Goal: Task Accomplishment & Management: Use online tool/utility

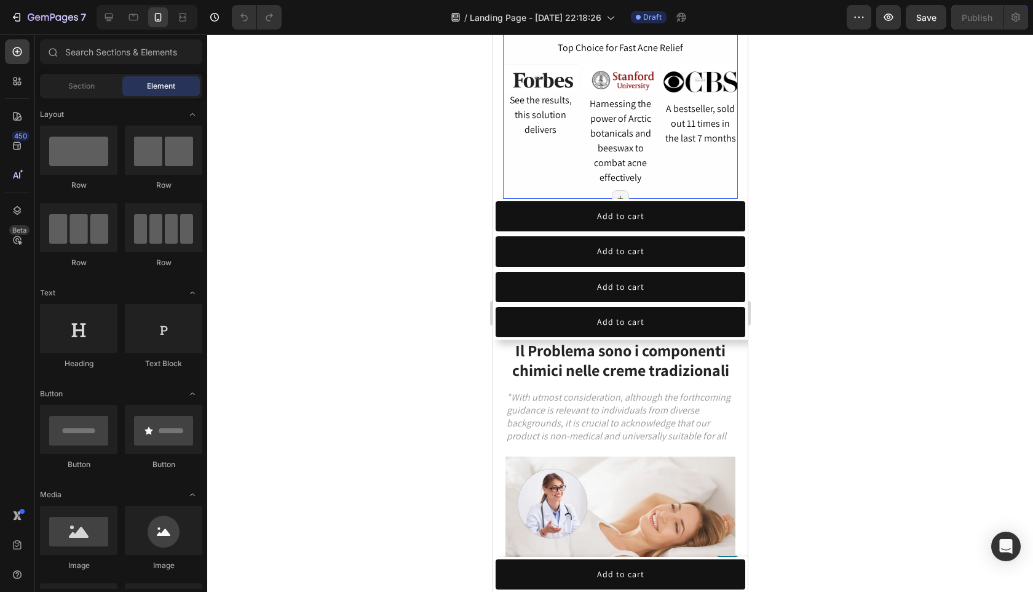
scroll to position [1107, 0]
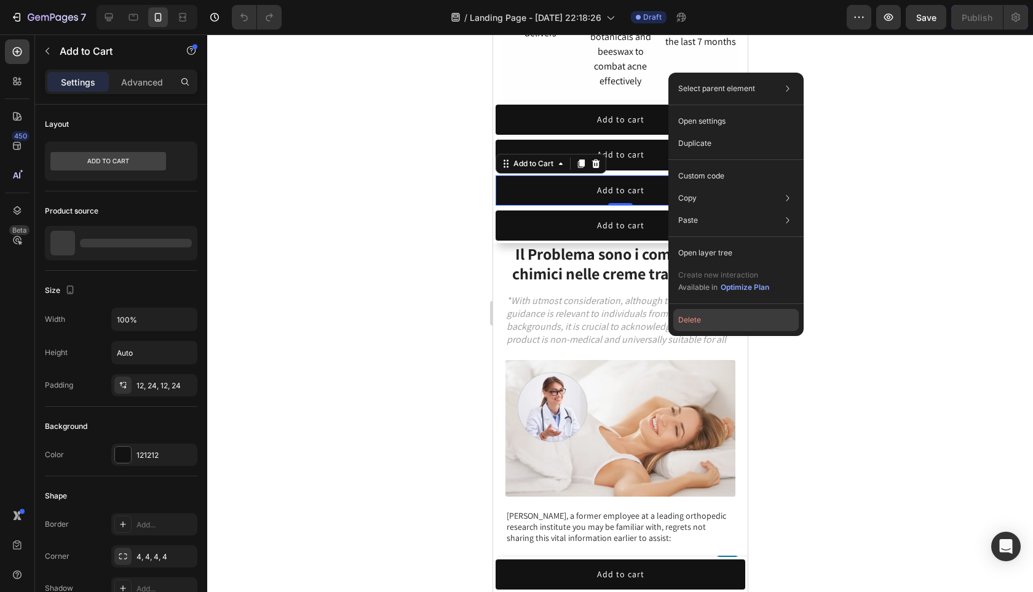
click at [712, 317] on button "Delete" at bounding box center [736, 320] width 125 height 22
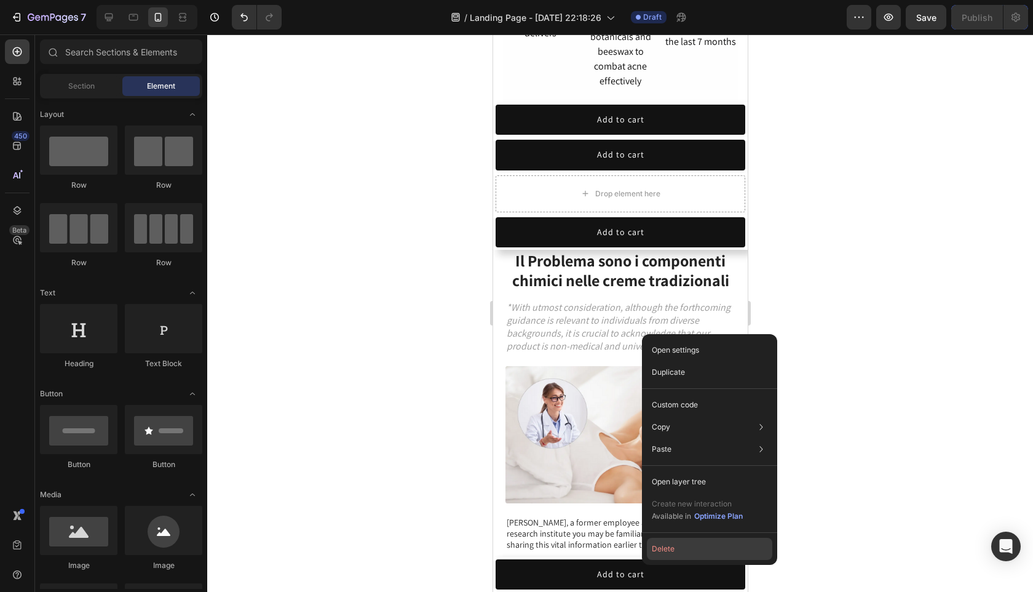
click at [691, 541] on button "Delete" at bounding box center [709, 549] width 125 height 22
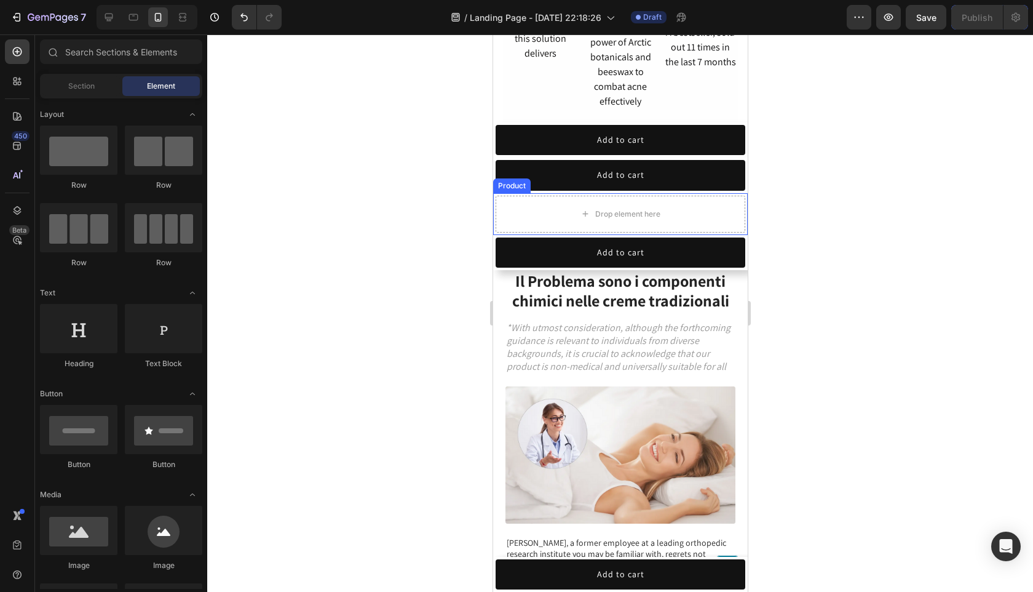
scroll to position [1086, 0]
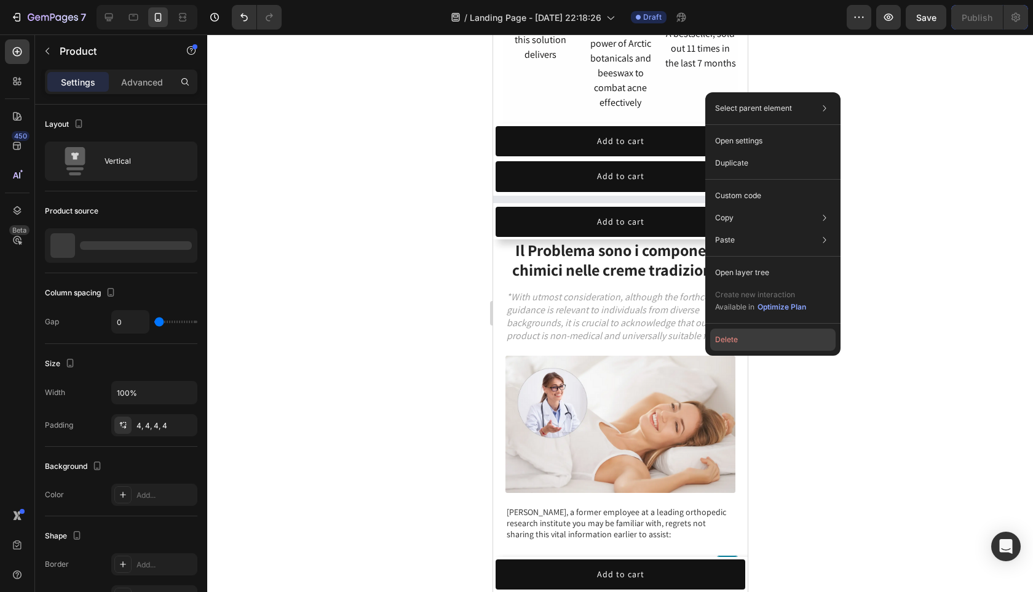
click at [739, 339] on button "Delete" at bounding box center [772, 339] width 125 height 22
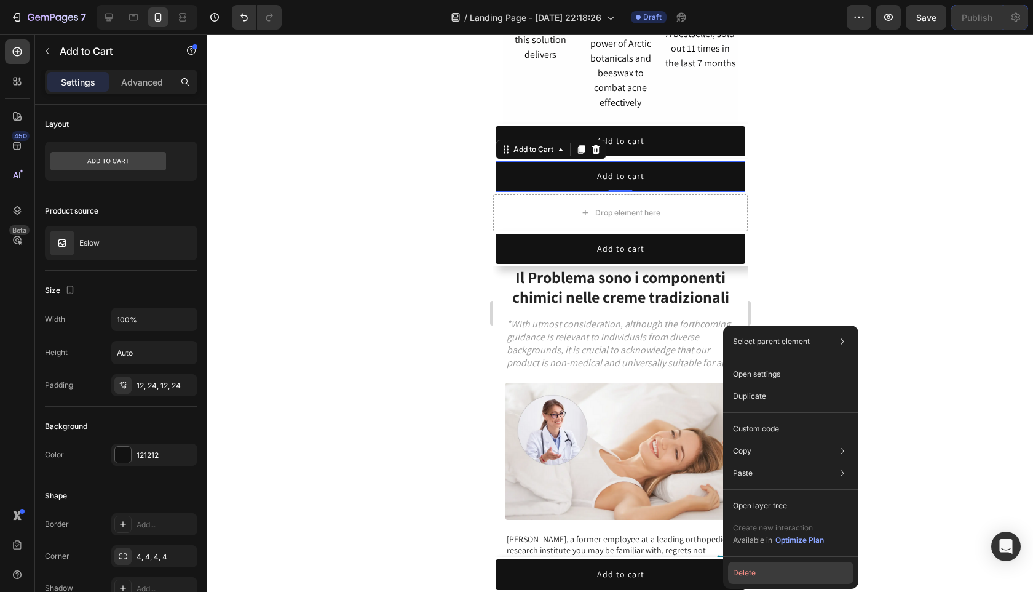
click at [771, 565] on button "Delete" at bounding box center [790, 573] width 125 height 22
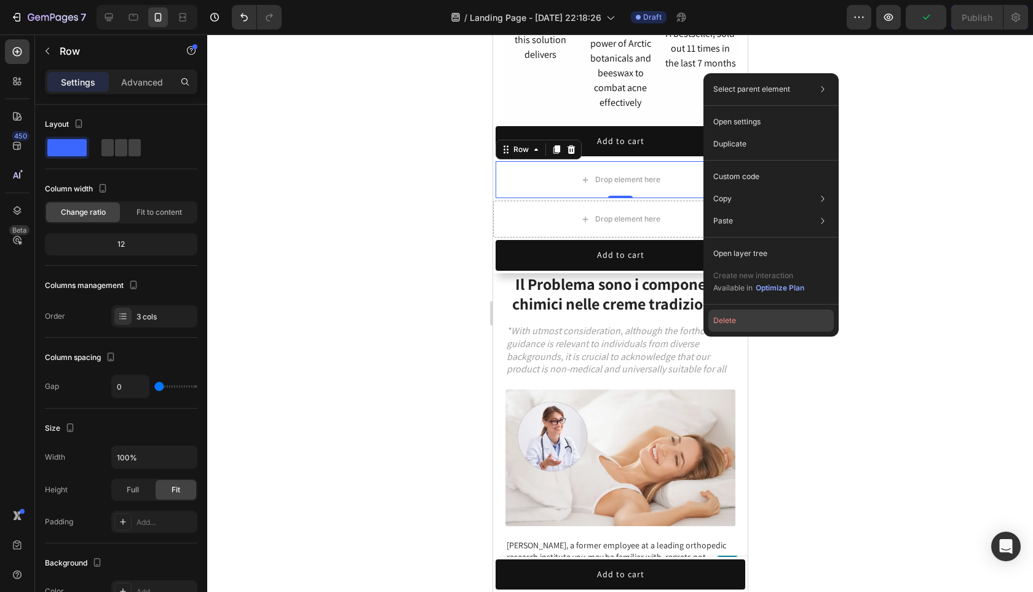
click at [739, 320] on button "Delete" at bounding box center [771, 320] width 125 height 22
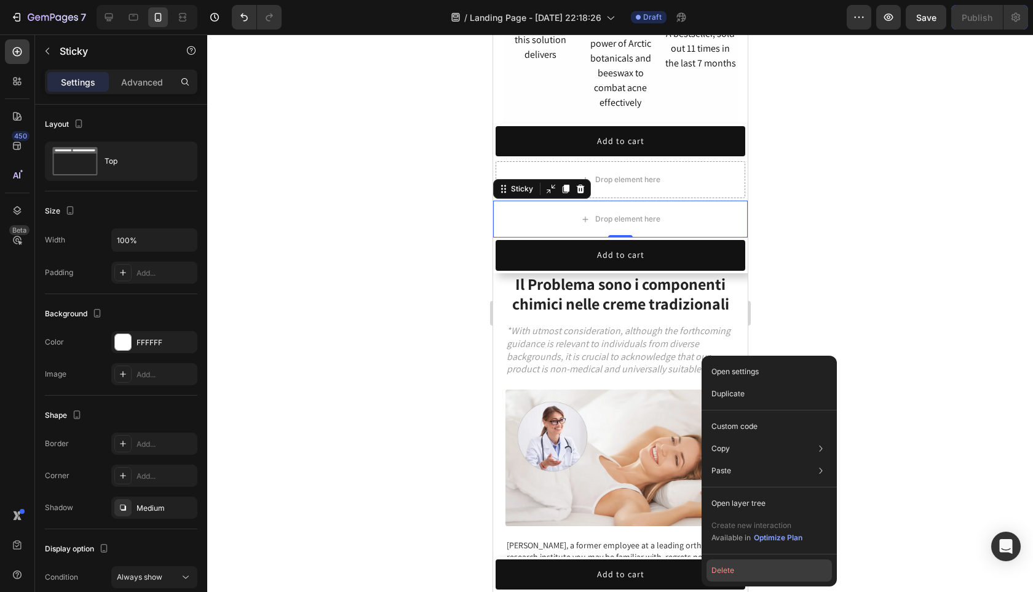
click at [768, 570] on button "Delete" at bounding box center [769, 570] width 125 height 22
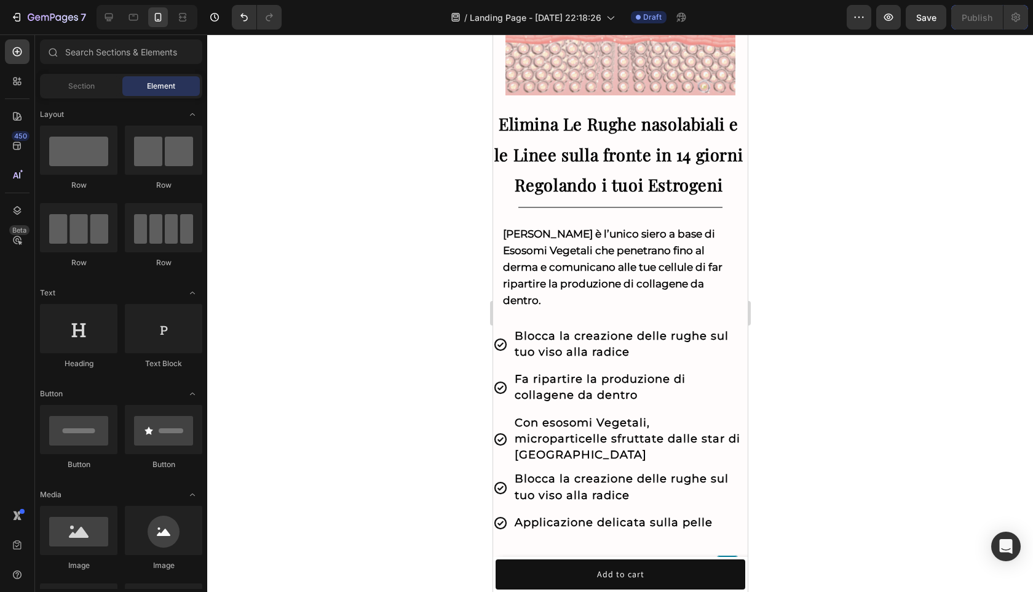
scroll to position [0, 0]
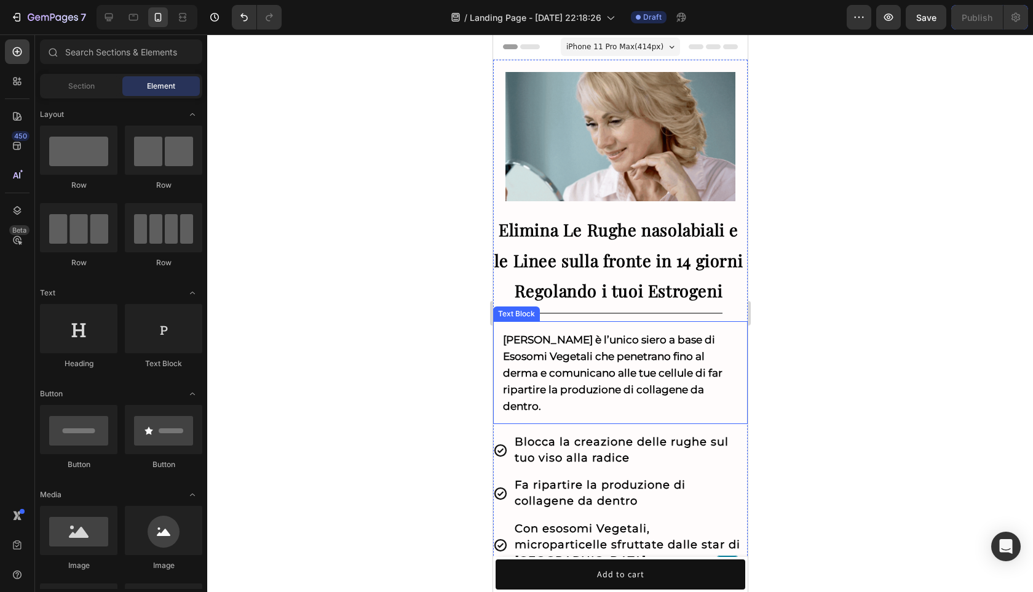
click at [693, 323] on div "[PERSON_NAME] è l’unico siero a base di Esosomi Vegetali che penetrano fino al …" at bounding box center [620, 372] width 255 height 103
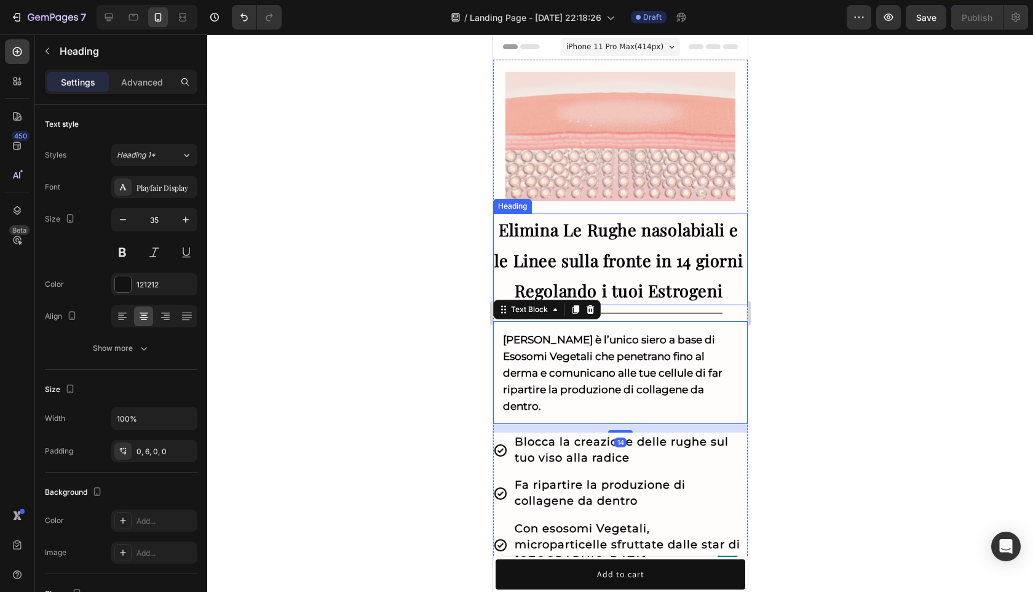
click at [725, 282] on h2 "Elimina Le Rughe nasolabiali e le Linee sulla fronte in 14 giorni Regolando i t…" at bounding box center [620, 259] width 255 height 92
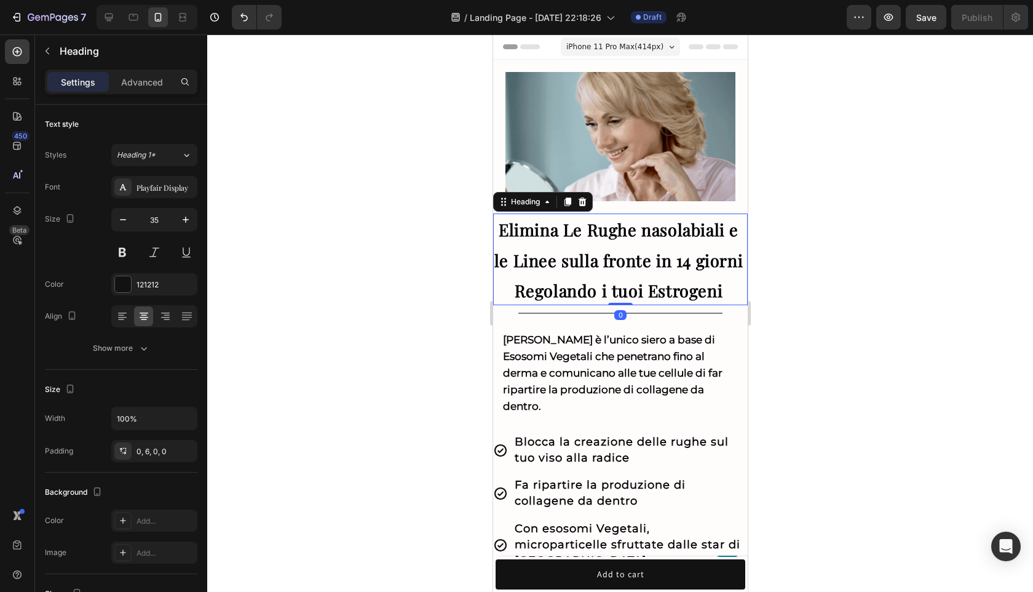
click at [873, 372] on div at bounding box center [620, 312] width 826 height 557
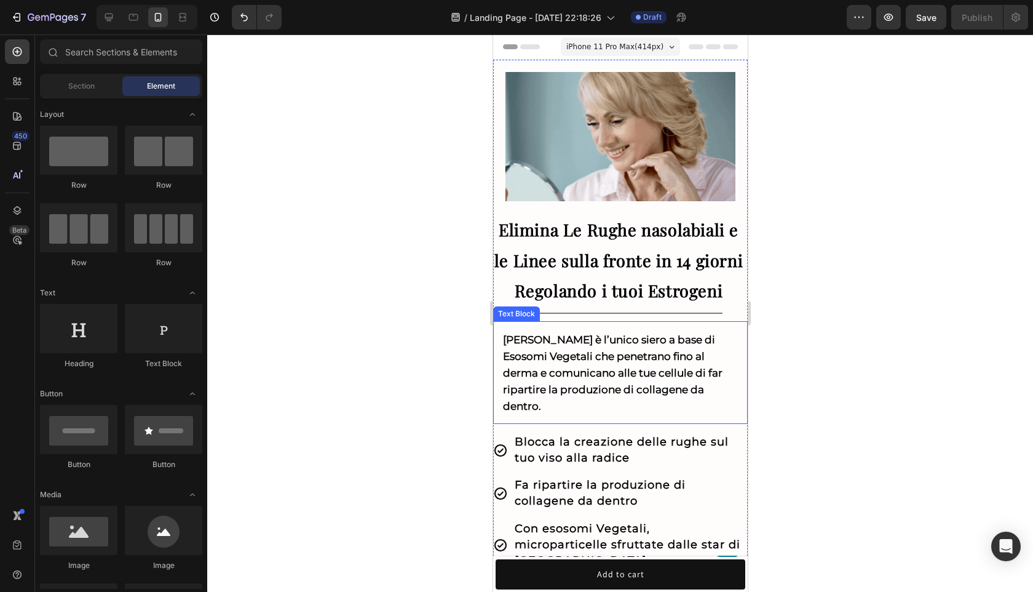
scroll to position [248, 0]
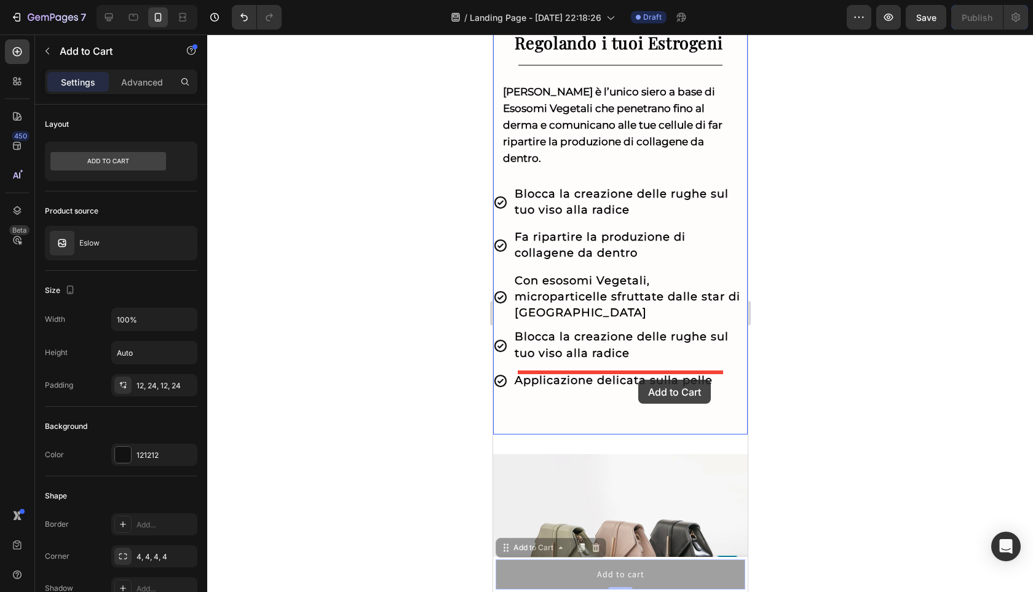
drag, startPoint x: 660, startPoint y: 568, endPoint x: 638, endPoint y: 380, distance: 188.9
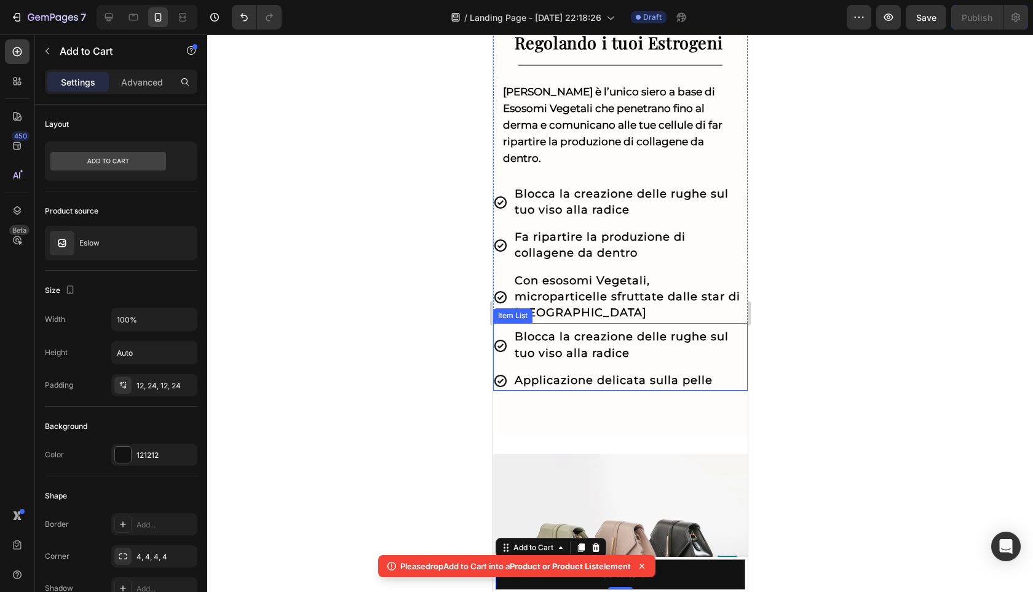
scroll to position [132, 0]
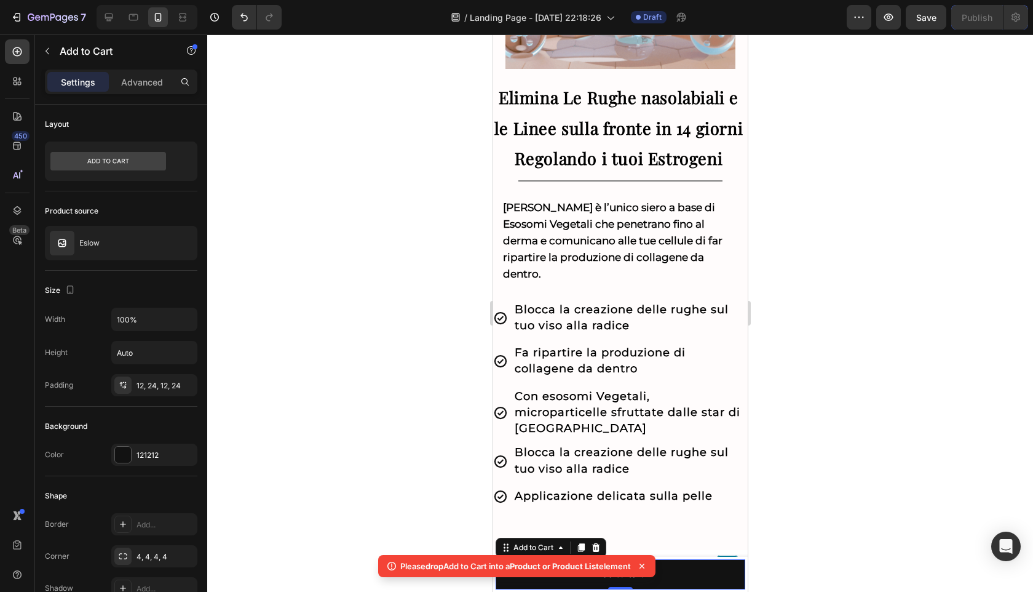
click at [786, 277] on div at bounding box center [620, 312] width 826 height 557
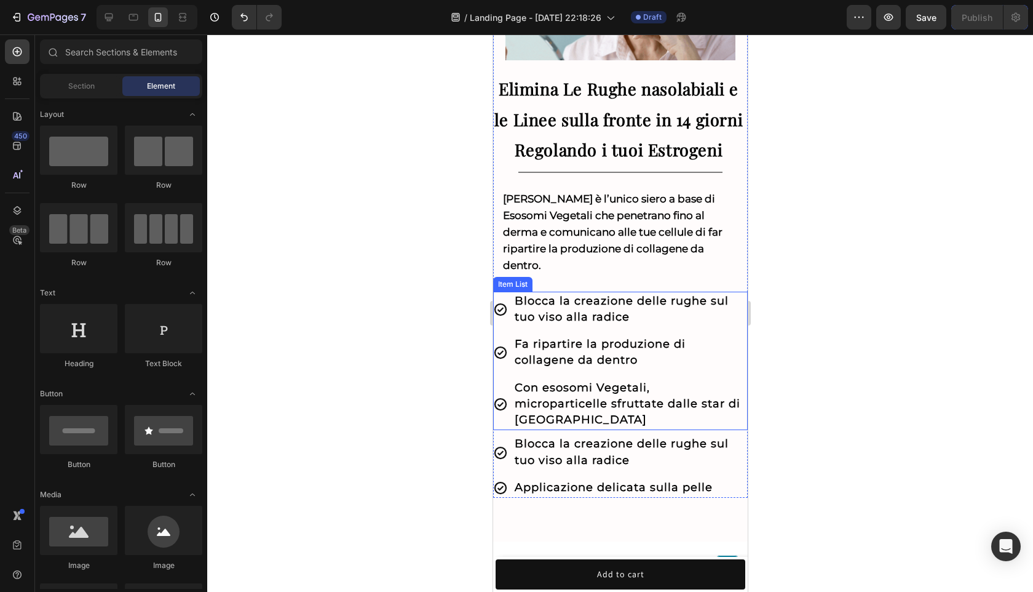
scroll to position [0, 0]
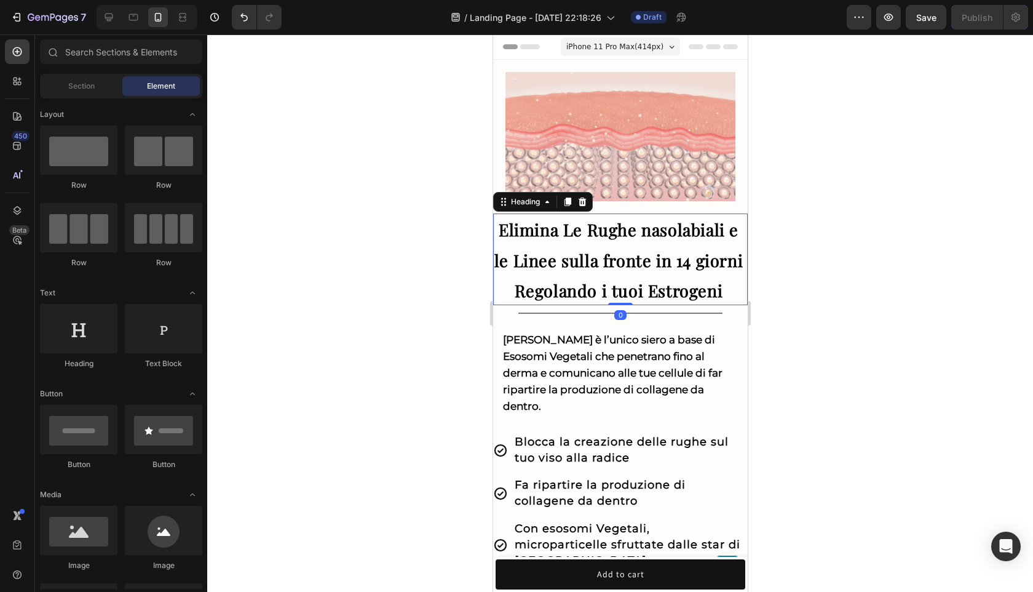
click at [640, 260] on strong "Elimina Le Rughe nasolabiali e le Linee sulla fronte in 14 giorni Regolando i t…" at bounding box center [618, 259] width 249 height 83
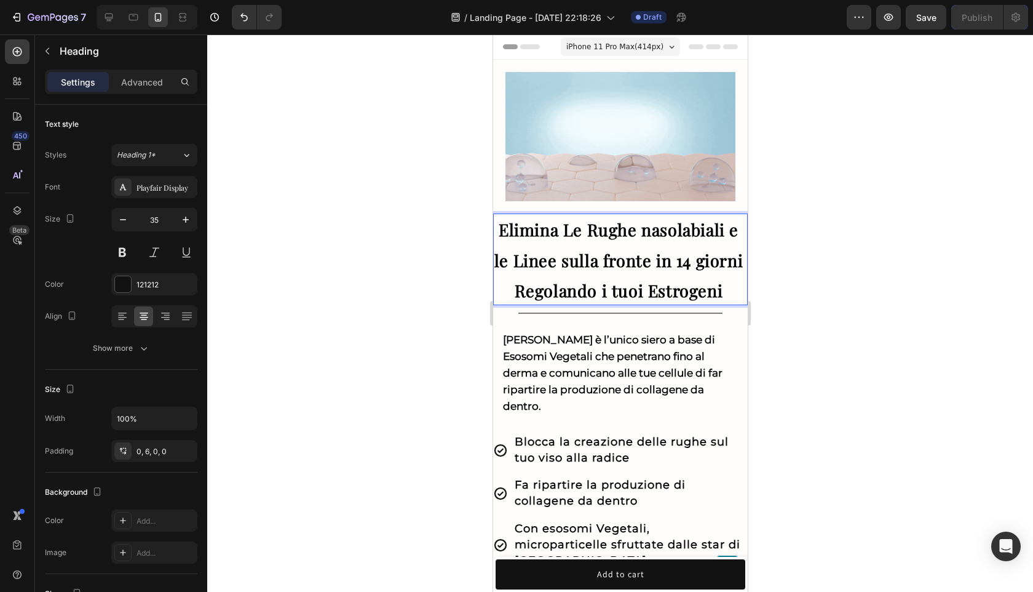
click at [654, 263] on strong "Elimina Le Rughe nasolabiali e le Linee sulla fronte in 14 giorni Regolando i t…" at bounding box center [618, 259] width 249 height 83
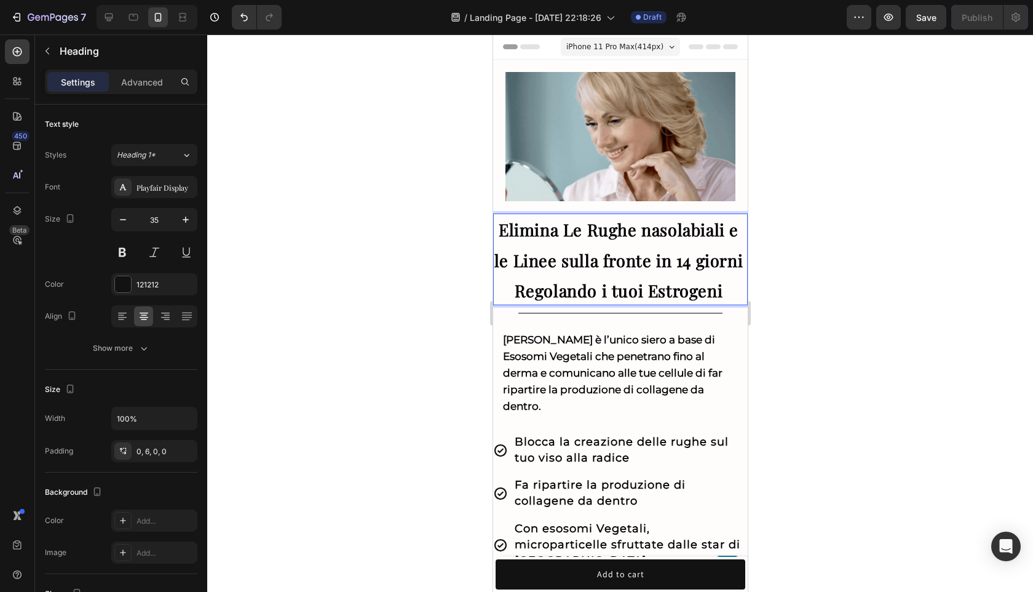
click at [650, 263] on strong "Elimina Le Rughe nasolabiali e le Linee sulla fronte in 14 giorni Regolando i t…" at bounding box center [618, 259] width 249 height 83
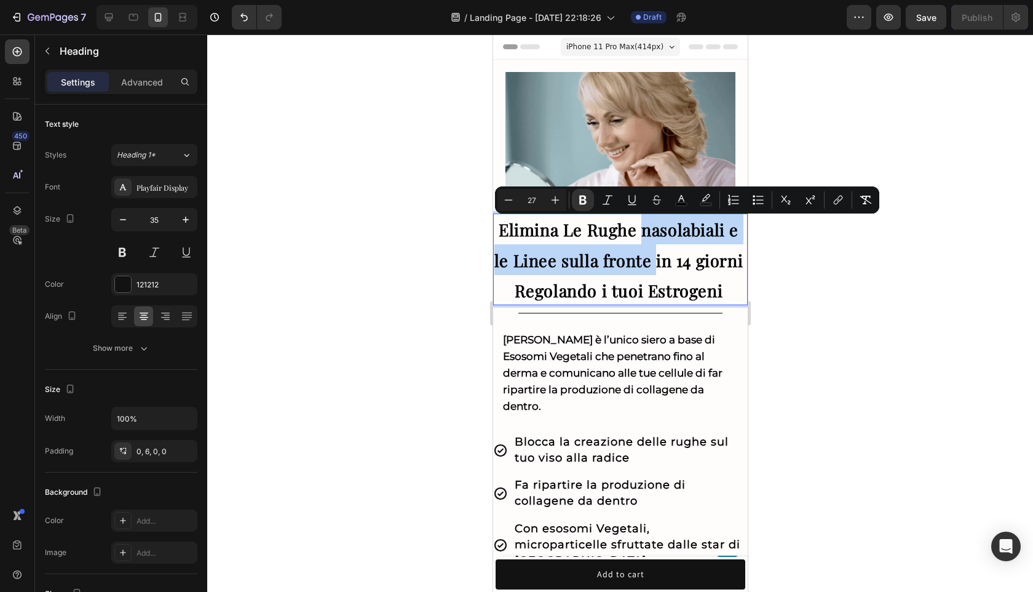
drag, startPoint x: 650, startPoint y: 263, endPoint x: 639, endPoint y: 233, distance: 32.1
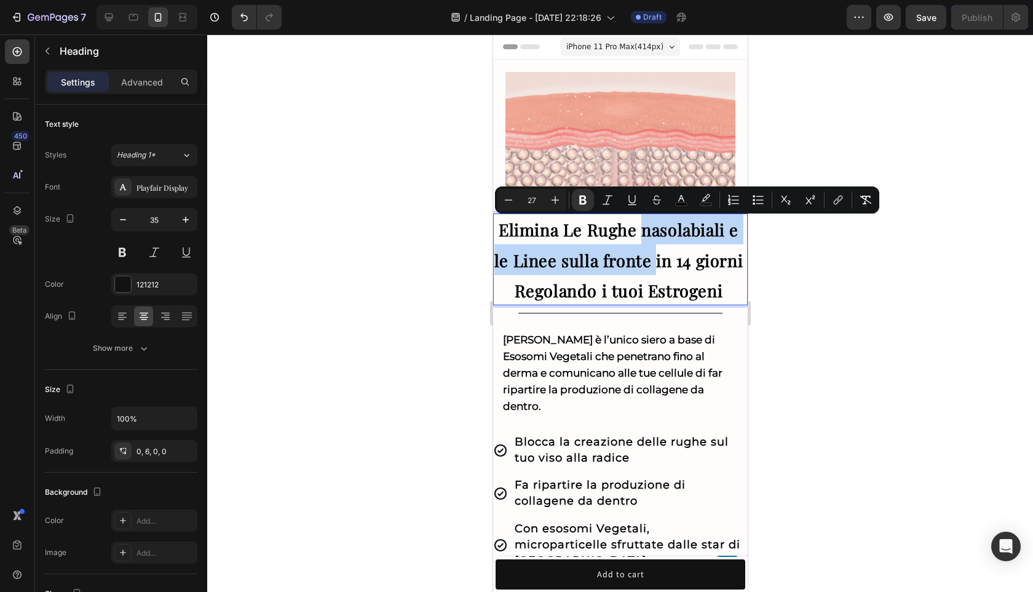
click at [639, 233] on strong "Elimina Le Rughe nasolabiali e le Linee sulla fronte in 14 giorni Regolando i t…" at bounding box center [618, 259] width 249 height 83
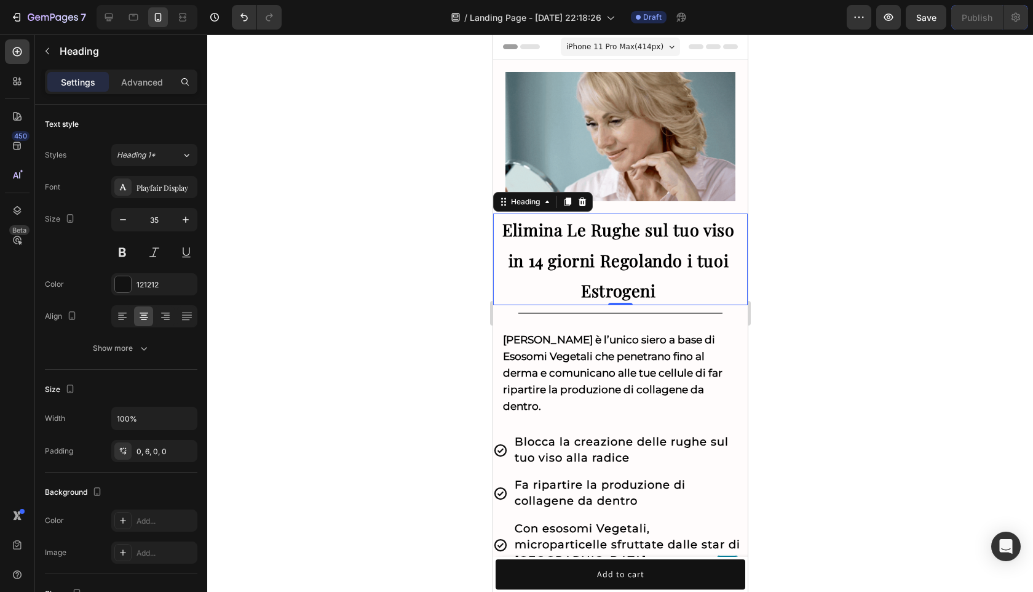
click at [809, 271] on div at bounding box center [620, 312] width 826 height 557
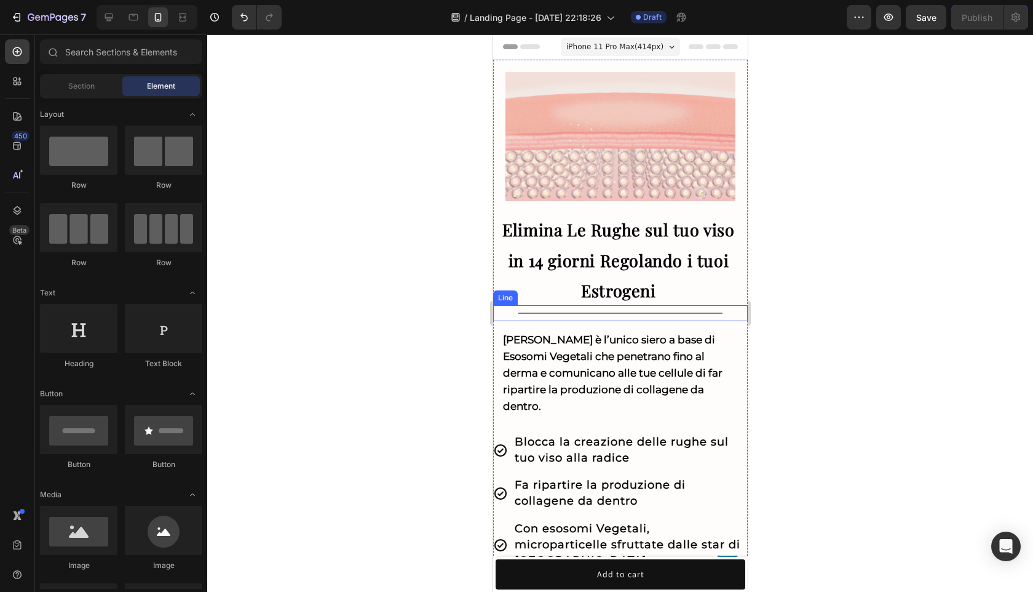
click at [649, 295] on strong "Elimina Le Rughe sul tuo viso in 14 giorni Regolando i tuoi Estrogeni" at bounding box center [618, 259] width 232 height 83
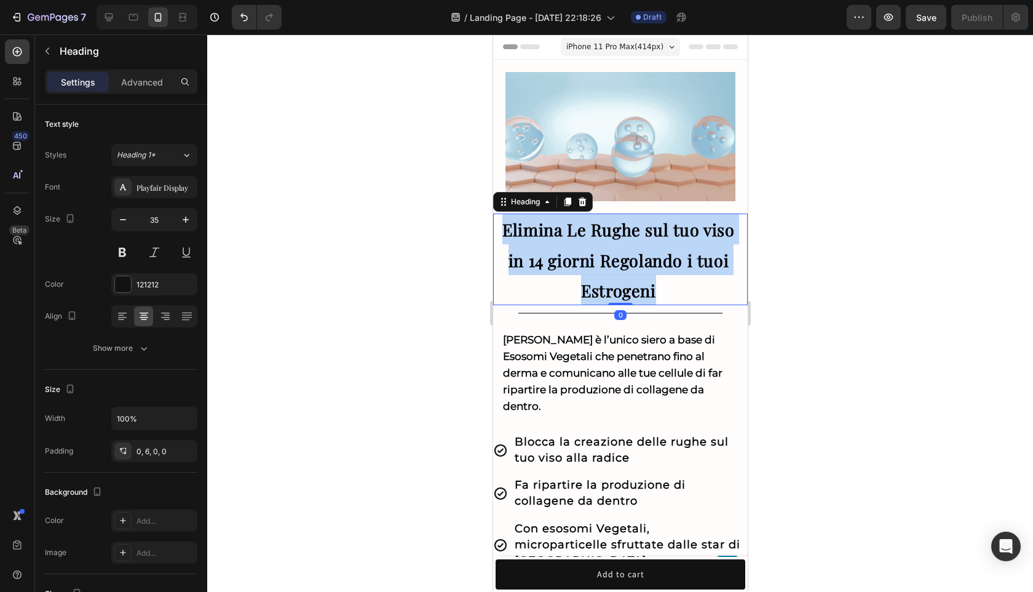
click at [649, 295] on strong "Elimina Le Rughe sul tuo viso in 14 giorni Regolando i tuoi Estrogeni" at bounding box center [618, 259] width 232 height 83
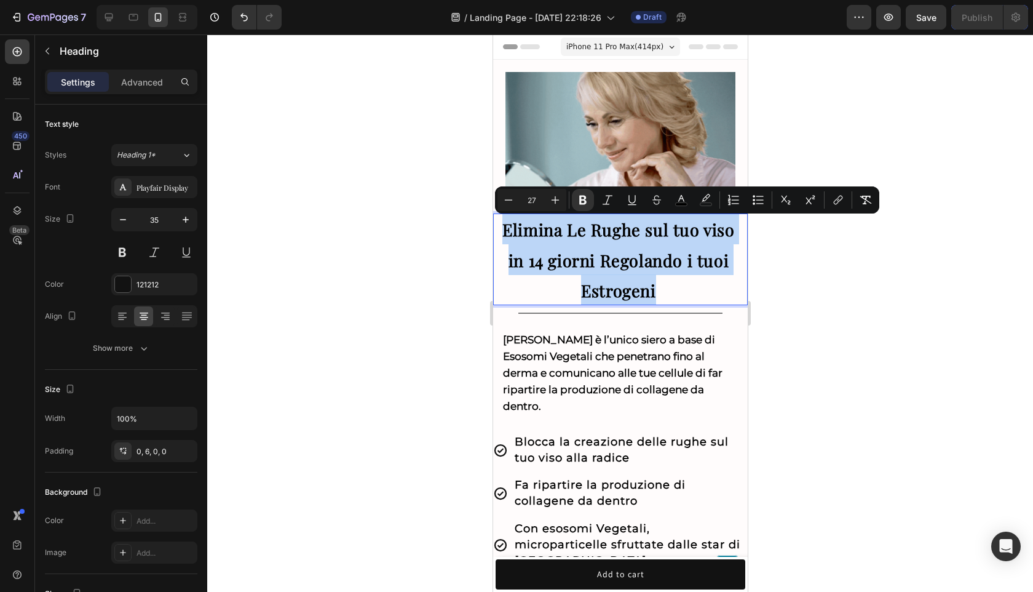
click at [670, 295] on p "Elimina Le Rughe sul tuo viso in 14 giorni Regolando i tuoi Estrogeni" at bounding box center [618, 259] width 251 height 92
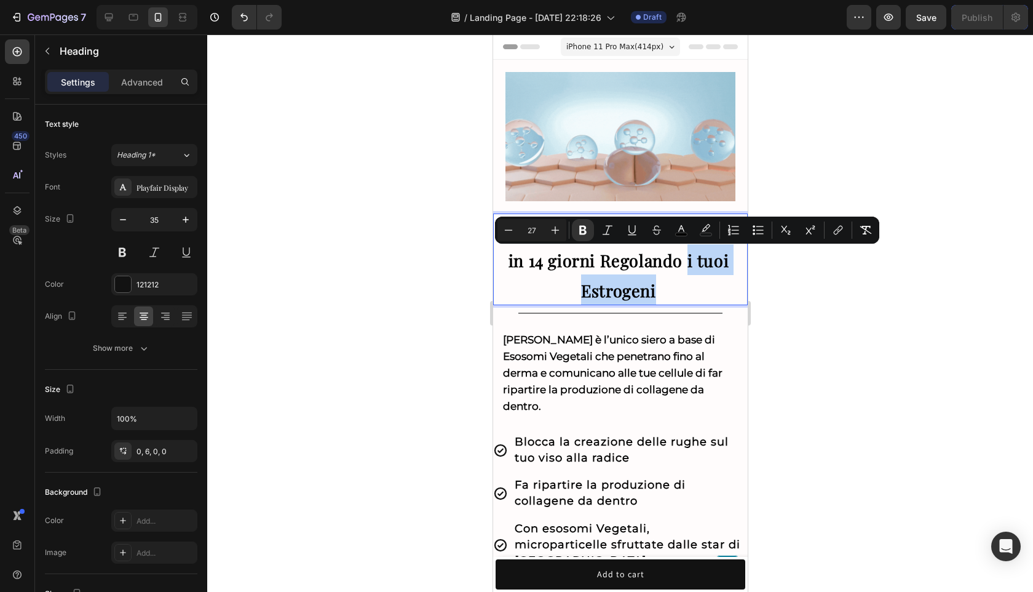
drag, startPoint x: 670, startPoint y: 295, endPoint x: 675, endPoint y: 267, distance: 28.7
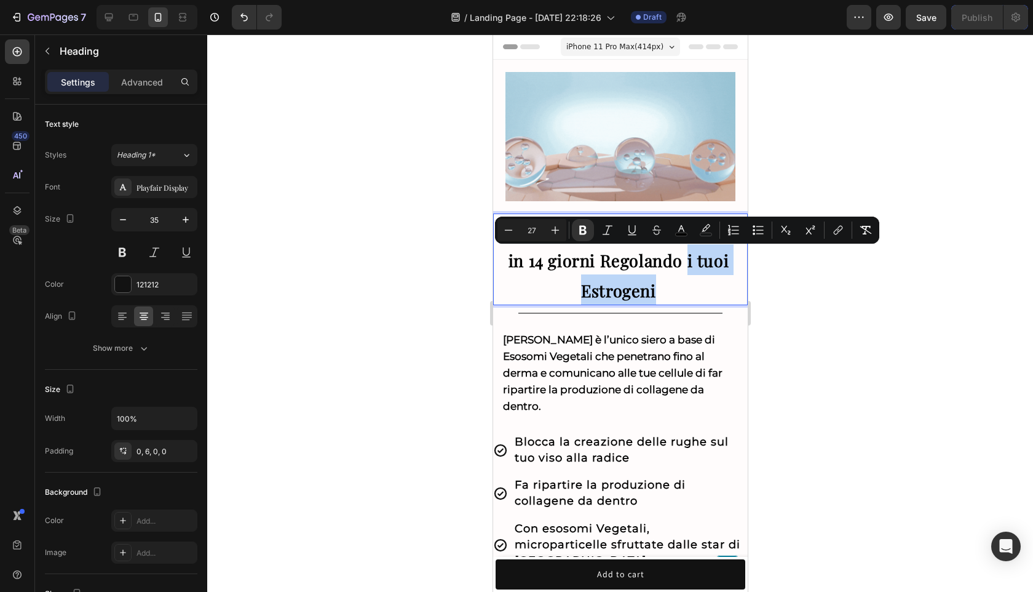
click at [675, 267] on p "Elimina Le Rughe sul tuo viso in 14 giorni Regolando i tuoi Estrogeni" at bounding box center [618, 259] width 251 height 92
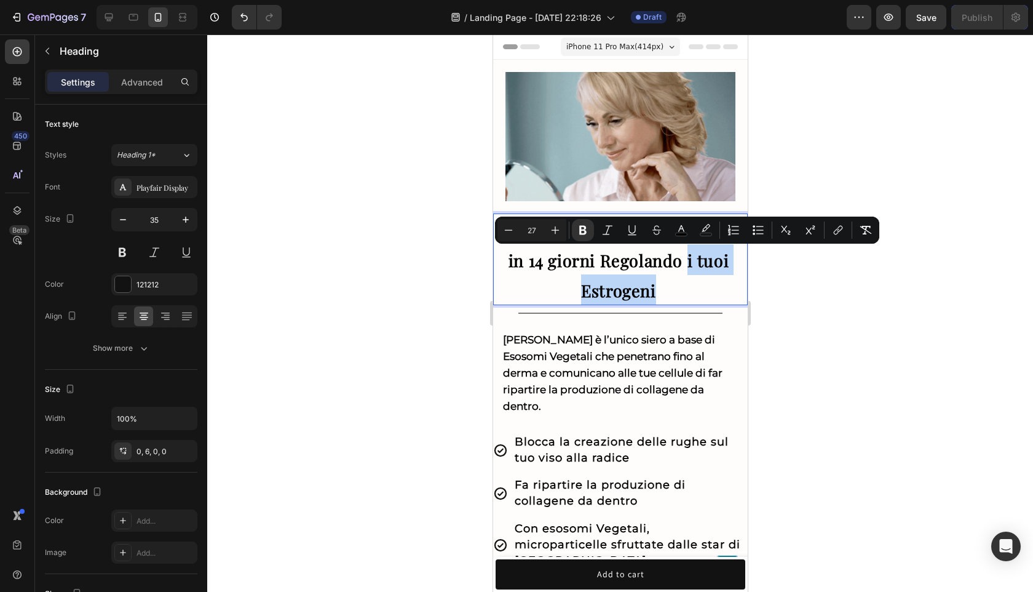
click at [696, 292] on p "Elimina Le Rughe sul tuo viso in 14 giorni Regolando i tuoi Estrogeni" at bounding box center [618, 259] width 251 height 92
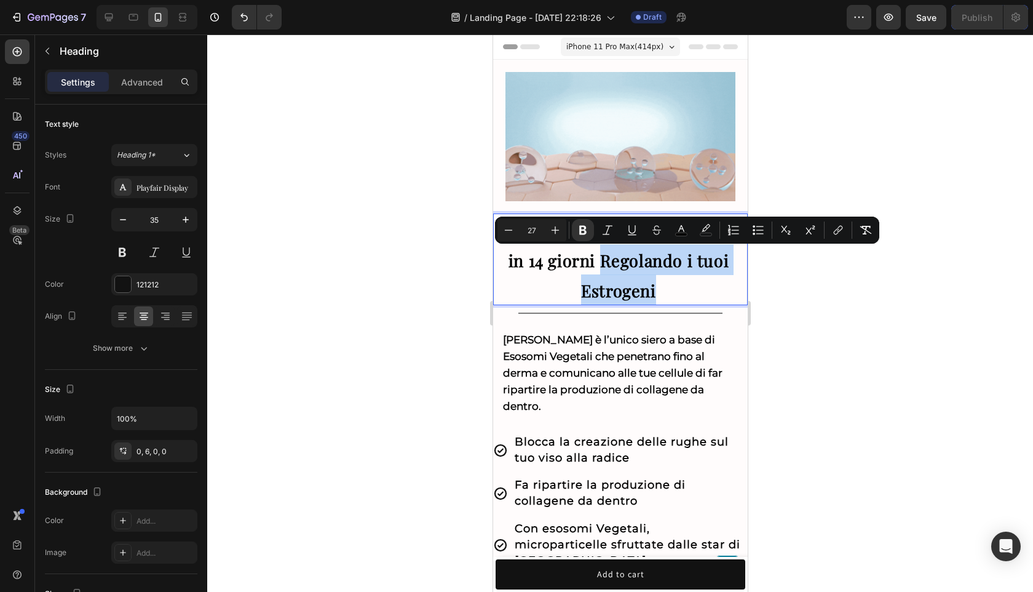
drag, startPoint x: 661, startPoint y: 288, endPoint x: 592, endPoint y: 261, distance: 73.8
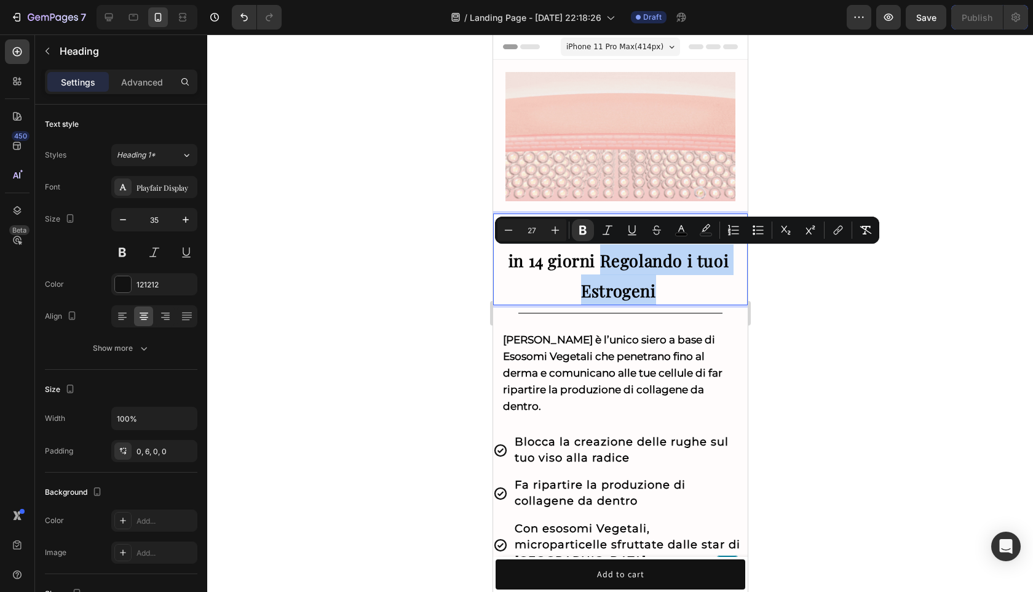
click at [592, 261] on p "Elimina Le Rughe sul tuo viso in 14 giorni Regolando i tuoi Estrogeni" at bounding box center [618, 259] width 251 height 92
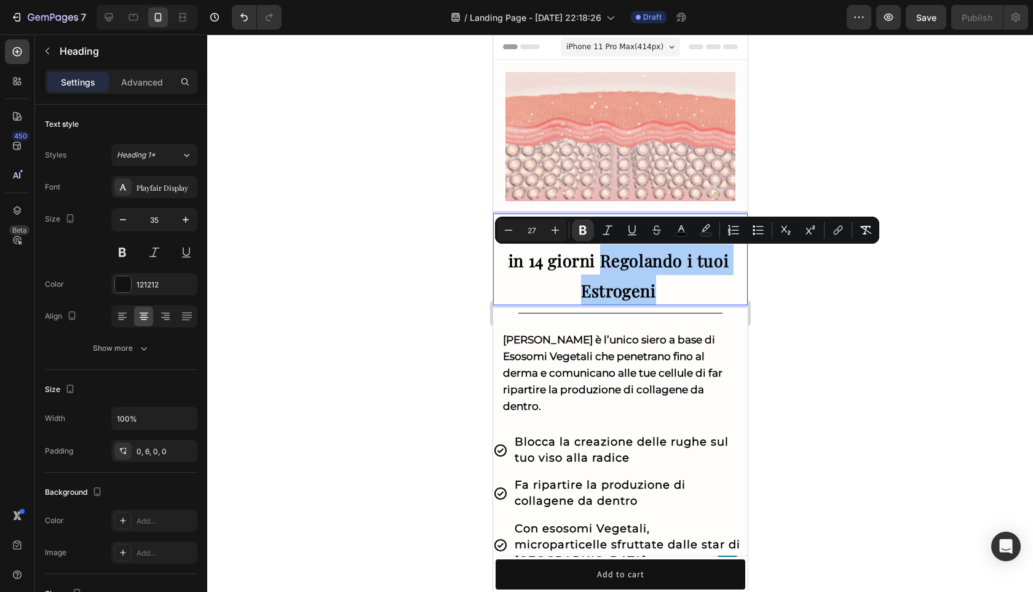
click at [817, 318] on div at bounding box center [620, 312] width 826 height 557
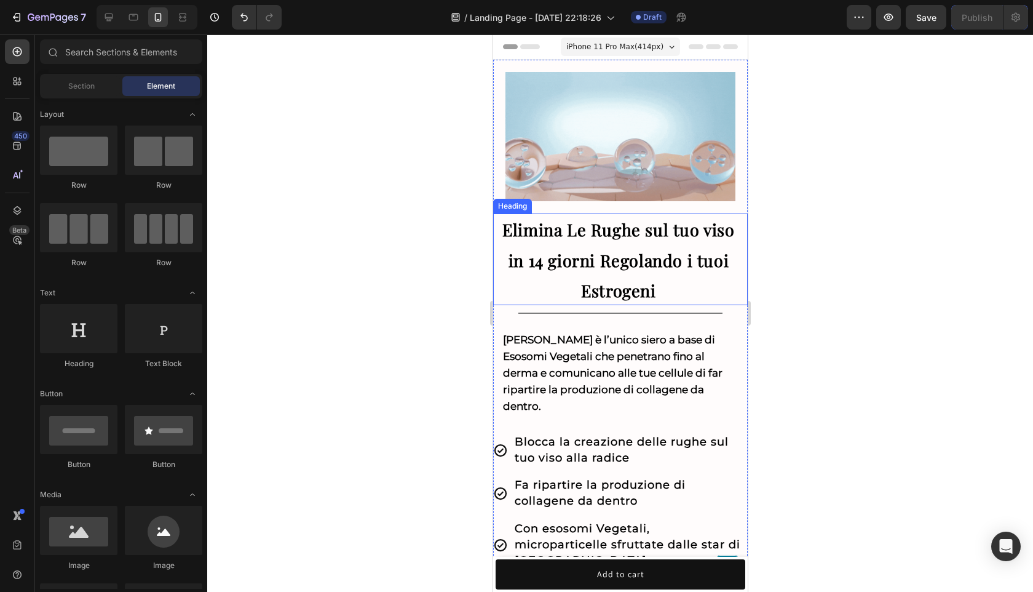
click at [664, 280] on p "⁠⁠⁠⁠⁠⁠⁠ Elimina Le Rughe sul tuo viso in 14 giorni Regolando i tuoi Estrogeni" at bounding box center [618, 259] width 251 height 92
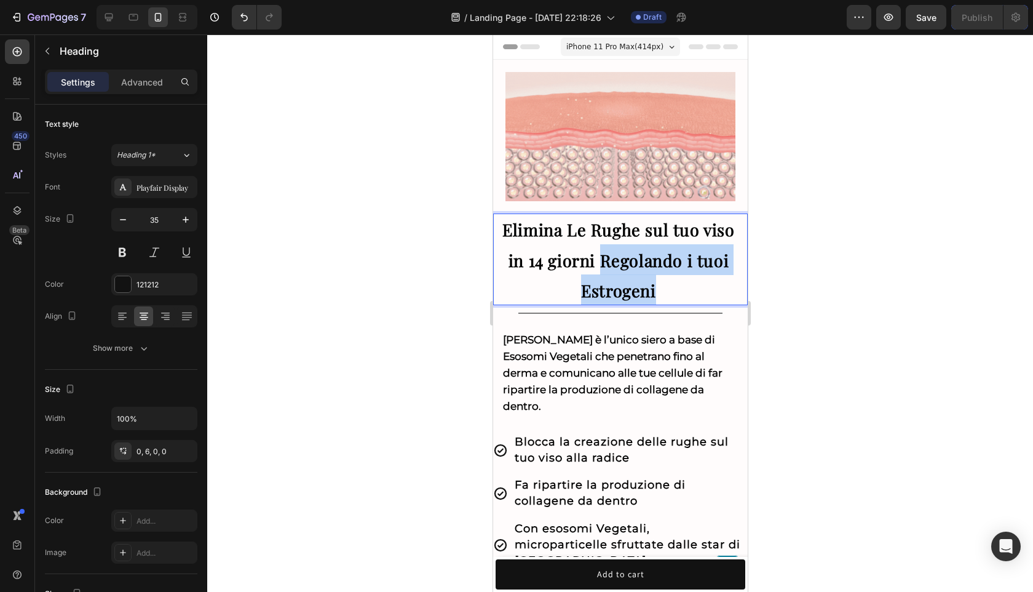
drag, startPoint x: 663, startPoint y: 285, endPoint x: 594, endPoint y: 263, distance: 72.9
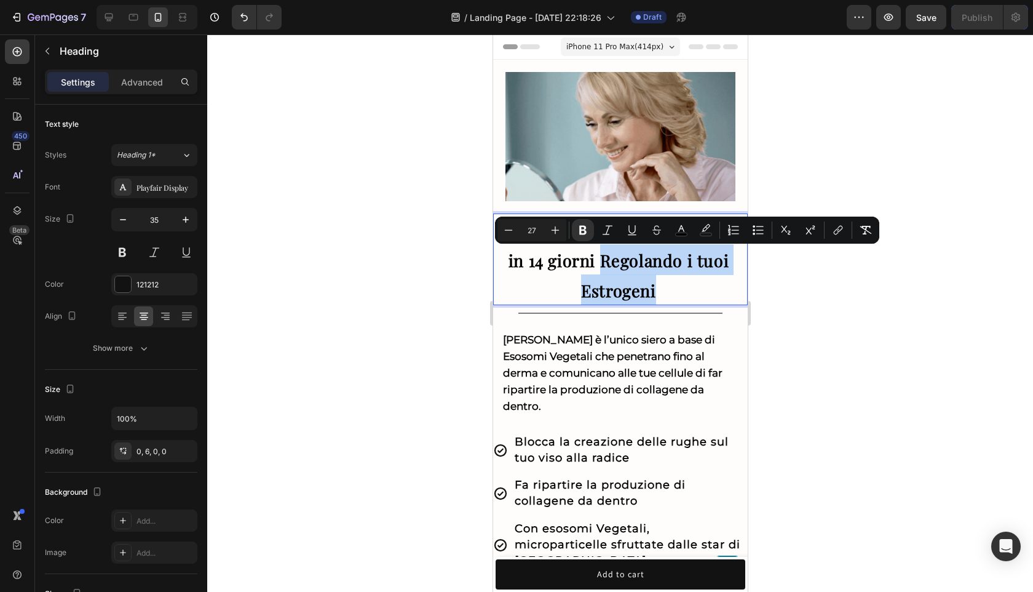
click at [650, 273] on p "Elimina Le Rughe sul tuo viso in 14 giorni Regolando i tuoi Estrogeni" at bounding box center [618, 259] width 251 height 92
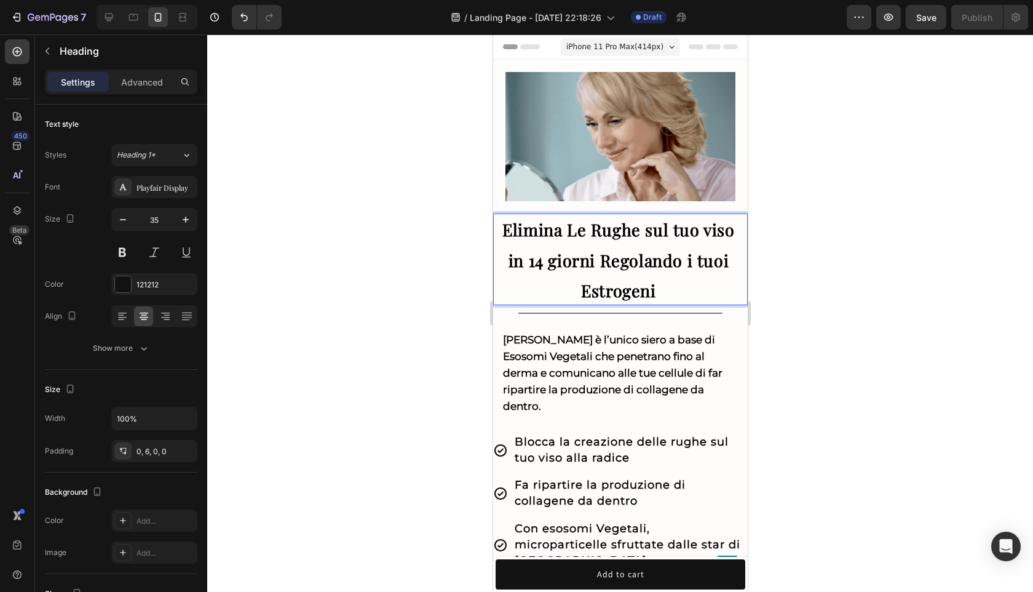
click at [664, 293] on p "Elimina Le Rughe sul tuo viso in 14 giorni Regolando i tuoi Estrogeni" at bounding box center [618, 259] width 251 height 92
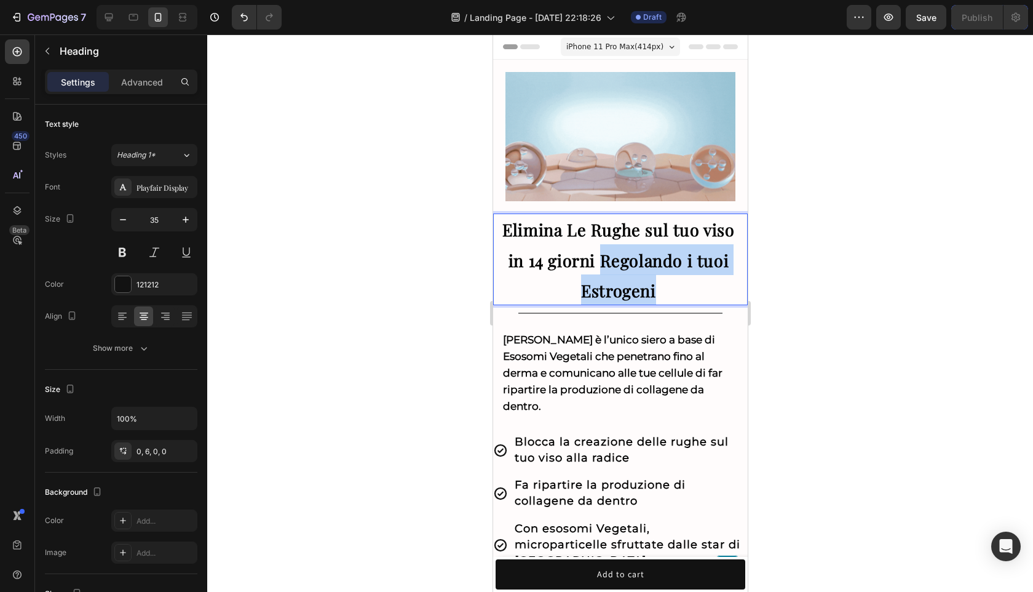
drag, startPoint x: 664, startPoint y: 293, endPoint x: 589, endPoint y: 260, distance: 81.5
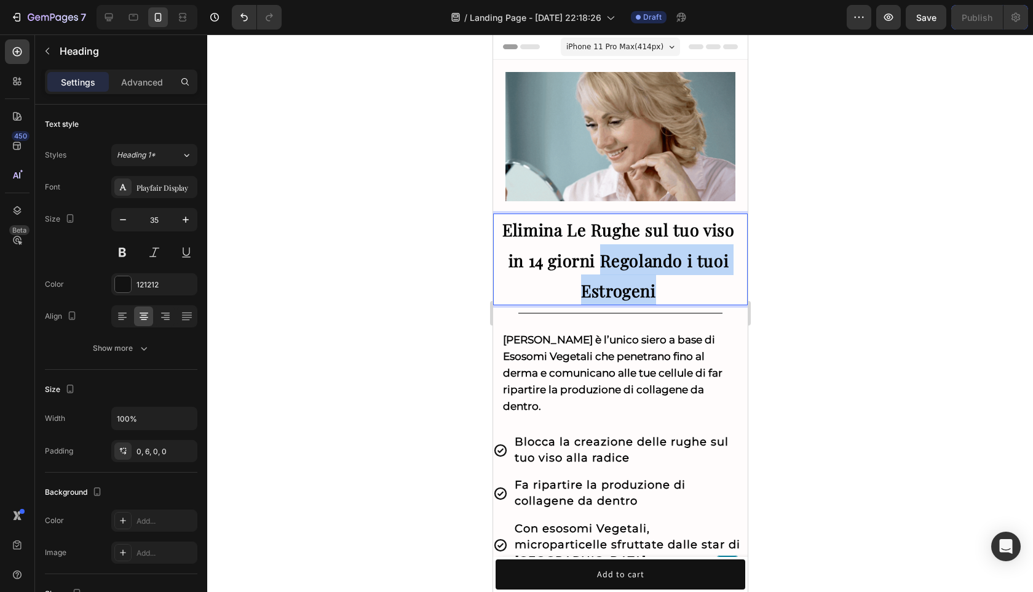
click at [589, 260] on p "Elimina Le Rughe sul tuo viso in 14 giorni Regolando i tuoi Estrogeni" at bounding box center [618, 259] width 251 height 92
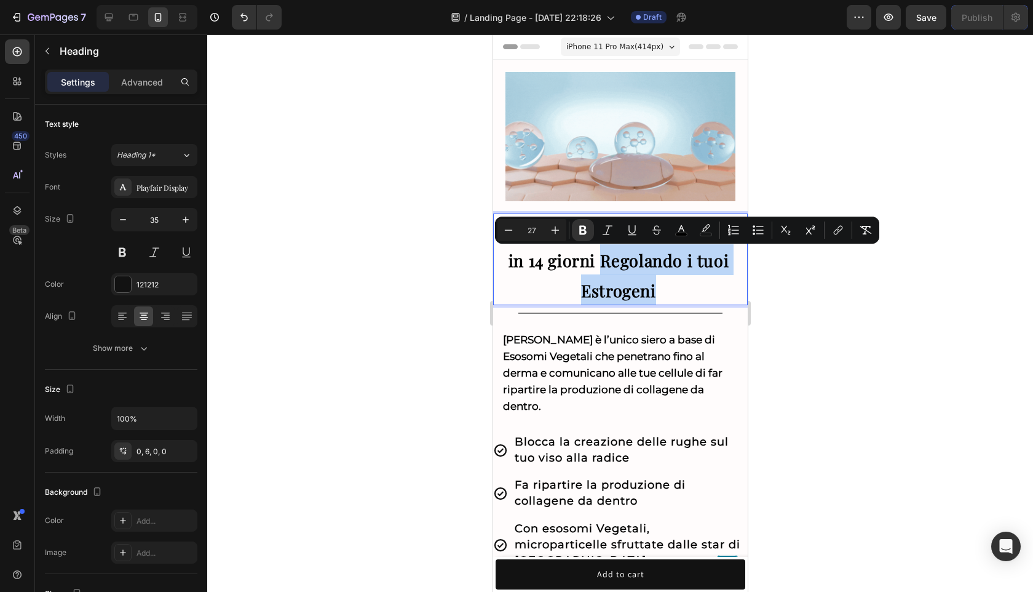
click at [722, 285] on p "Elimina Le Rughe sul tuo viso in 14 giorni Regolando i tuoi Estrogeni" at bounding box center [618, 259] width 251 height 92
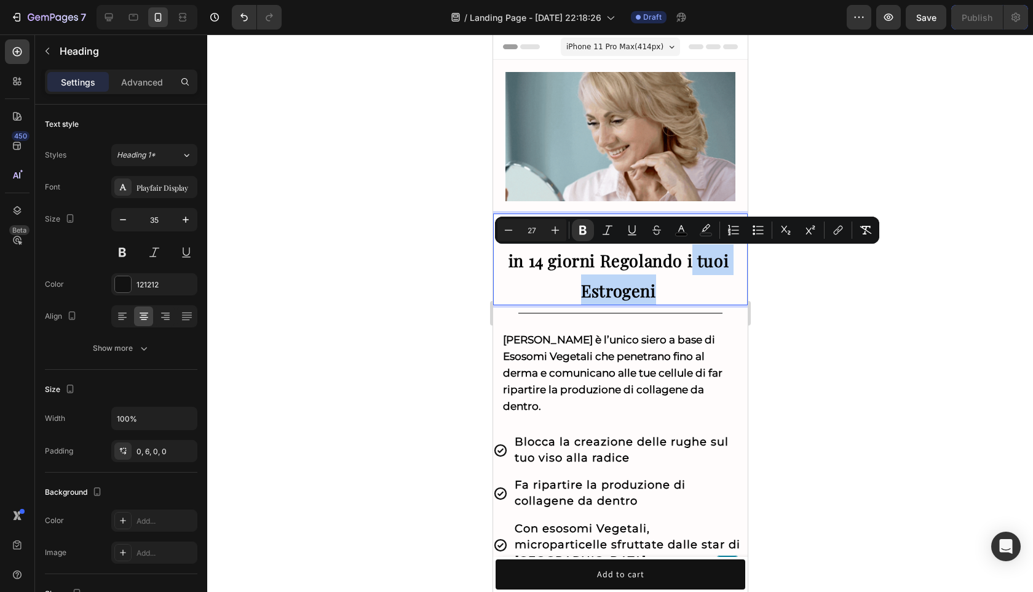
drag, startPoint x: 675, startPoint y: 296, endPoint x: 682, endPoint y: 262, distance: 34.6
click at [682, 262] on p "Elimina Le Rughe sul tuo viso in 14 giorni Regolando i tuoi Estrogeni" at bounding box center [618, 259] width 251 height 92
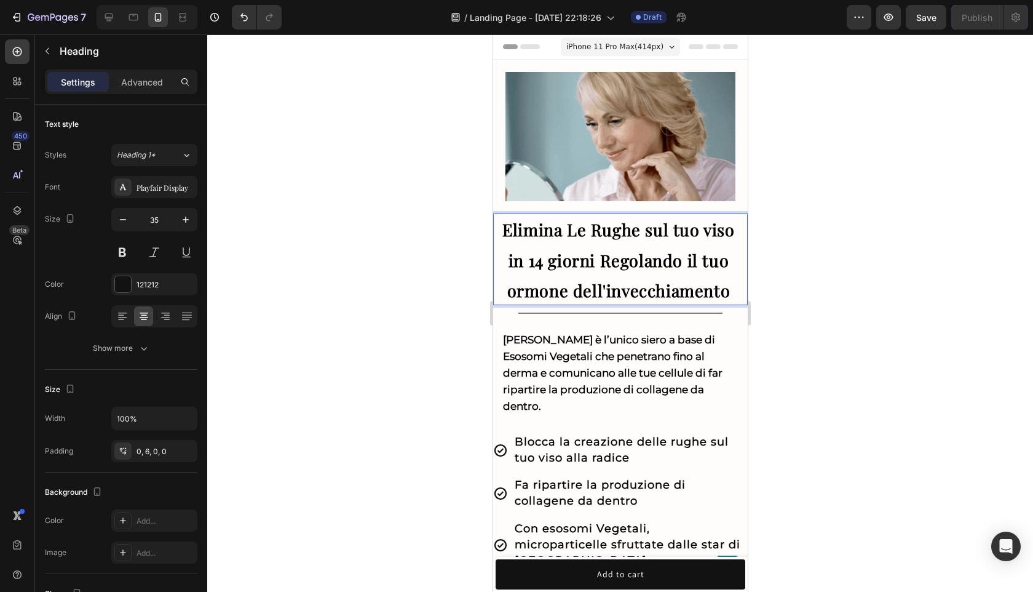
click at [969, 293] on div at bounding box center [620, 312] width 826 height 557
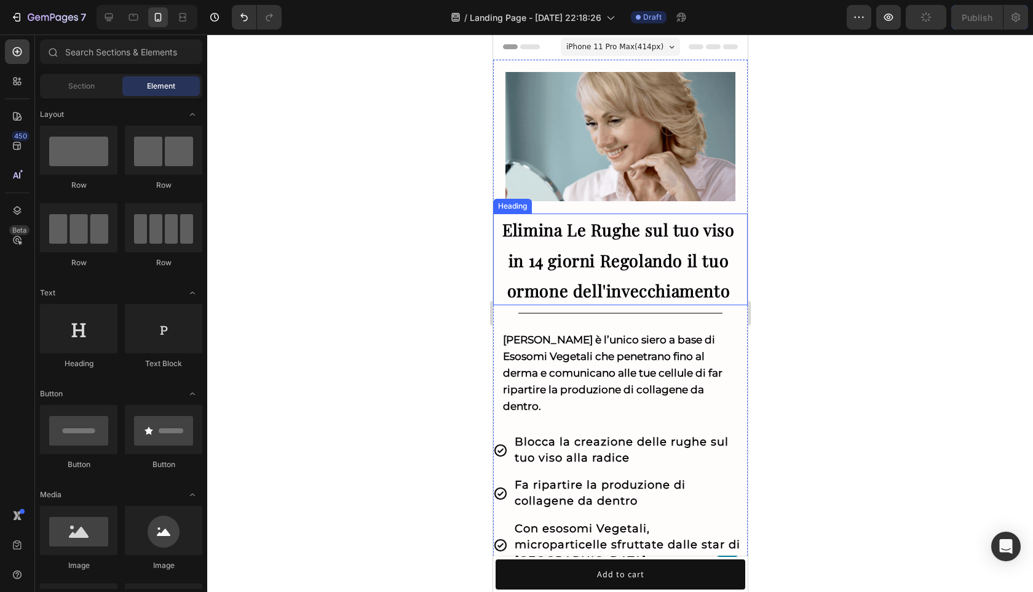
click at [693, 268] on strong "Elimina Le Rughe sul tuo viso in 14 giorni Regolando il tuo ormone dell'invecch…" at bounding box center [618, 259] width 232 height 83
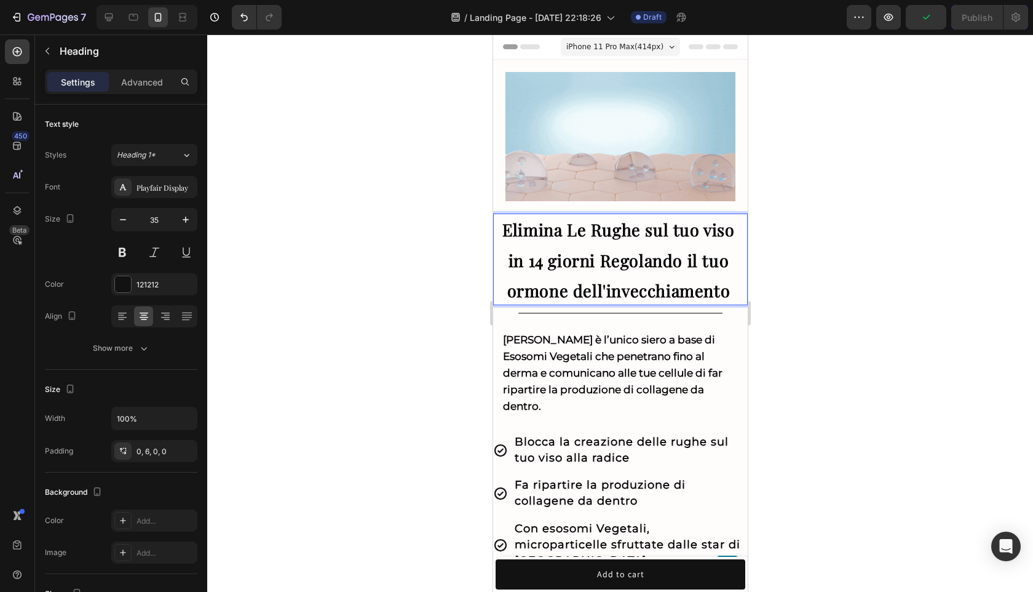
click at [693, 268] on strong "Elimina Le Rughe sul tuo viso in 14 giorni Regolando il tuo ormone dell'invecch…" at bounding box center [618, 259] width 232 height 83
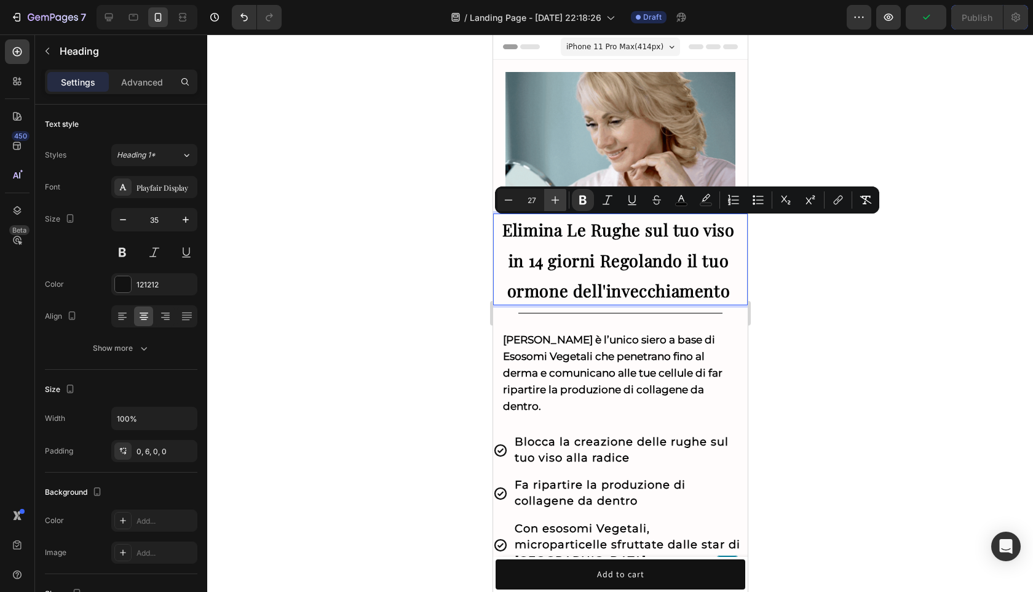
click at [558, 199] on icon "Editor contextual toolbar" at bounding box center [555, 200] width 12 height 12
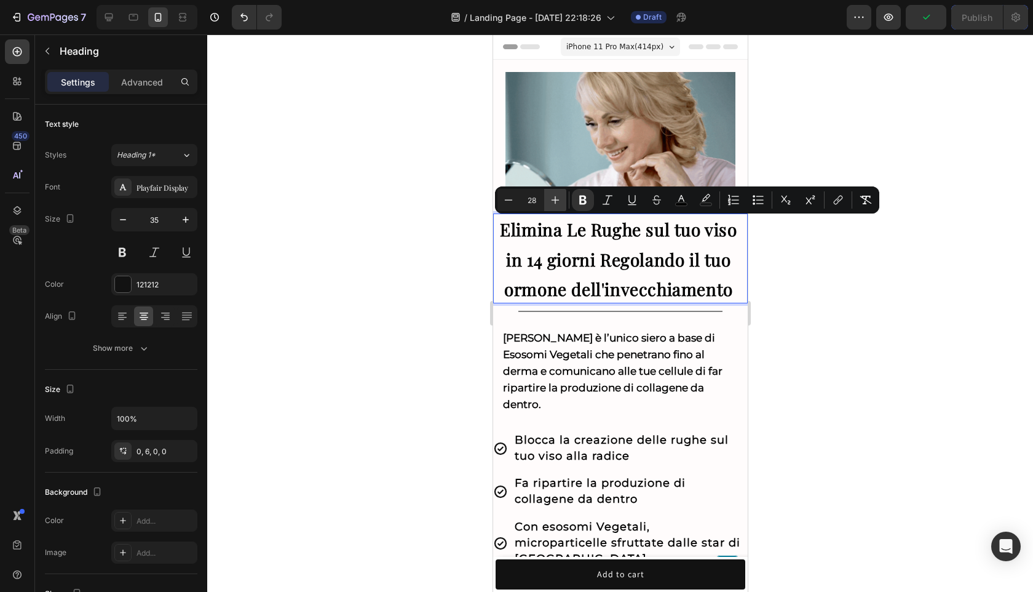
click at [558, 199] on icon "Editor contextual toolbar" at bounding box center [555, 200] width 12 height 12
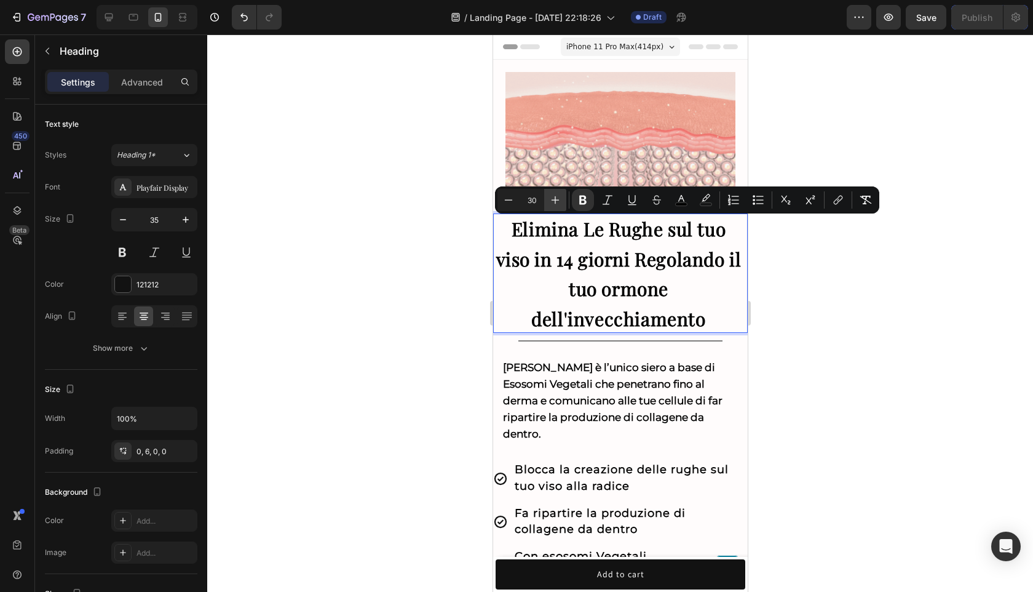
click at [558, 199] on icon "Editor contextual toolbar" at bounding box center [555, 200] width 12 height 12
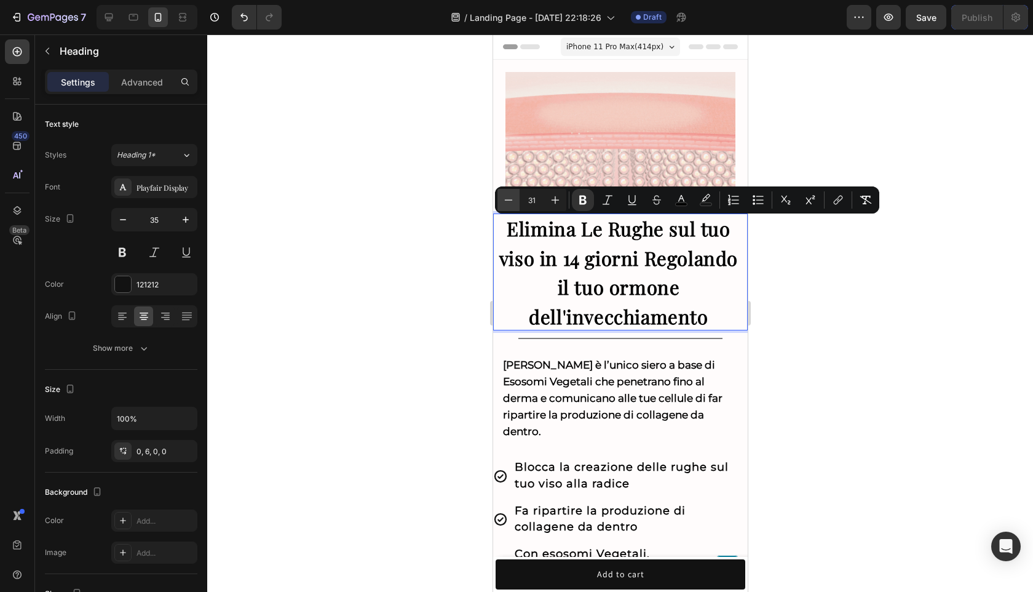
click at [506, 205] on icon "Editor contextual toolbar" at bounding box center [509, 200] width 12 height 12
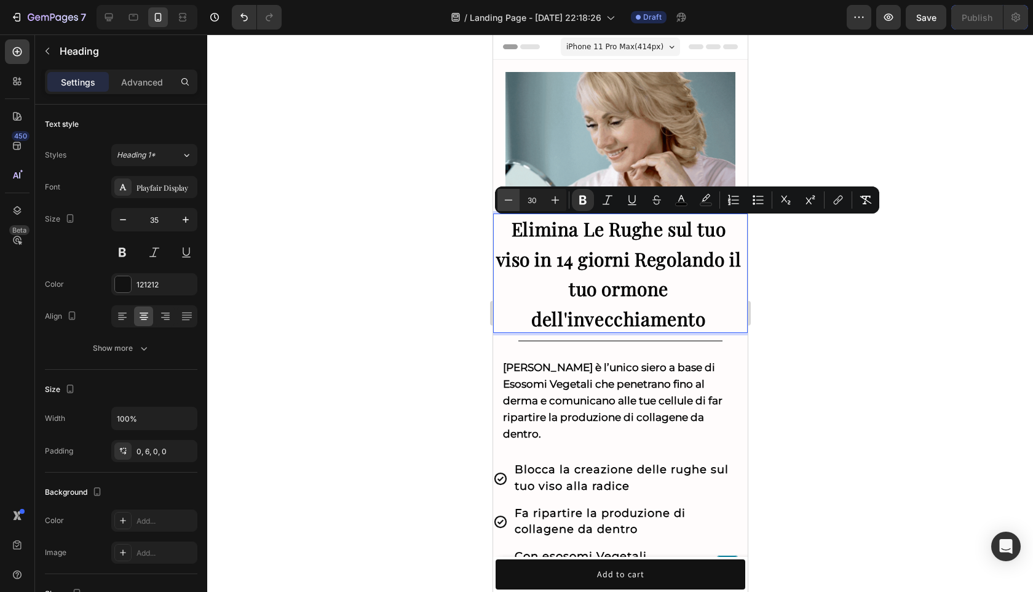
click at [506, 205] on icon "Editor contextual toolbar" at bounding box center [509, 200] width 12 height 12
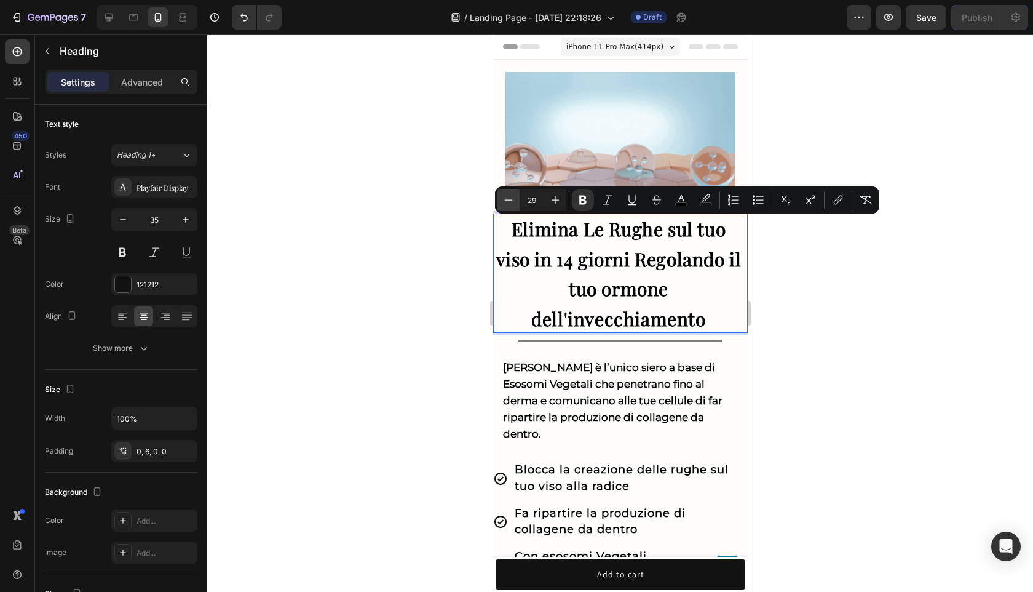
click at [506, 205] on icon "Editor contextual toolbar" at bounding box center [509, 200] width 12 height 12
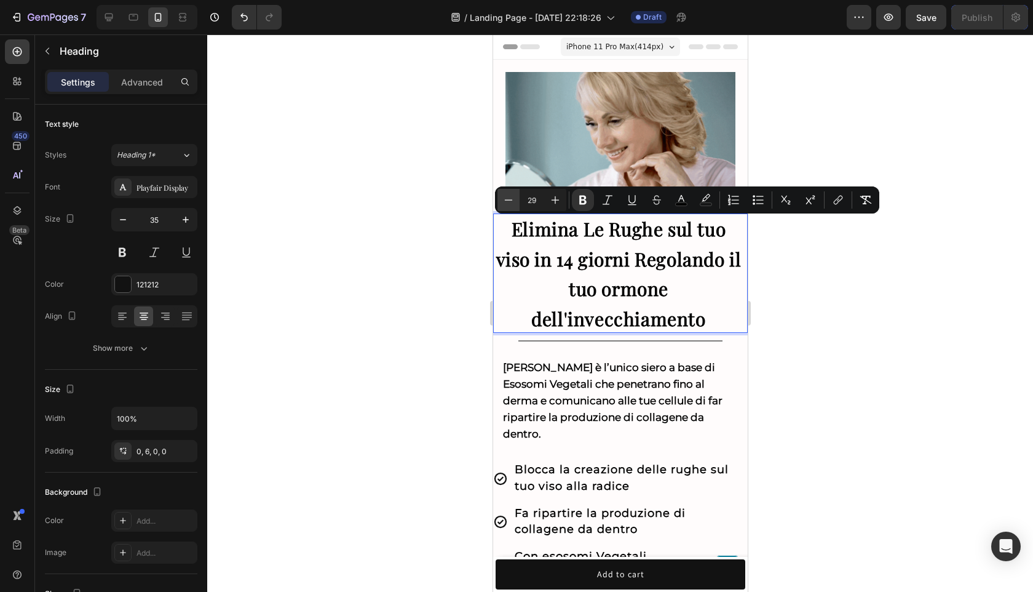
type input "28"
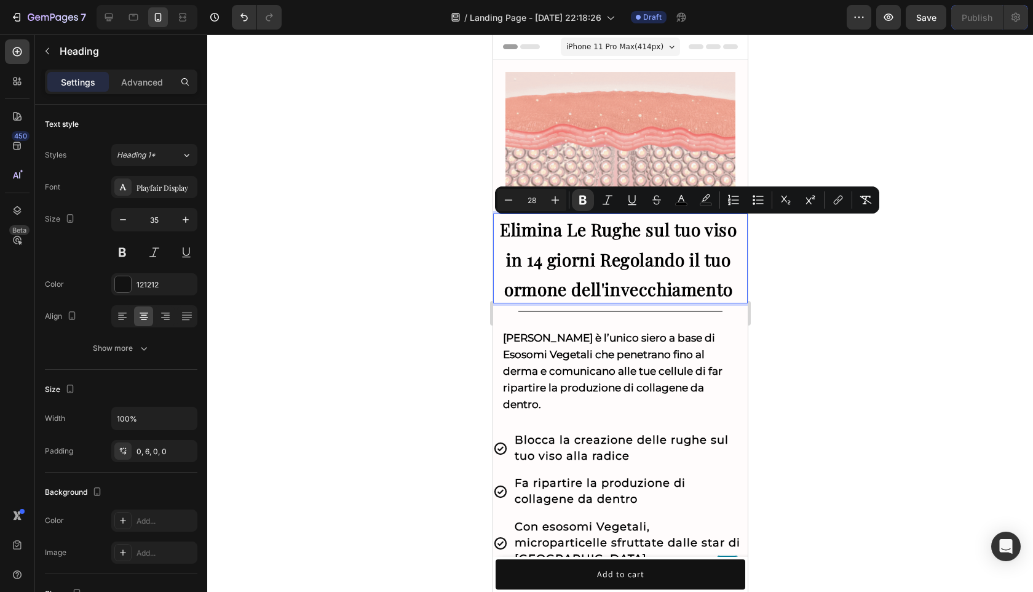
click at [893, 331] on div at bounding box center [620, 312] width 826 height 557
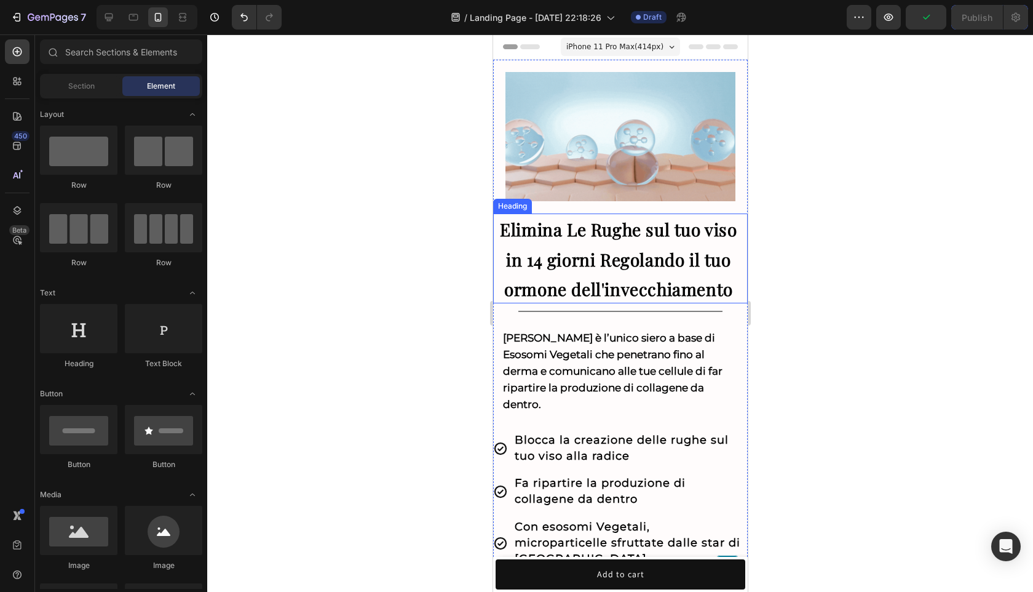
click at [715, 264] on strong "Elimina Le Rughe sul tuo viso in 14 giorni Regolando il tuo ormone dell'invecch…" at bounding box center [617, 259] width 237 height 82
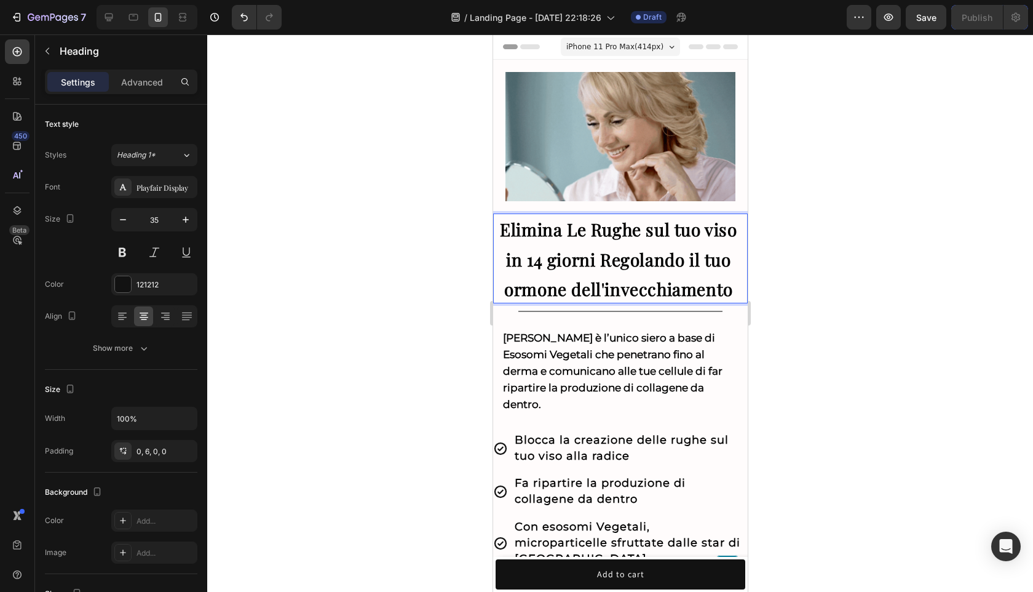
click at [737, 264] on p "Elimina Le Rughe sul tuo viso in 14 giorni Regolando il tuo ormone dell'invecch…" at bounding box center [618, 258] width 251 height 90
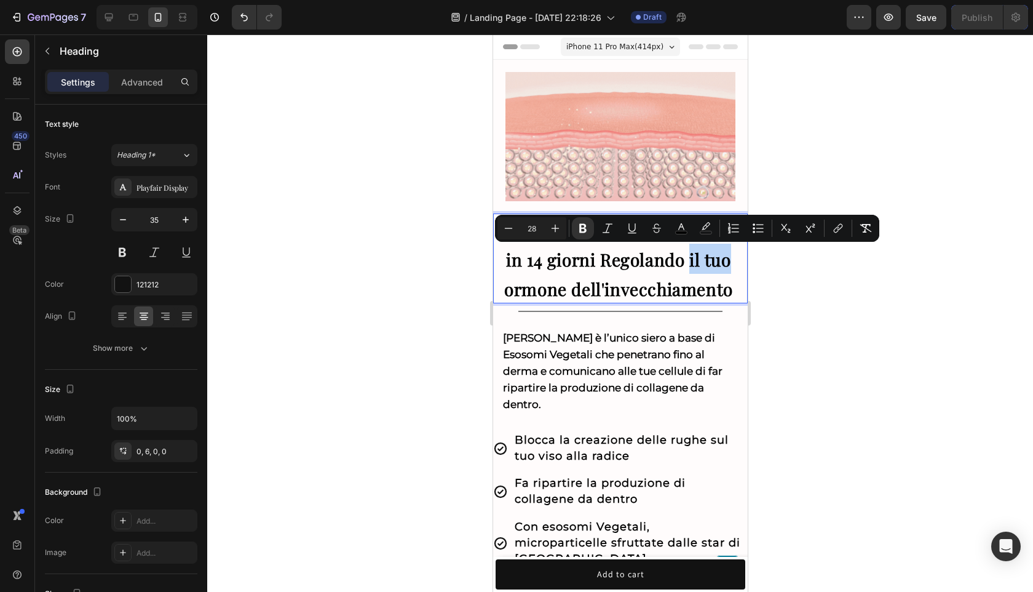
drag, startPoint x: 734, startPoint y: 264, endPoint x: 688, endPoint y: 263, distance: 45.5
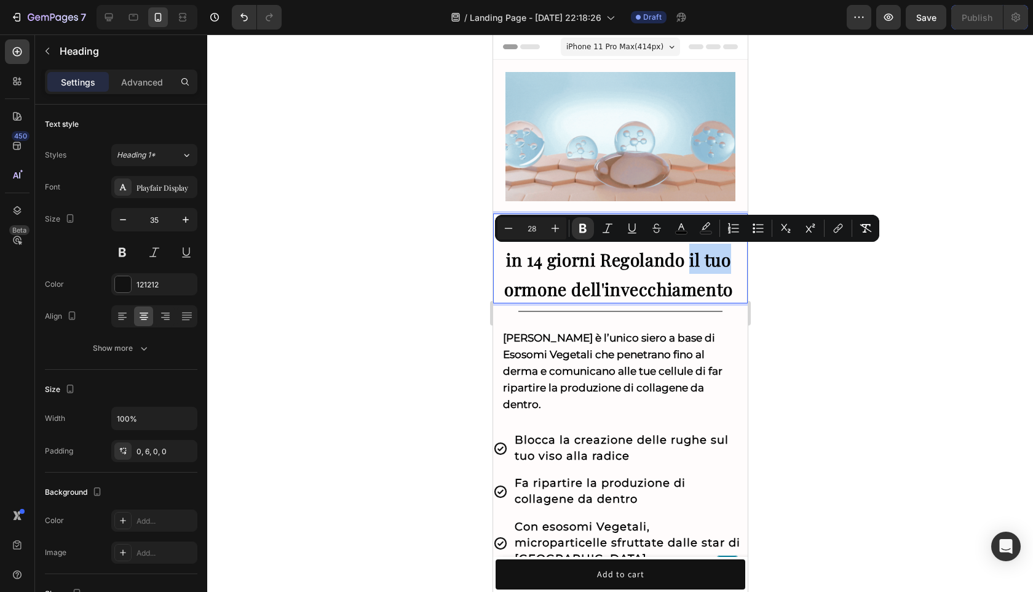
click at [688, 263] on p "Elimina Le Rughe sul tuo viso in 14 giorni Regolando il tuo ormone dell'invecch…" at bounding box center [618, 258] width 251 height 90
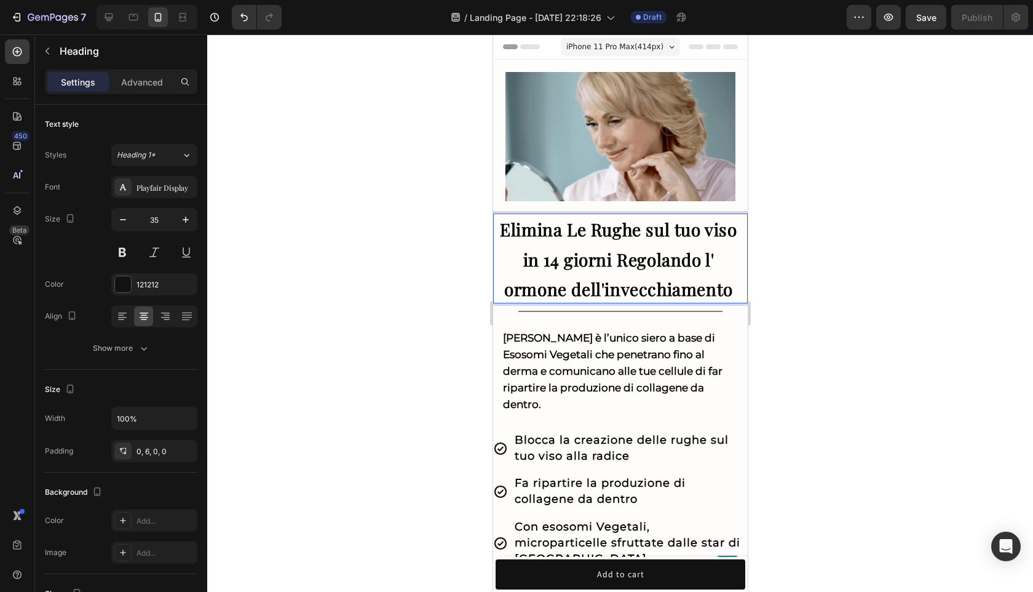
click at [507, 294] on strong "Elimina Le Rughe sul tuo viso in 14 giorni Regolando l' ormone dell'invecchiame…" at bounding box center [617, 259] width 237 height 82
click at [642, 252] on strong "Elimina Le Rughe sul tuo viso in 14 giorni Regolando l'ormone dell'invecchiamen…" at bounding box center [617, 259] width 237 height 82
click at [642, 253] on strong "Elimina Le Rughe sul tuo viso in 14 giorni Regolando l'ormone dell'invecchiamen…" at bounding box center [617, 259] width 237 height 82
click at [933, 289] on div at bounding box center [620, 312] width 826 height 557
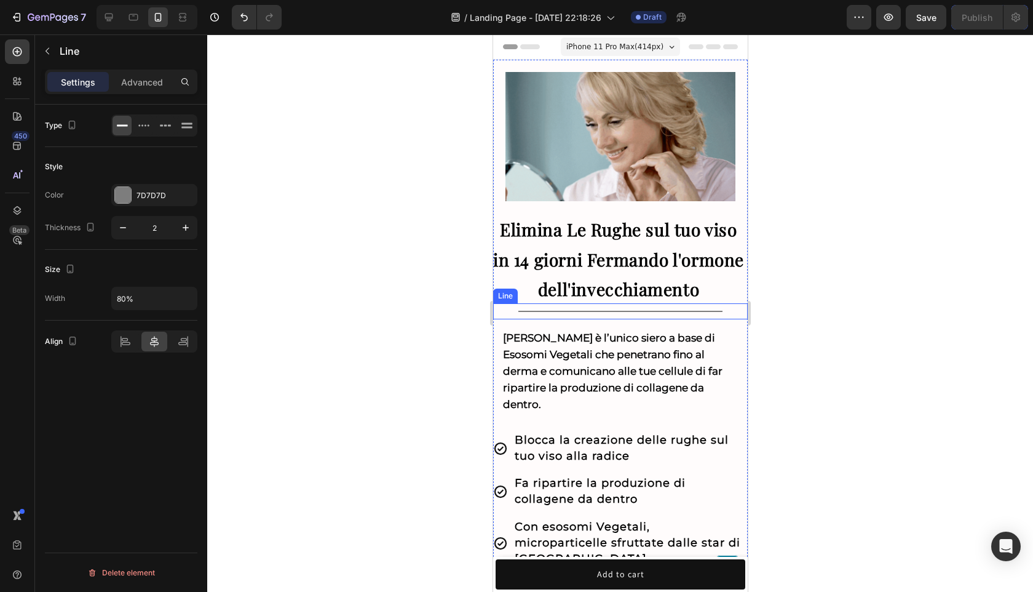
click at [567, 315] on div "Title Line" at bounding box center [620, 311] width 255 height 16
click at [567, 313] on div "Title Line 0" at bounding box center [620, 311] width 255 height 16
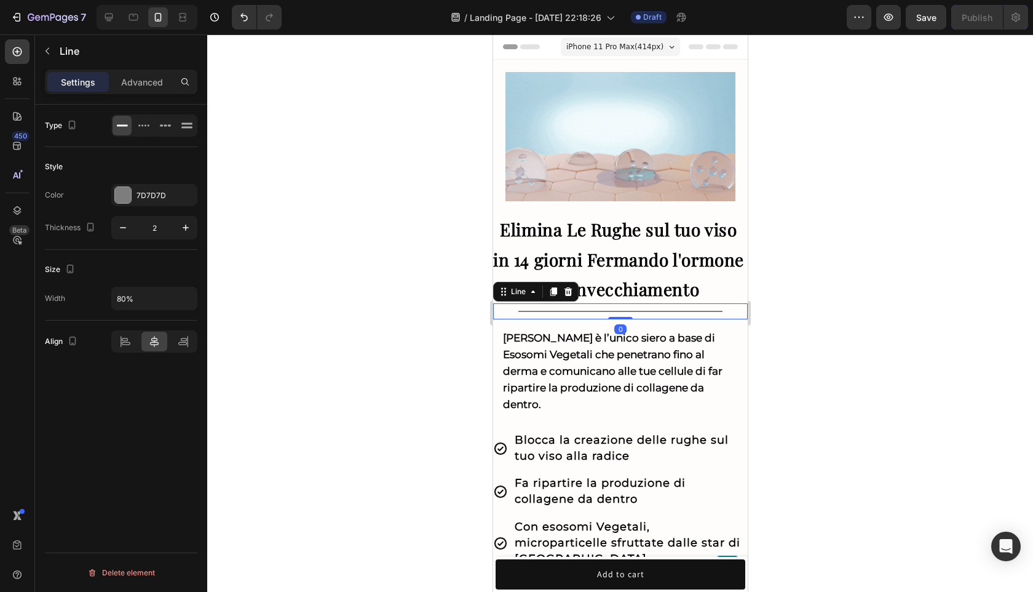
click at [567, 313] on div "Title Line 0" at bounding box center [620, 311] width 255 height 16
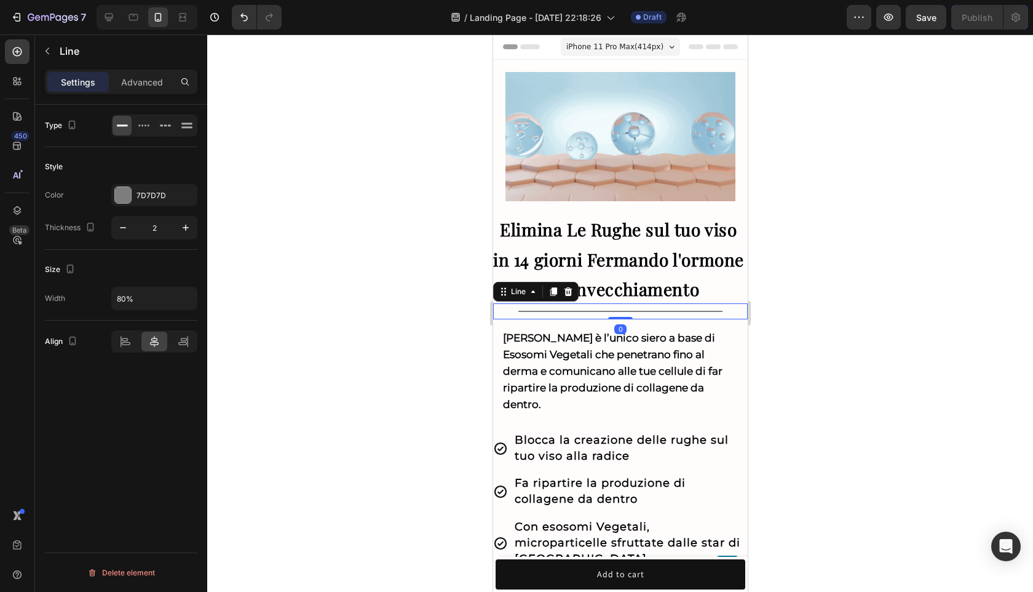
click at [567, 313] on div "Title Line 0" at bounding box center [620, 311] width 255 height 16
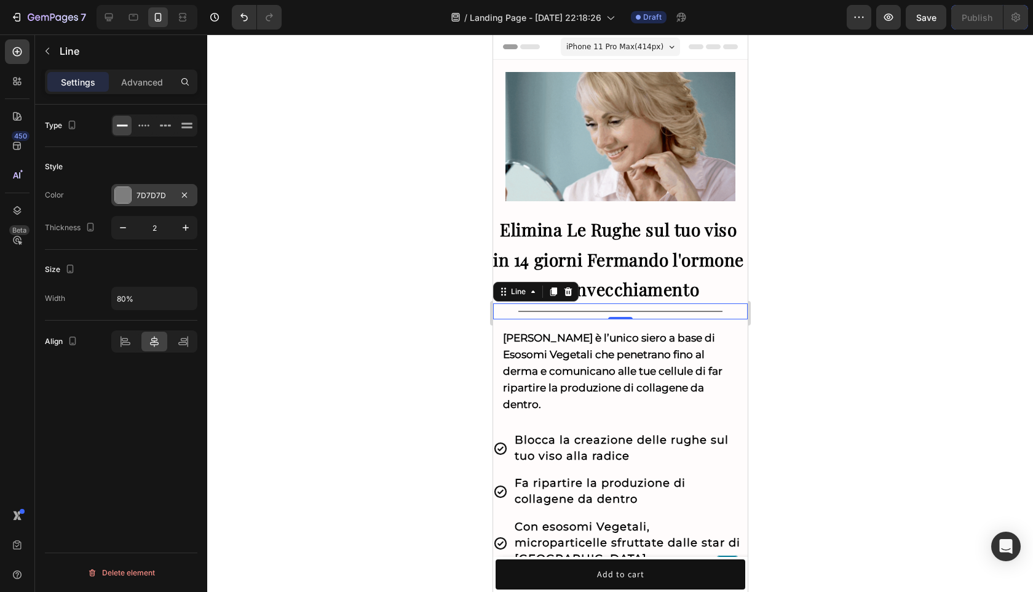
click at [117, 198] on div at bounding box center [123, 195] width 16 height 16
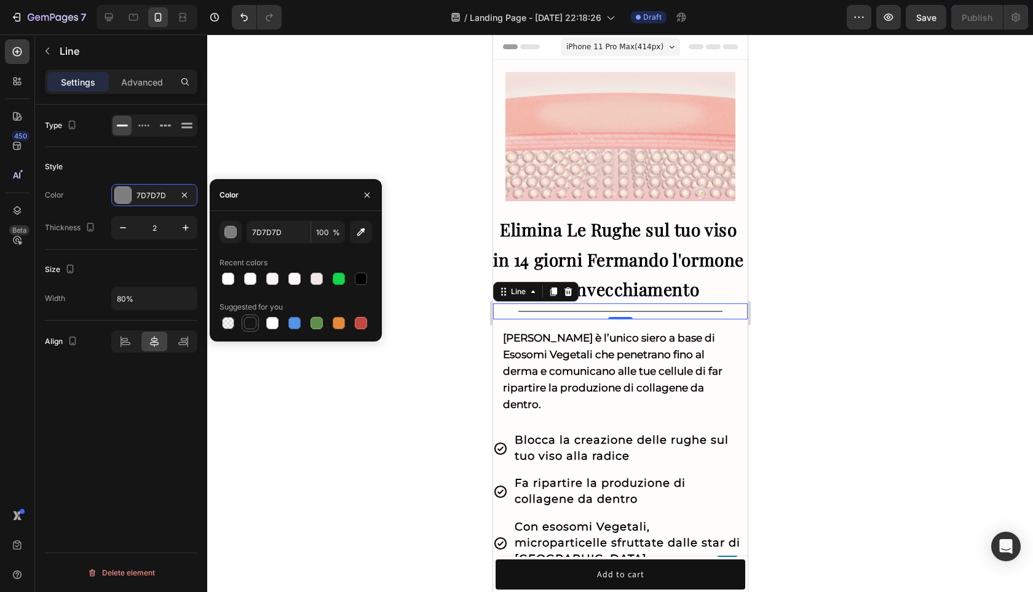
click at [249, 324] on div at bounding box center [250, 323] width 12 height 12
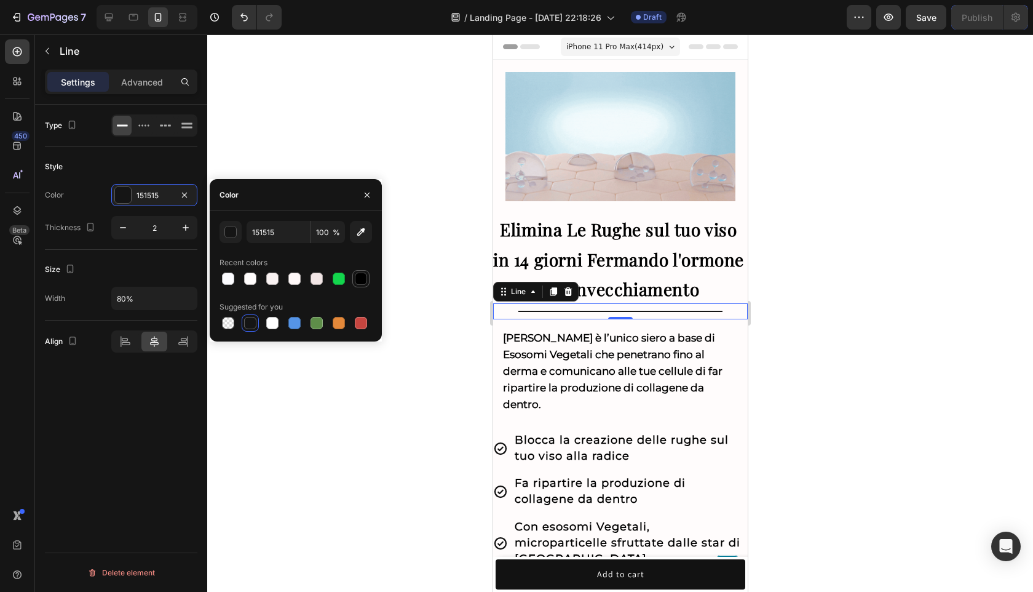
click at [363, 275] on div at bounding box center [361, 278] width 12 height 12
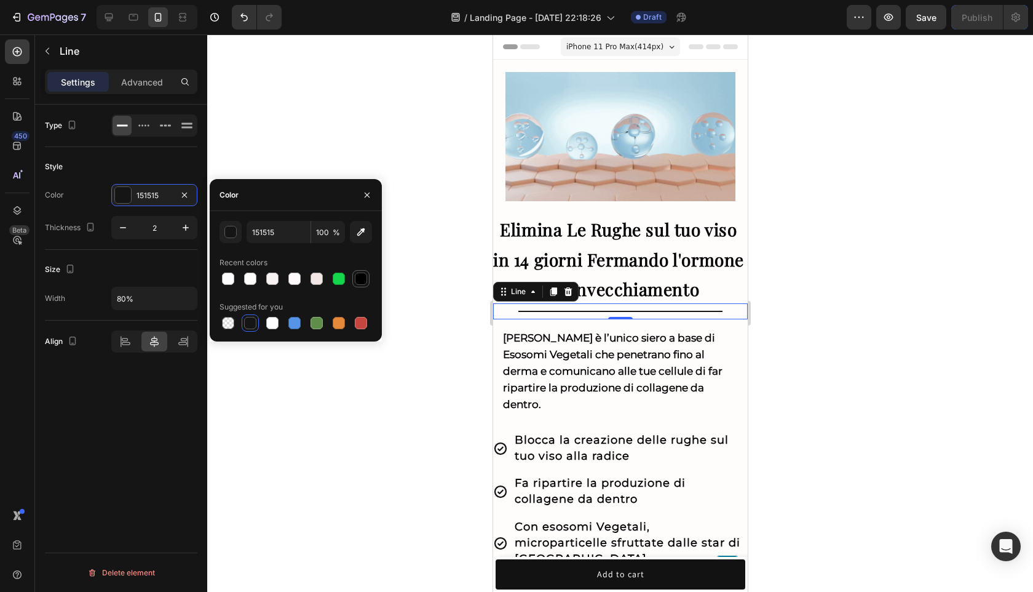
type input "000000"
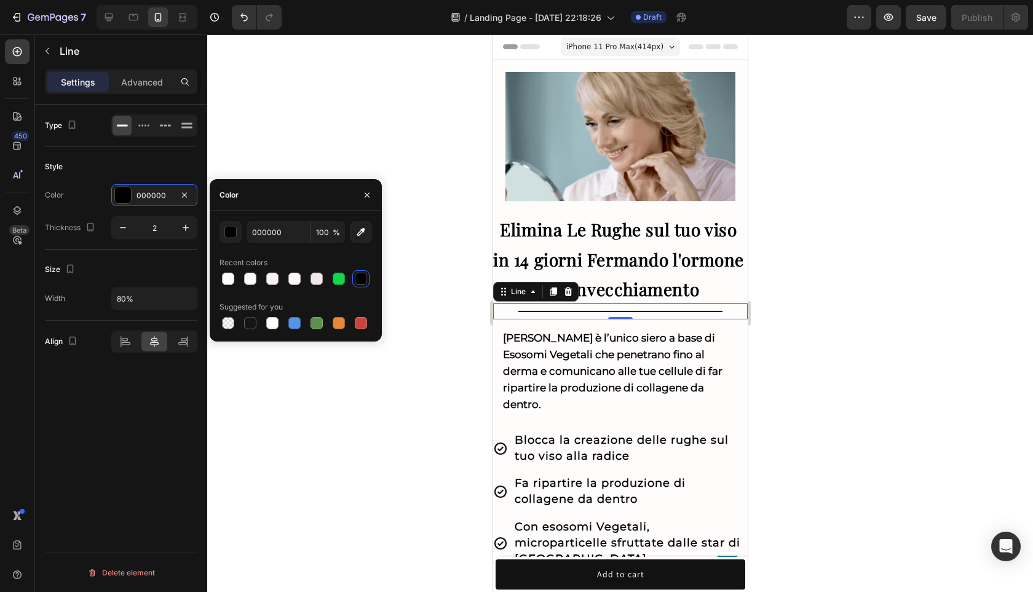
click at [849, 354] on div at bounding box center [620, 312] width 826 height 557
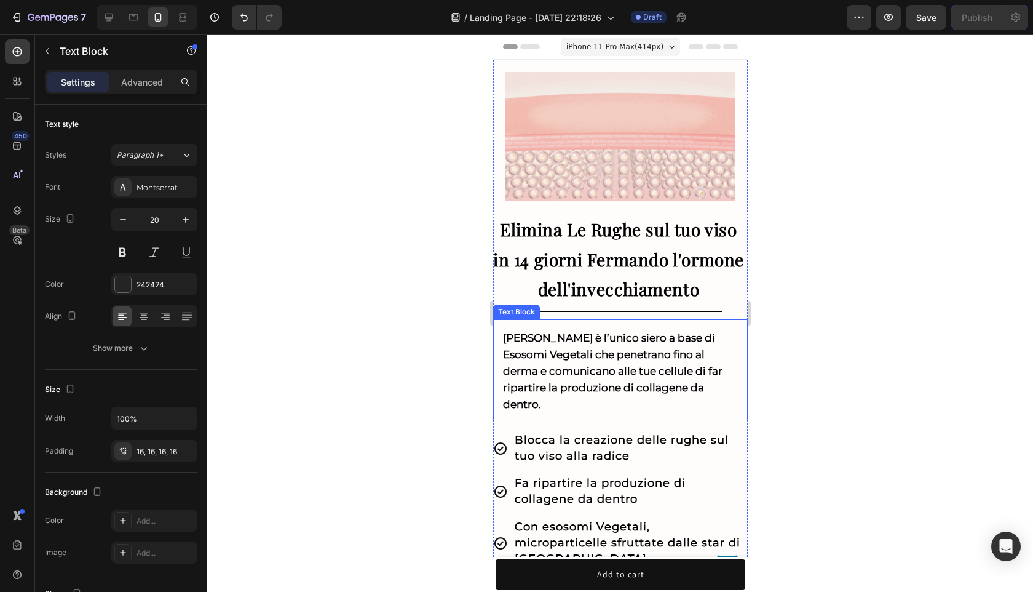
click at [680, 383] on strong "[PERSON_NAME] è l’unico siero a base di Esosomi Vegetali che penetrano fino al …" at bounding box center [613, 371] width 220 height 79
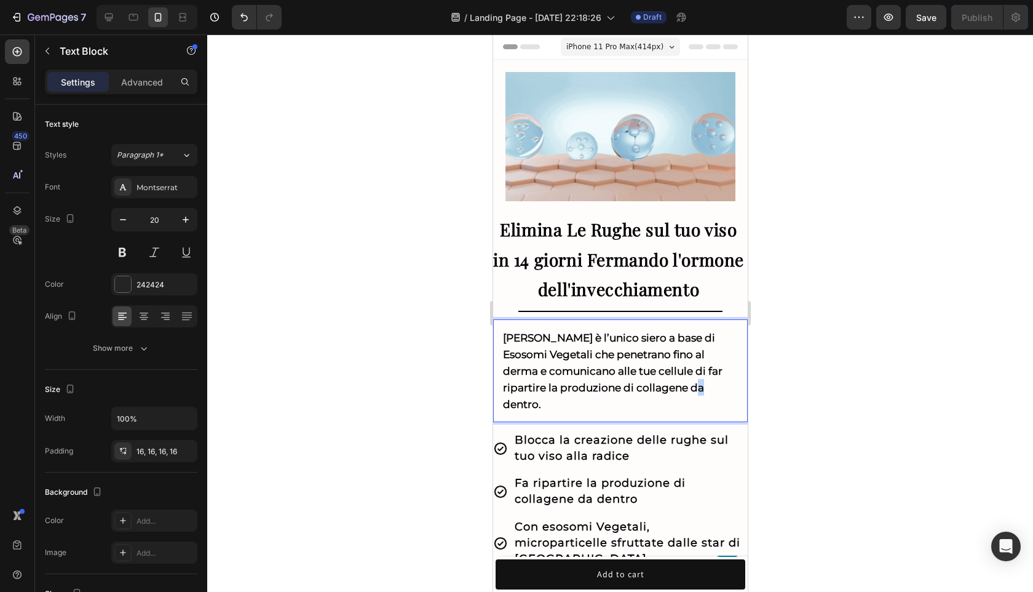
click at [680, 383] on strong "[PERSON_NAME] è l’unico siero a base di Esosomi Vegetali che penetrano fino al …" at bounding box center [613, 371] width 220 height 79
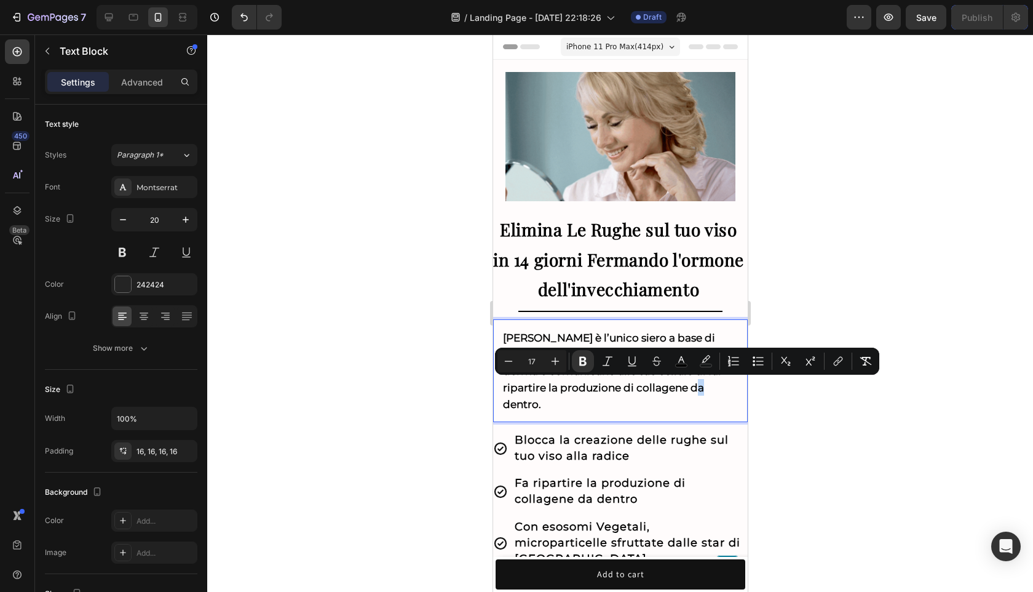
click at [691, 391] on p "[PERSON_NAME] è l’unico siero a base di Esosomi Vegetali che penetrano fino al …" at bounding box center [620, 370] width 235 height 83
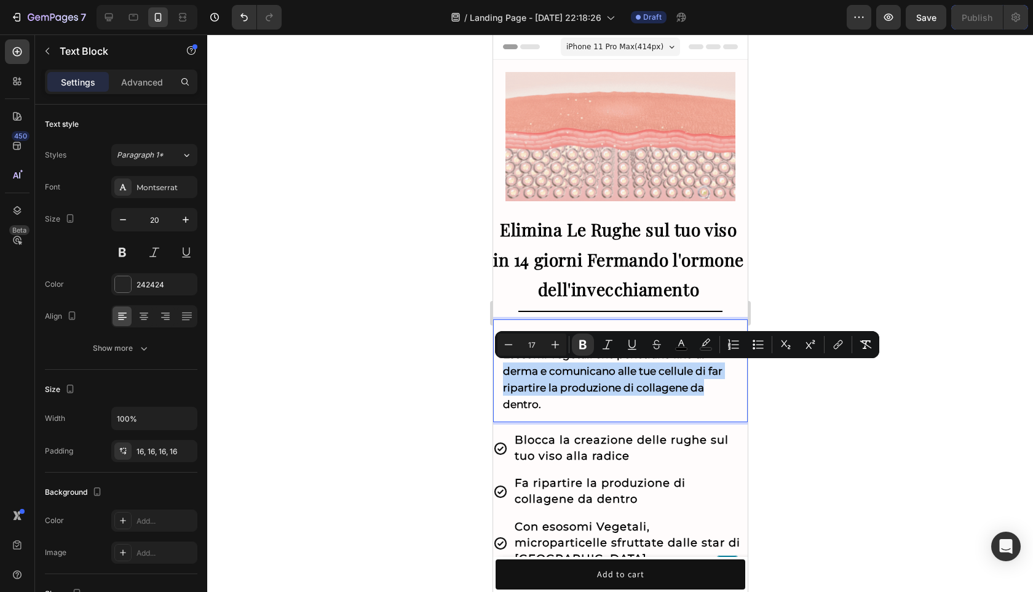
drag, startPoint x: 688, startPoint y: 391, endPoint x: 496, endPoint y: 371, distance: 193.6
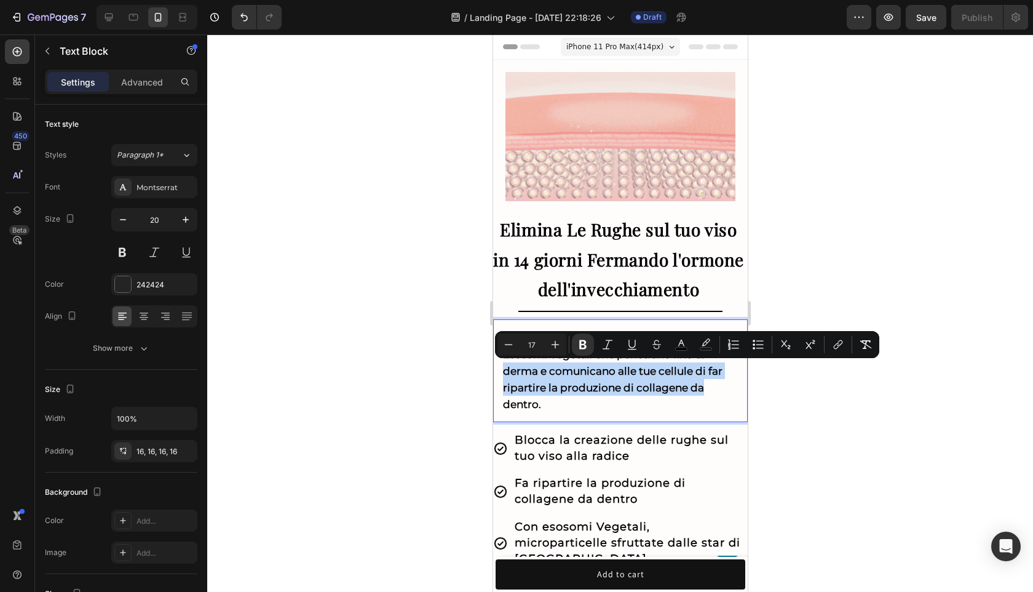
click at [496, 371] on div "[PERSON_NAME] è l’unico siero a base di Esosomi Vegetali che penetrano fino al …" at bounding box center [620, 370] width 255 height 103
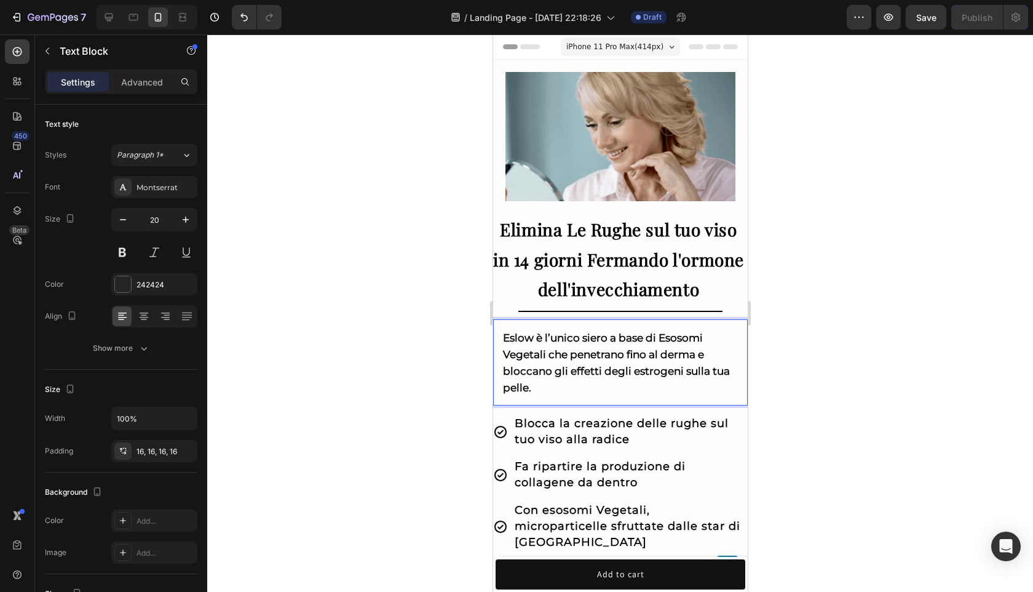
click at [955, 466] on div at bounding box center [620, 312] width 826 height 557
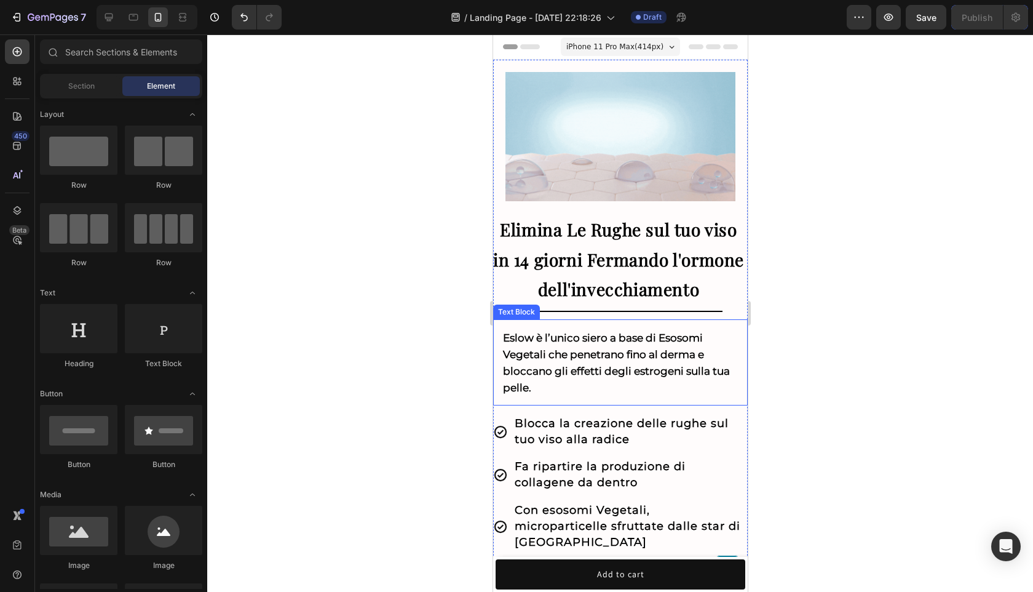
click at [634, 396] on div "Eslow è l’unico siero a base di Esosomi Vegetali che penetrano fino al derma e …" at bounding box center [620, 362] width 255 height 86
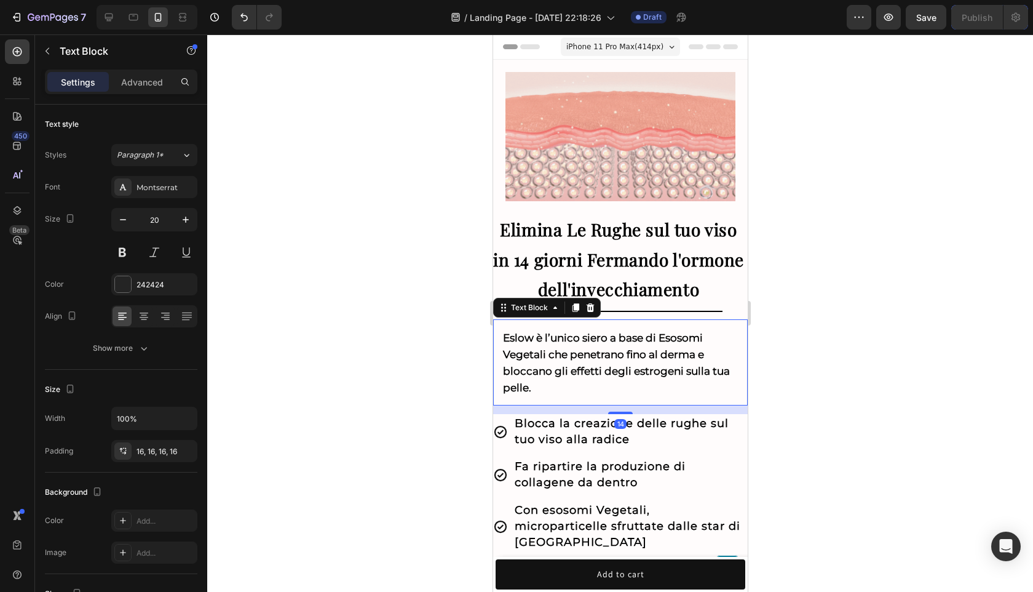
click at [634, 396] on div "Eslow è l’unico siero a base di Esosomi Vegetali che penetrano fino al derma e …" at bounding box center [620, 362] width 255 height 86
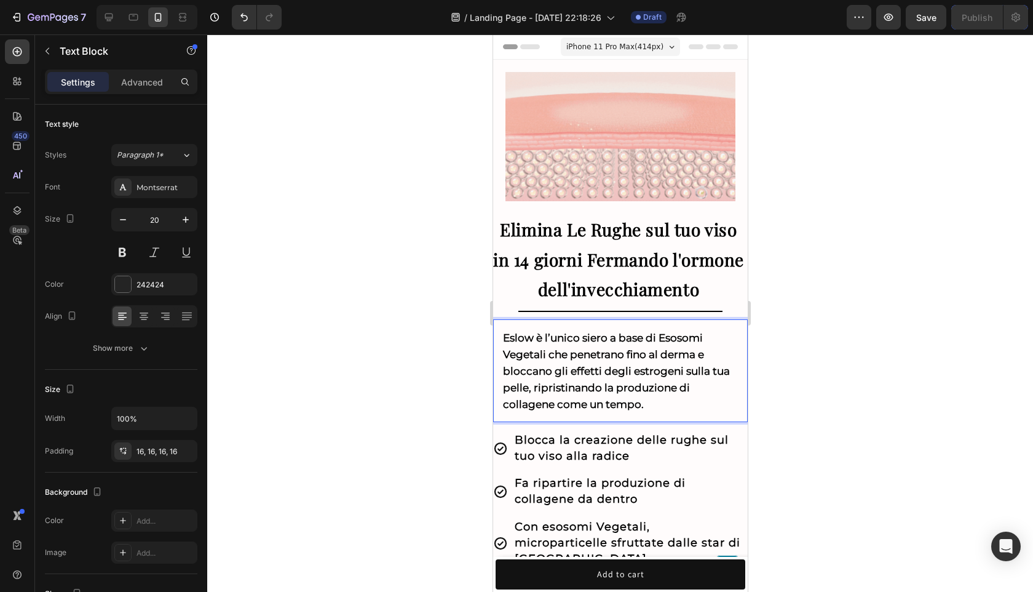
click at [855, 416] on div at bounding box center [620, 312] width 826 height 557
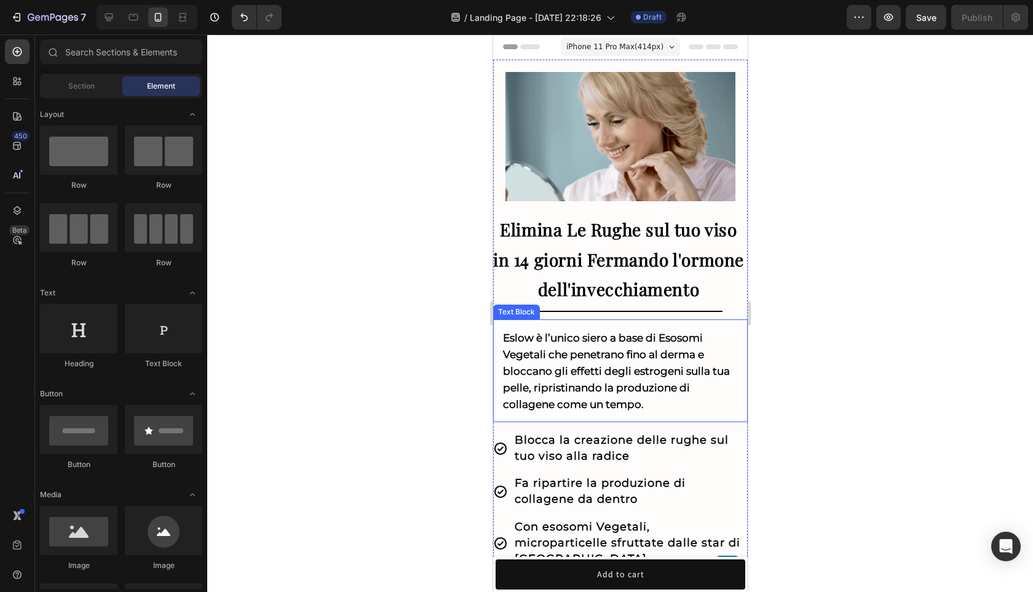
click at [593, 370] on strong "Eslow è l’unico siero a base di Esosomi Vegetali che penetrano fino al derma e …" at bounding box center [616, 371] width 227 height 79
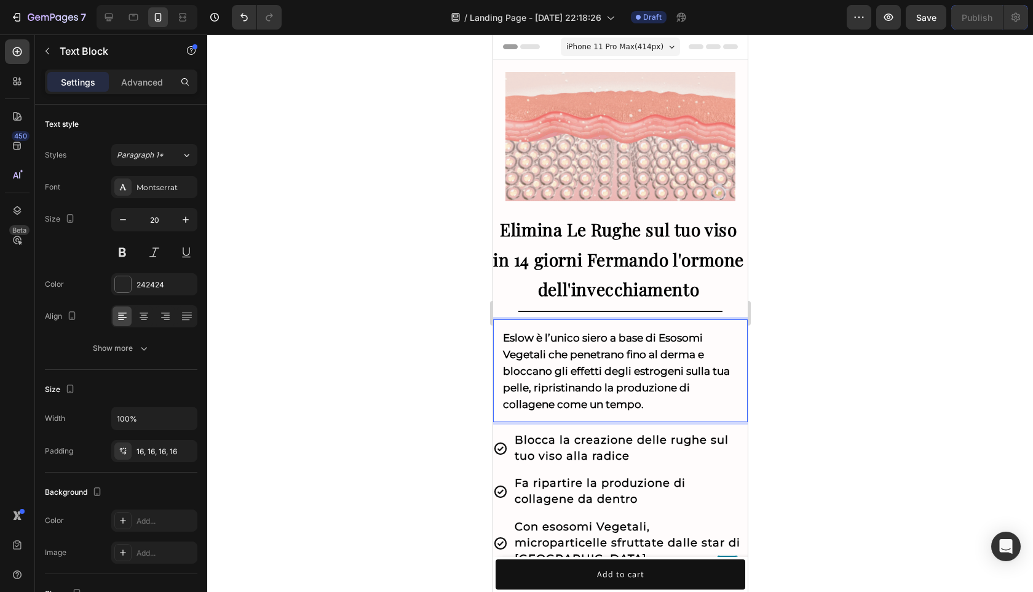
click at [573, 370] on strong "Eslow è l’unico siero a base di Esosomi Vegetali che penetrano fino al derma e …" at bounding box center [616, 371] width 227 height 79
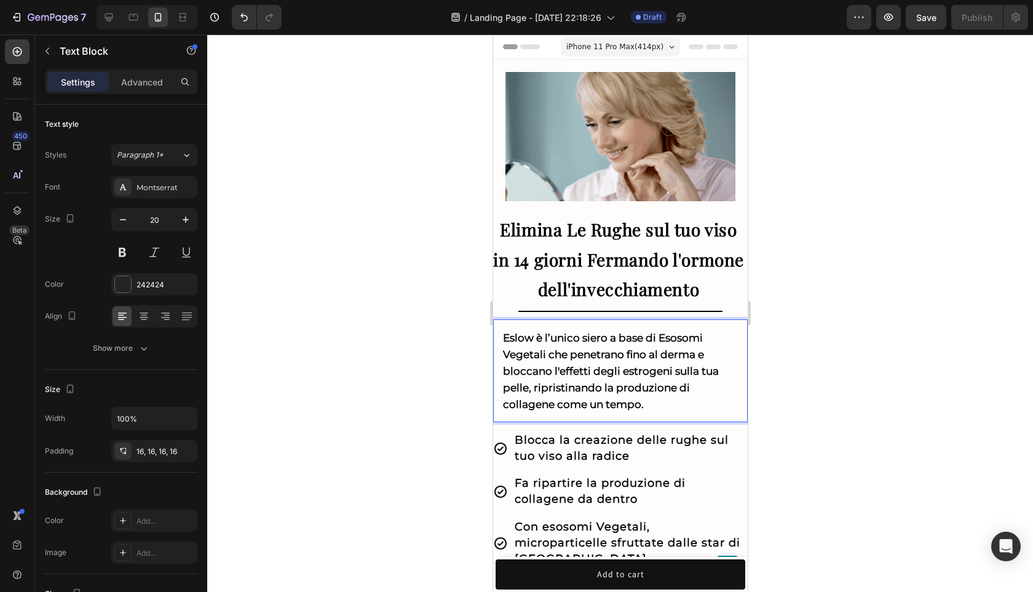
click at [588, 368] on strong "Eslow è l’unico siero a base di Esosomi Vegetali che penetrano fino al derma e …" at bounding box center [611, 371] width 216 height 79
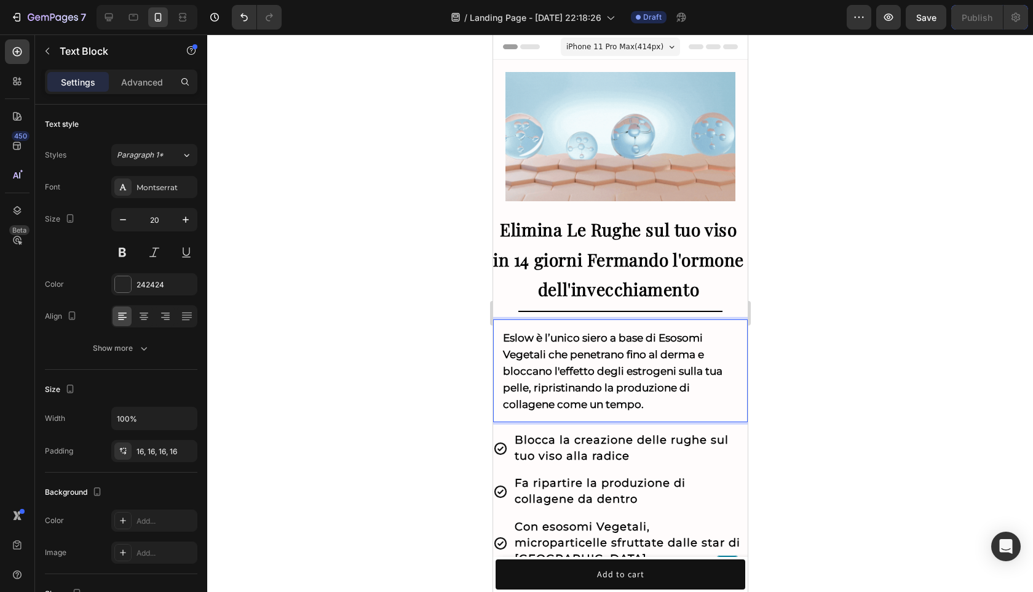
click at [865, 420] on div at bounding box center [620, 312] width 826 height 557
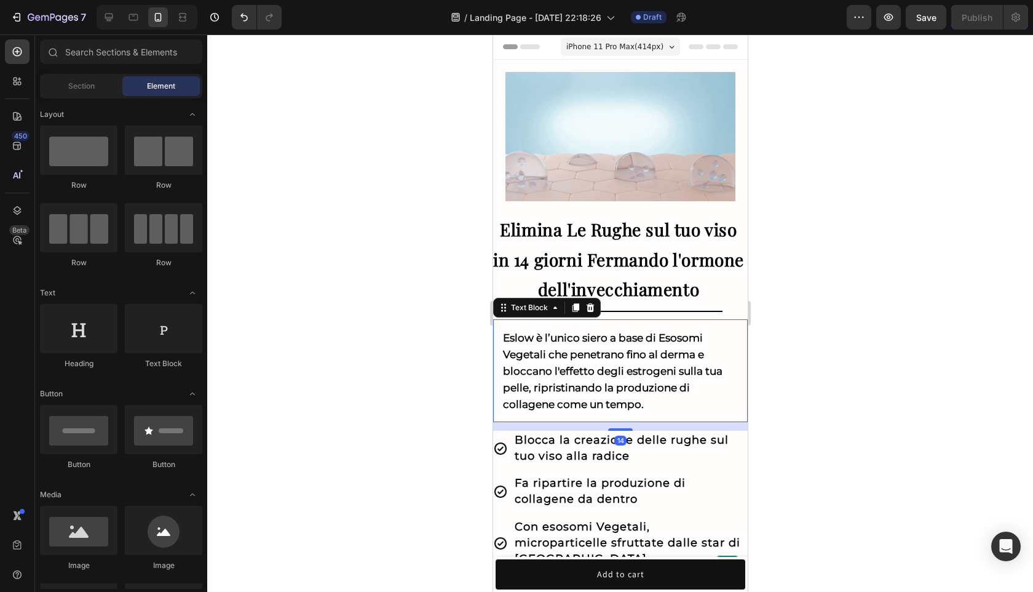
click at [709, 372] on strong "Eslow è l’unico siero a base di Esosomi Vegetali che penetrano fino al derma e …" at bounding box center [613, 371] width 220 height 79
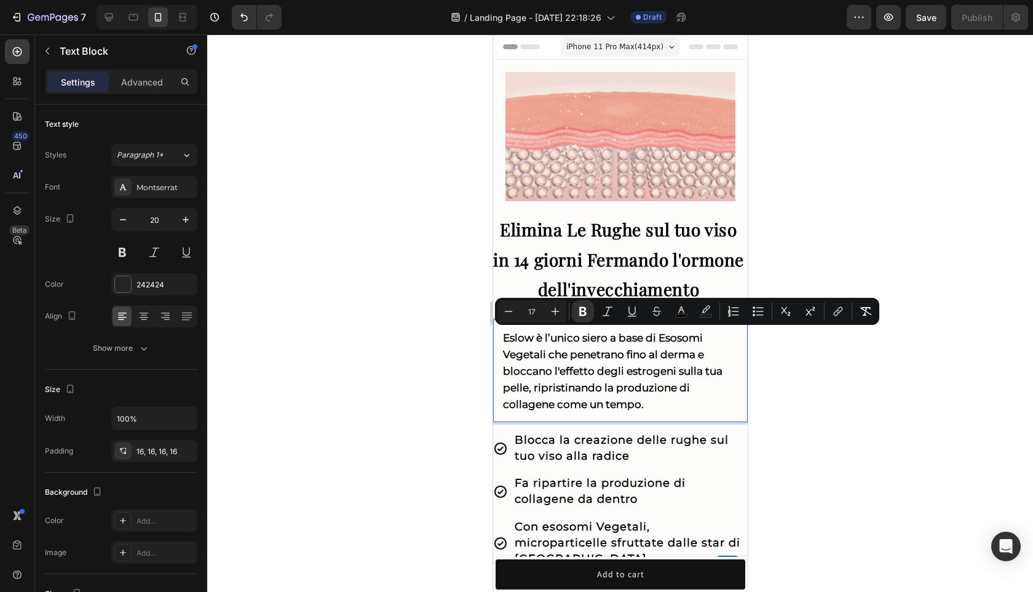
click at [709, 372] on strong "Eslow è l’unico siero a base di Esosomi Vegetali che penetrano fino al derma e …" at bounding box center [613, 371] width 220 height 79
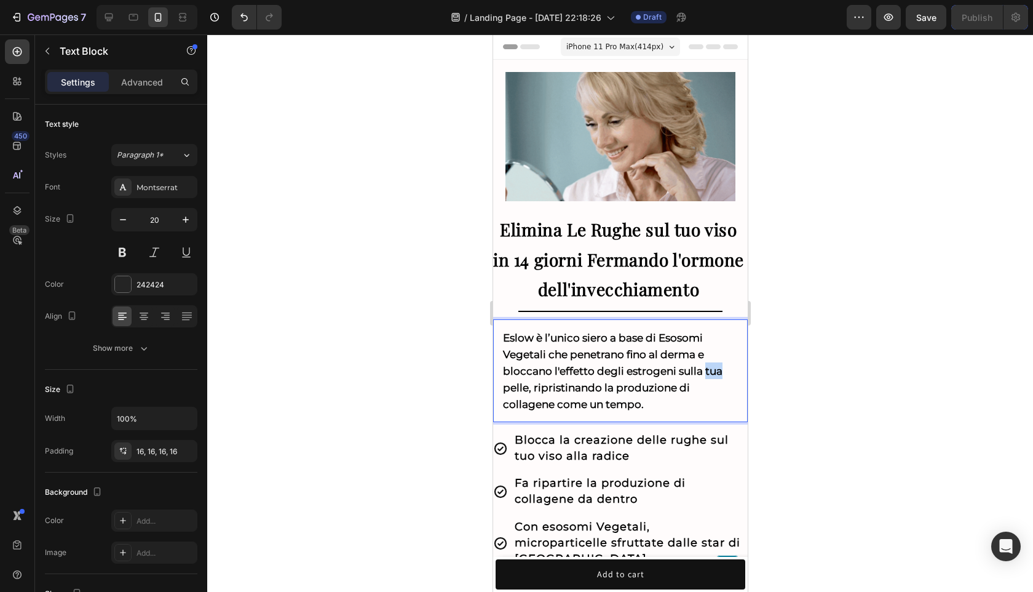
click at [709, 372] on strong "Eslow è l’unico siero a base di Esosomi Vegetali che penetrano fino al derma e …" at bounding box center [613, 371] width 220 height 79
click at [785, 402] on div at bounding box center [620, 312] width 826 height 557
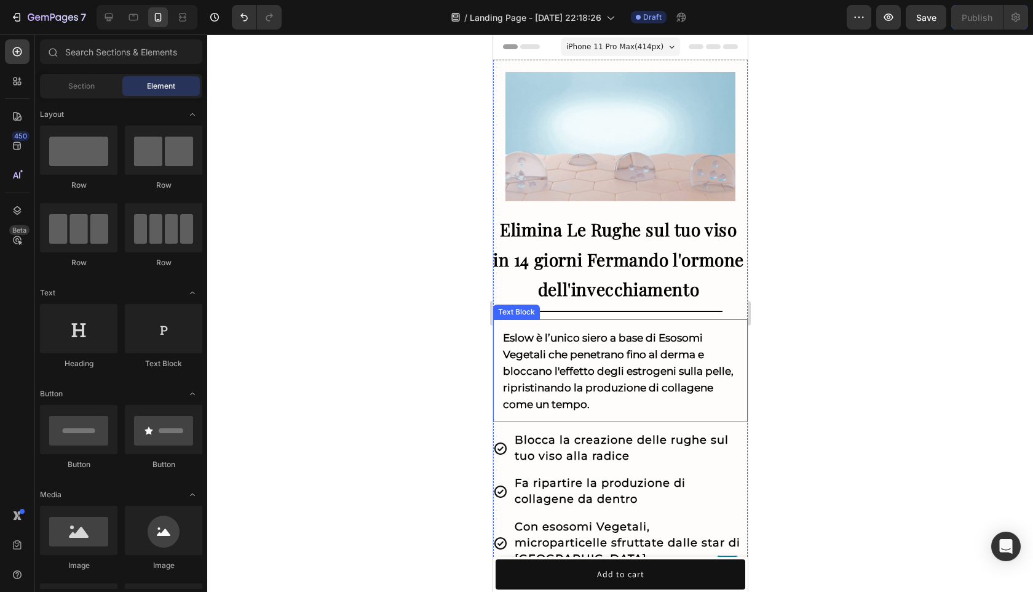
click at [584, 403] on strong "Eslow è l’unico siero a base di Esosomi Vegetali che penetrano fino al derma e …" at bounding box center [618, 371] width 231 height 79
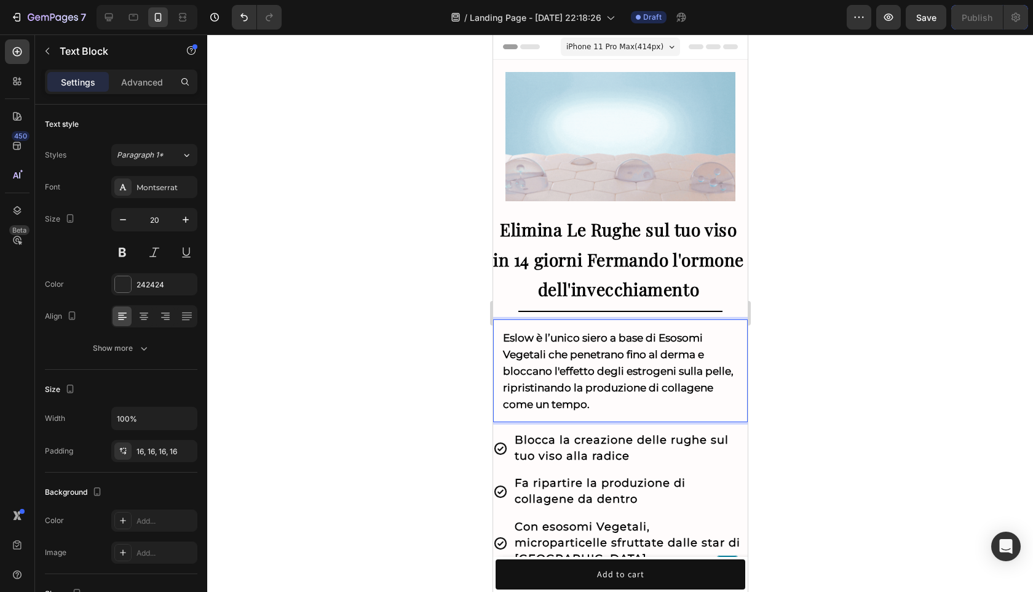
click at [587, 403] on strong "Eslow è l’unico siero a base di Esosomi Vegetali che penetrano fino al derma e …" at bounding box center [618, 371] width 231 height 79
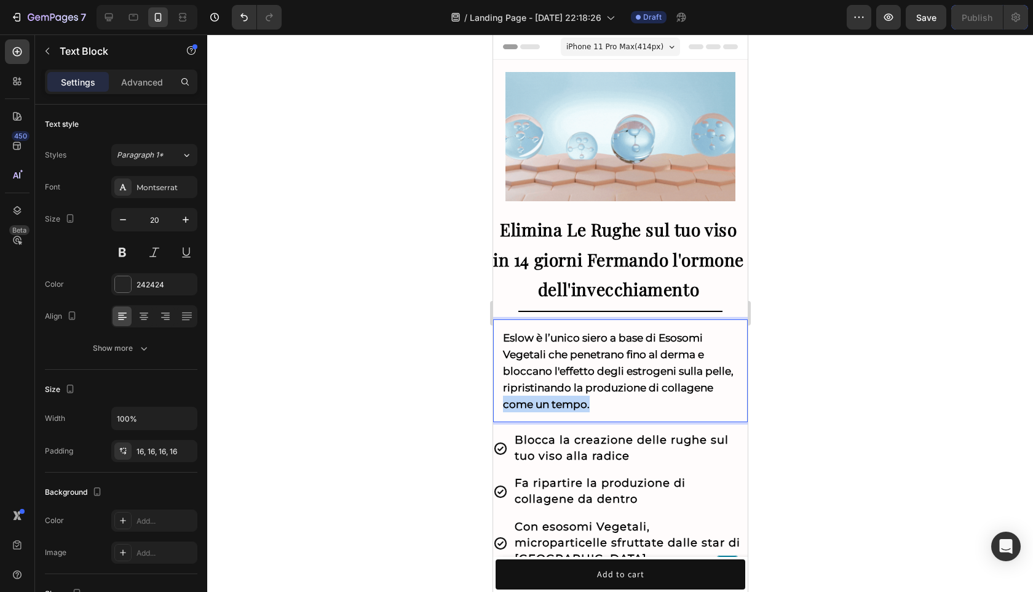
drag, startPoint x: 587, startPoint y: 403, endPoint x: 515, endPoint y: 402, distance: 72.6
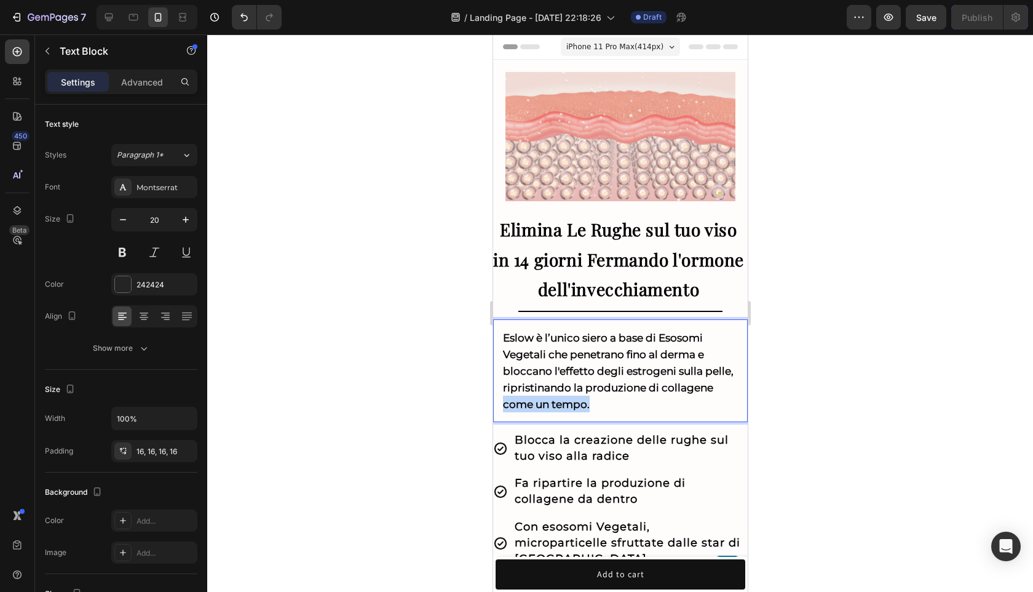
click at [514, 402] on strong "Eslow è l’unico siero a base di Esosomi Vegetali che penetrano fino al derma e …" at bounding box center [618, 371] width 231 height 79
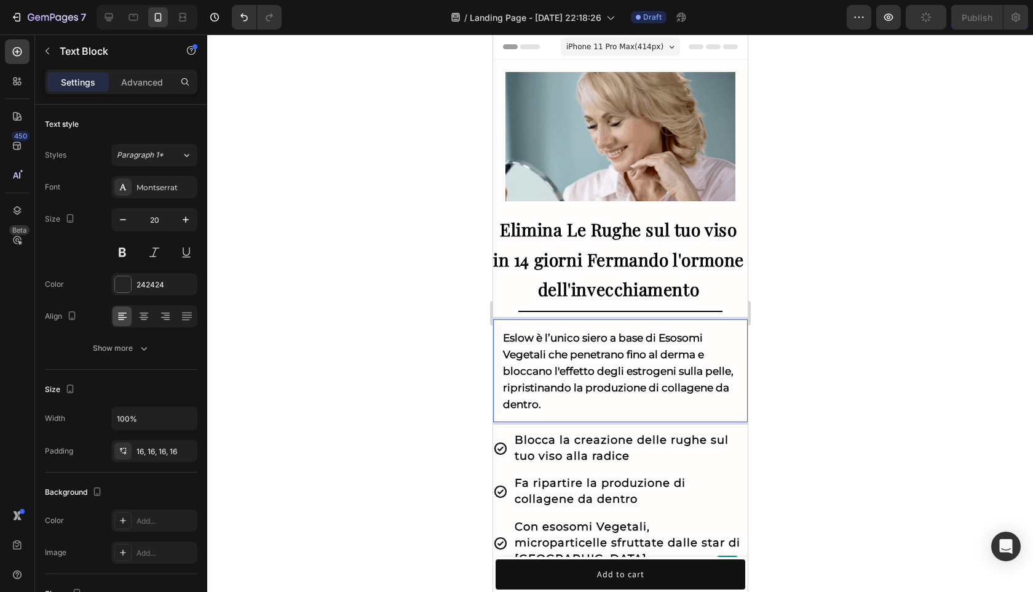
click at [841, 422] on div at bounding box center [620, 312] width 826 height 557
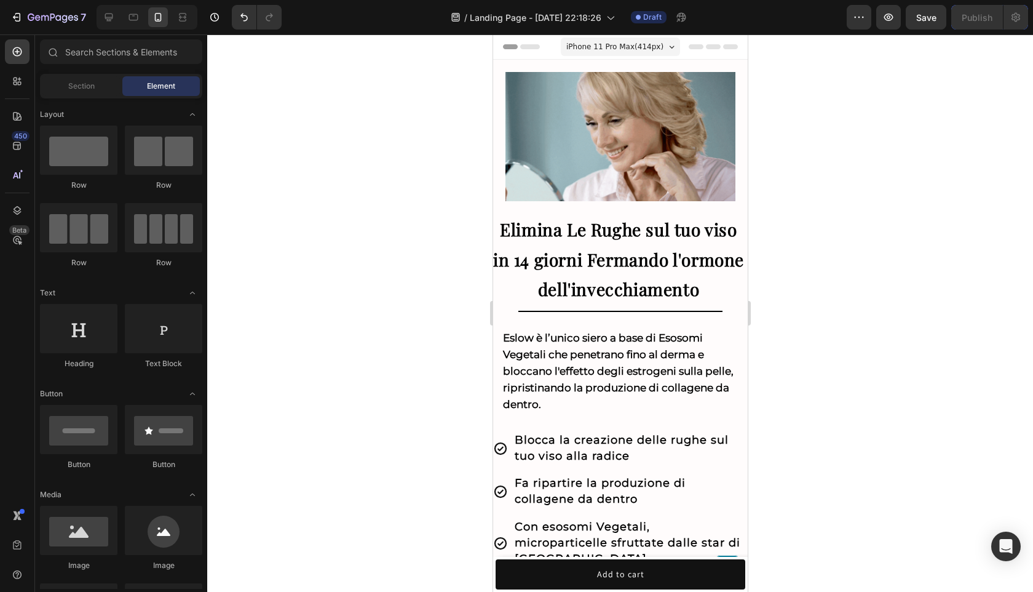
click at [922, 335] on div at bounding box center [620, 312] width 826 height 557
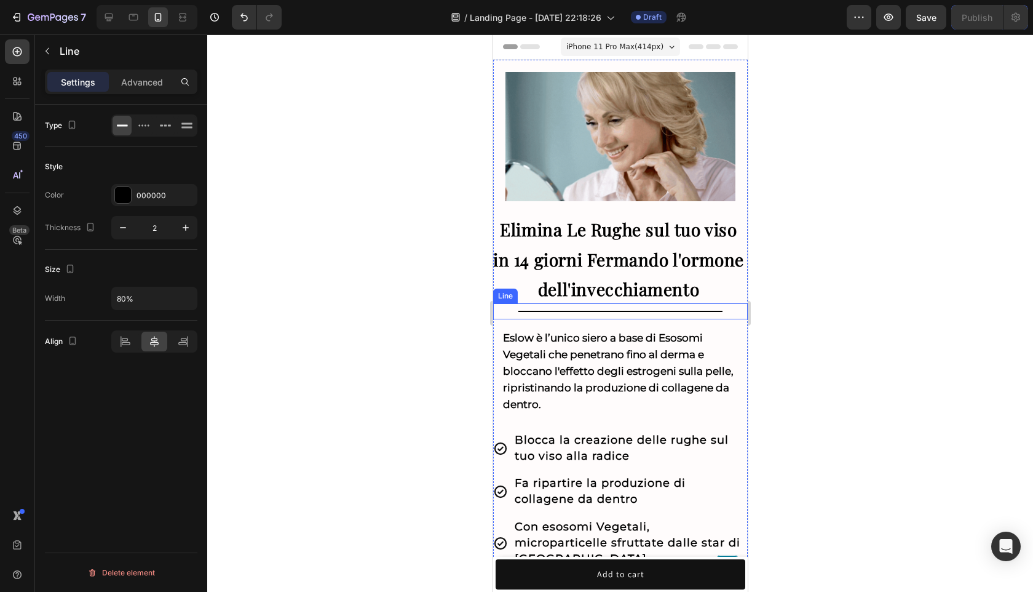
click at [580, 308] on div "Title Line" at bounding box center [620, 311] width 255 height 16
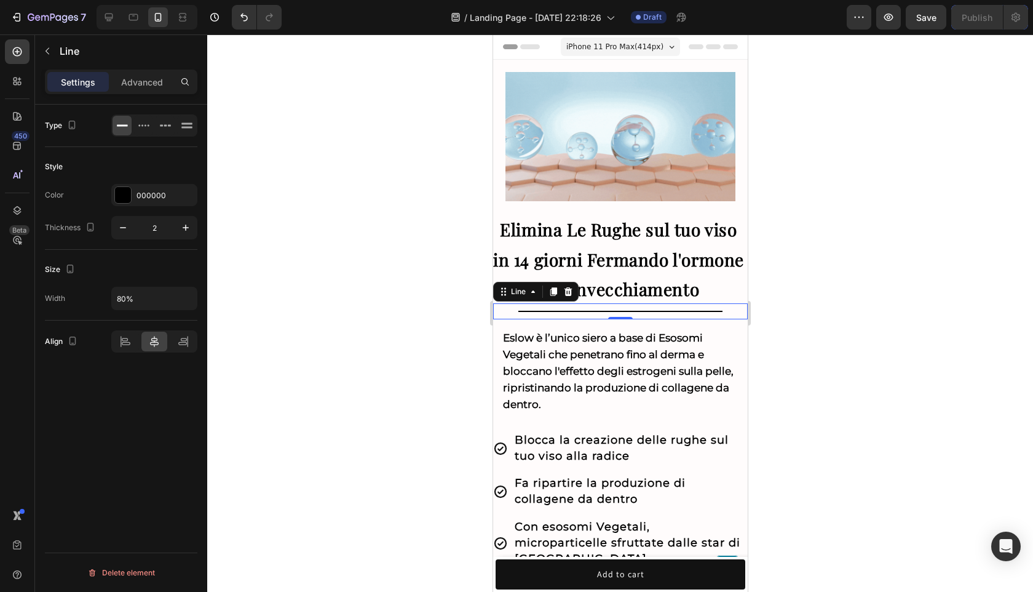
click at [838, 330] on div at bounding box center [620, 312] width 826 height 557
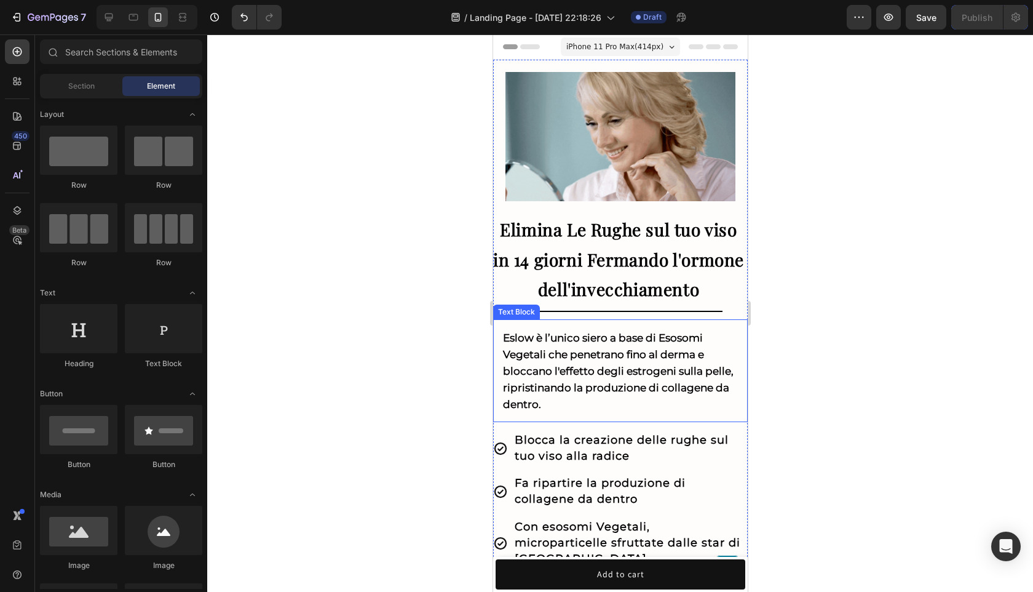
click at [603, 324] on div "Eslow è l’unico siero a base di Esosomi Vegetali che penetrano fino al derma e …" at bounding box center [620, 370] width 255 height 103
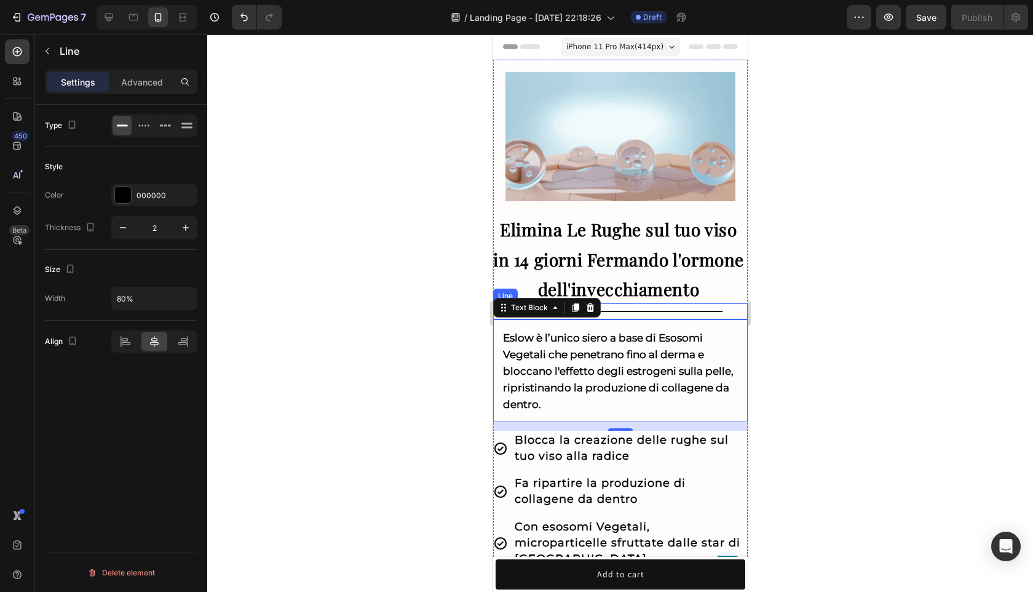
click at [640, 312] on div "Title Line" at bounding box center [620, 311] width 255 height 16
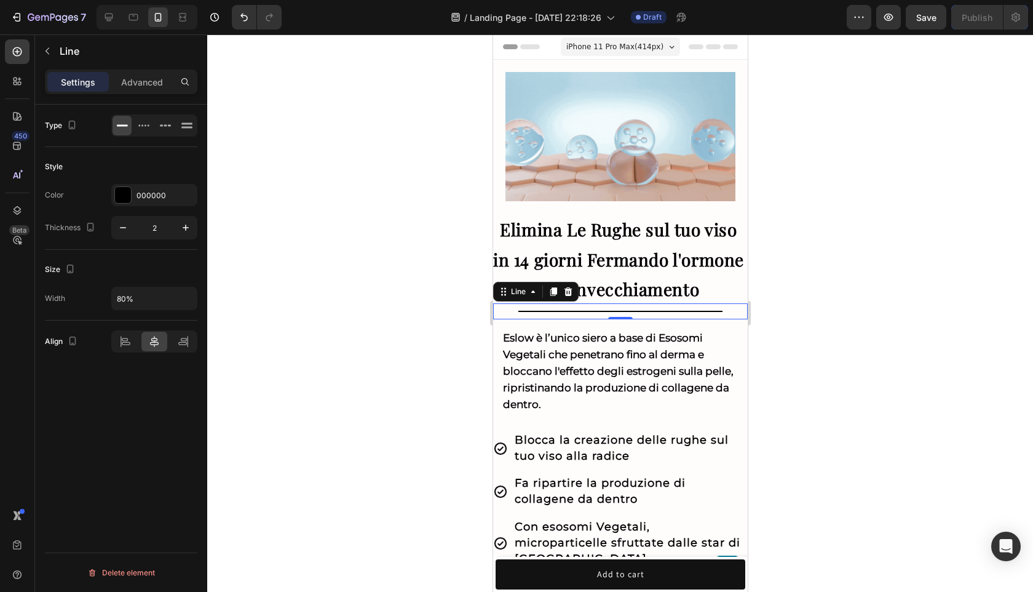
click at [129, 92] on div "Settings Advanced" at bounding box center [121, 82] width 153 height 25
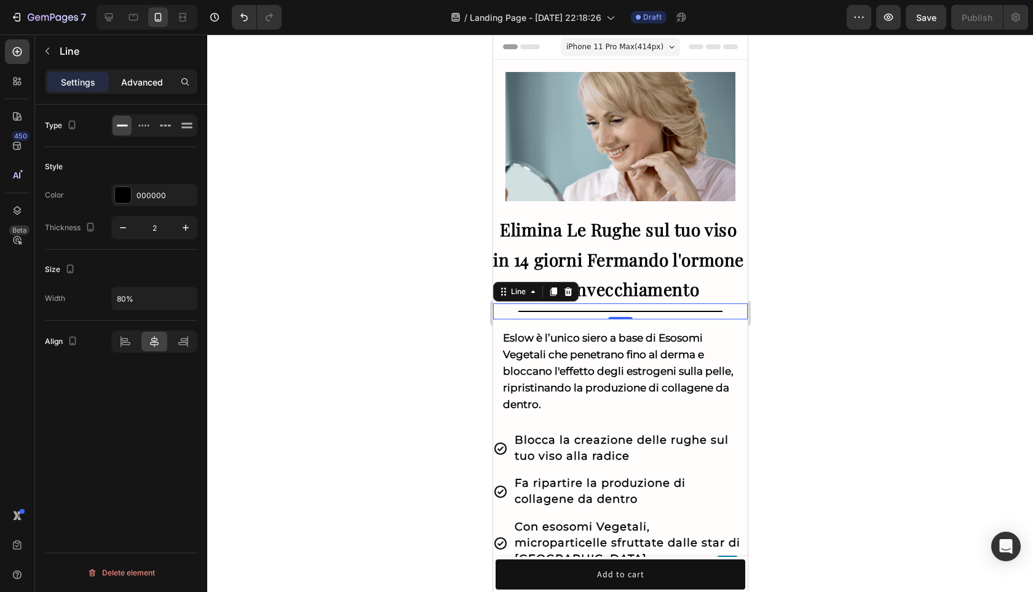
click at [129, 89] on div "Advanced" at bounding box center [142, 82] width 62 height 20
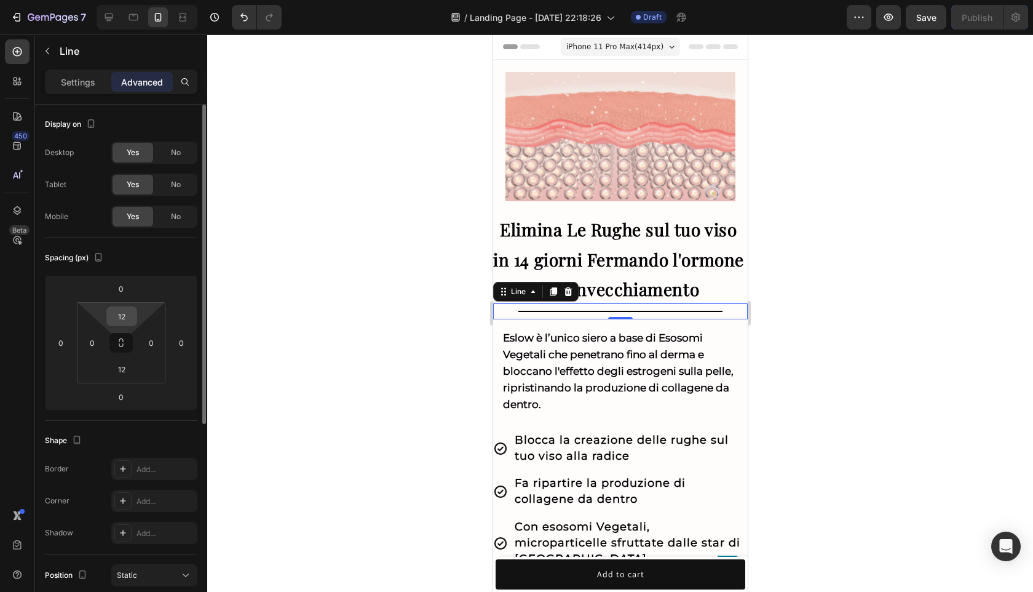
click at [125, 314] on input "12" at bounding box center [121, 316] width 25 height 18
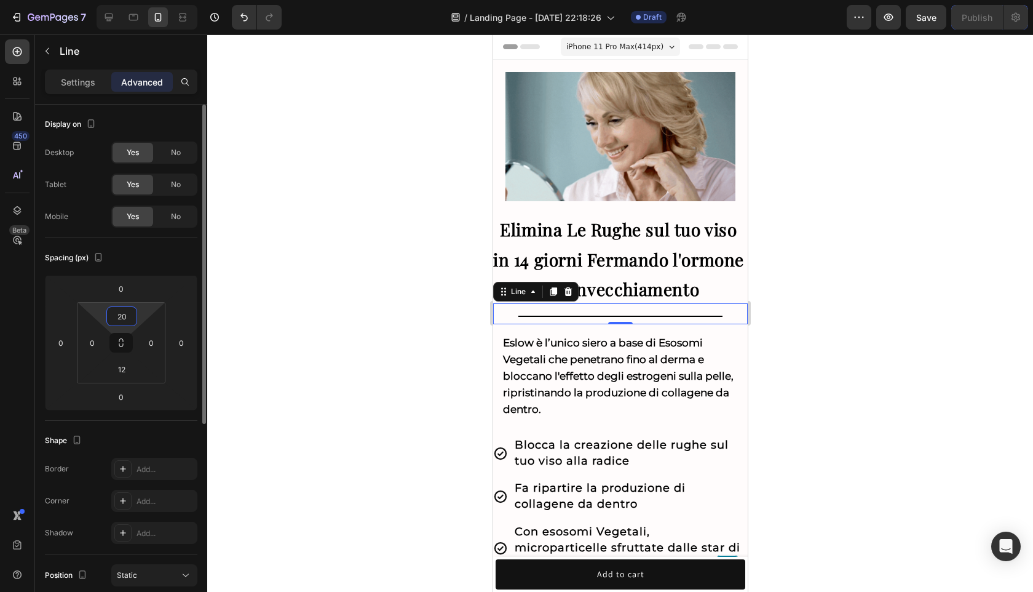
type input "20"
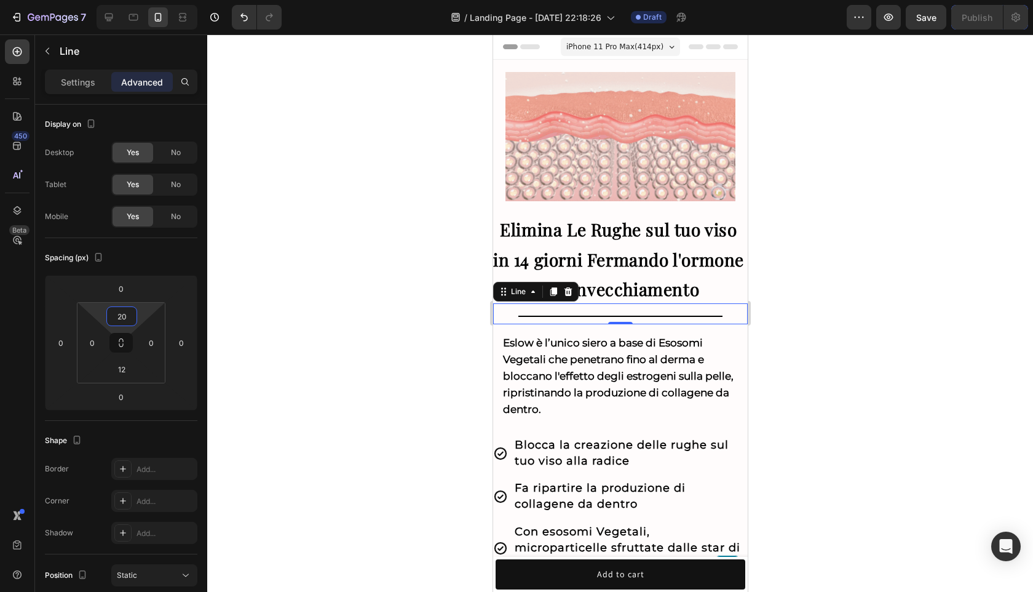
click at [819, 377] on div at bounding box center [620, 312] width 826 height 557
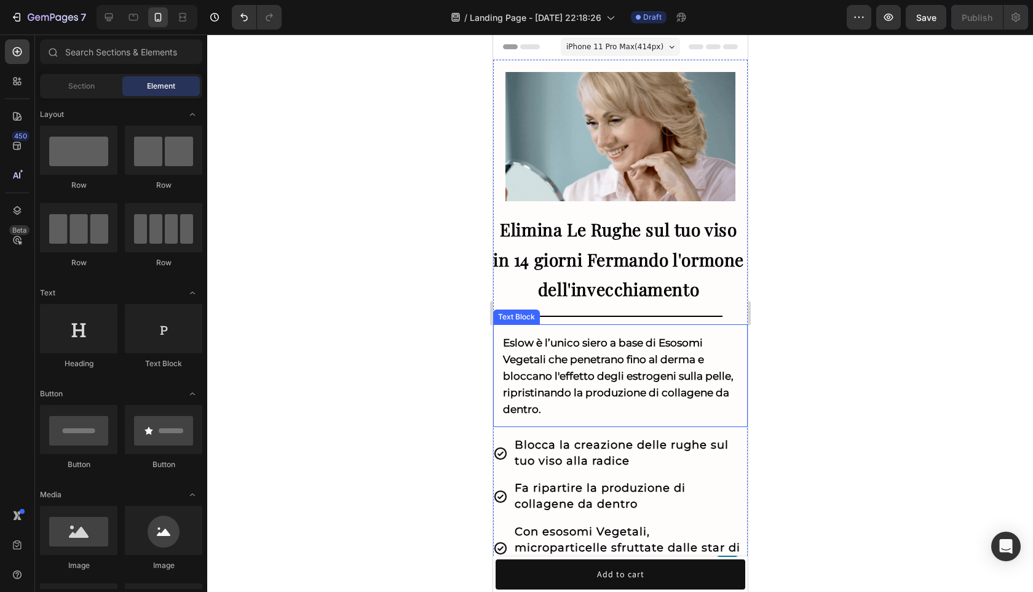
click at [949, 356] on div at bounding box center [620, 312] width 826 height 557
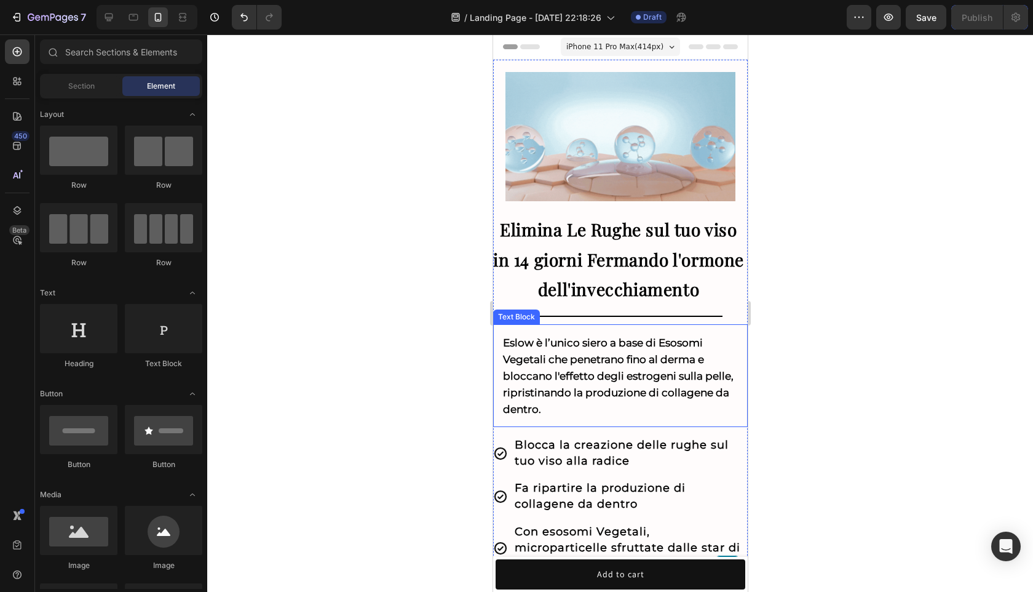
click at [803, 303] on div at bounding box center [620, 312] width 826 height 557
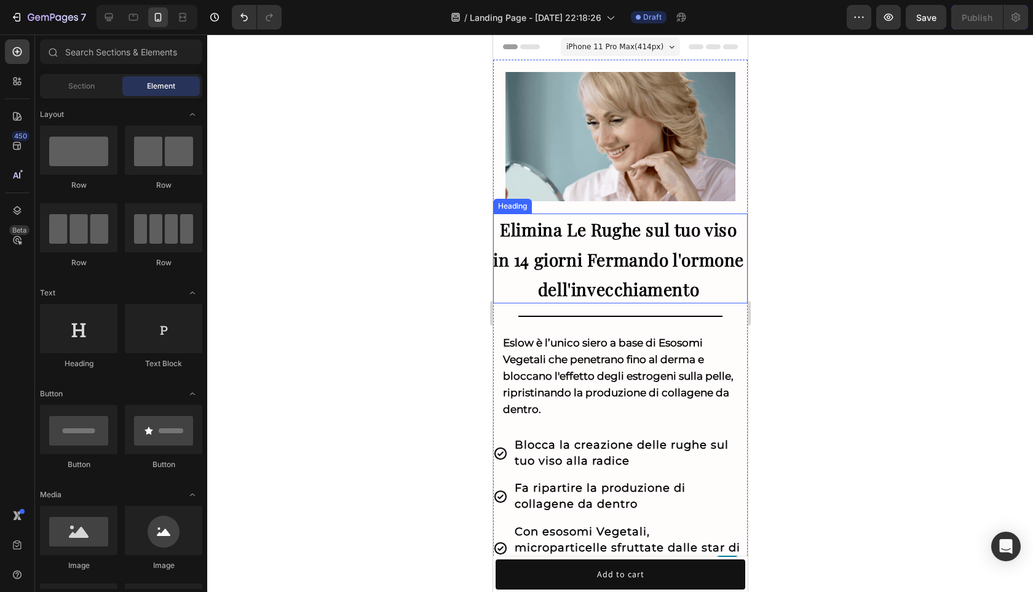
click at [714, 293] on strong "Elimina Le Rughe sul tuo viso in 14 giorni Fermando l'ormone dell'invecchiamento" at bounding box center [618, 259] width 251 height 82
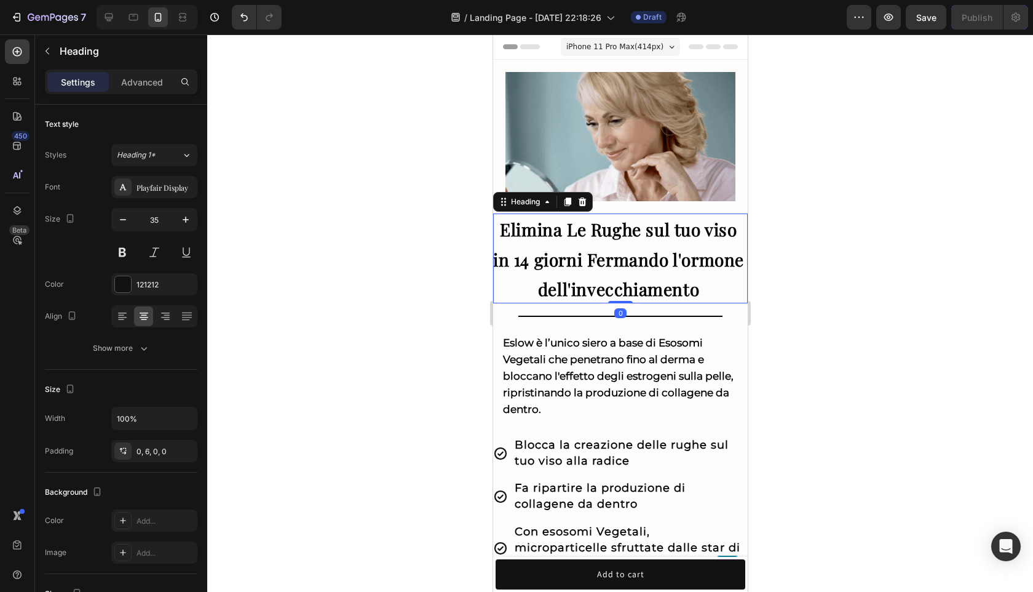
click at [845, 261] on div at bounding box center [620, 312] width 826 height 557
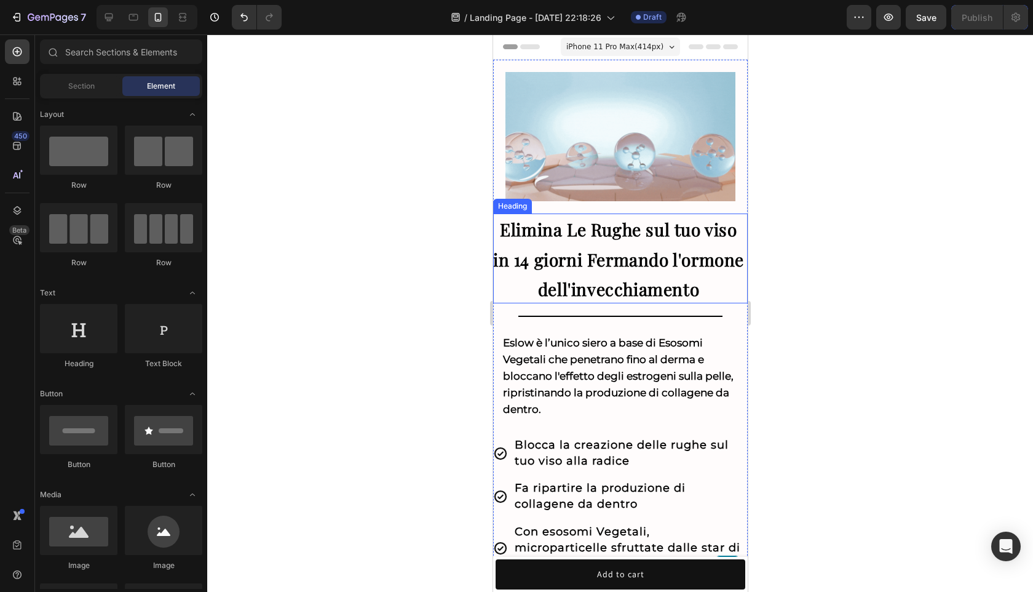
click at [664, 264] on strong "Elimina Le Rughe sul tuo viso in 14 giorni Fermando l'ormone dell'invecchiamento" at bounding box center [618, 259] width 251 height 82
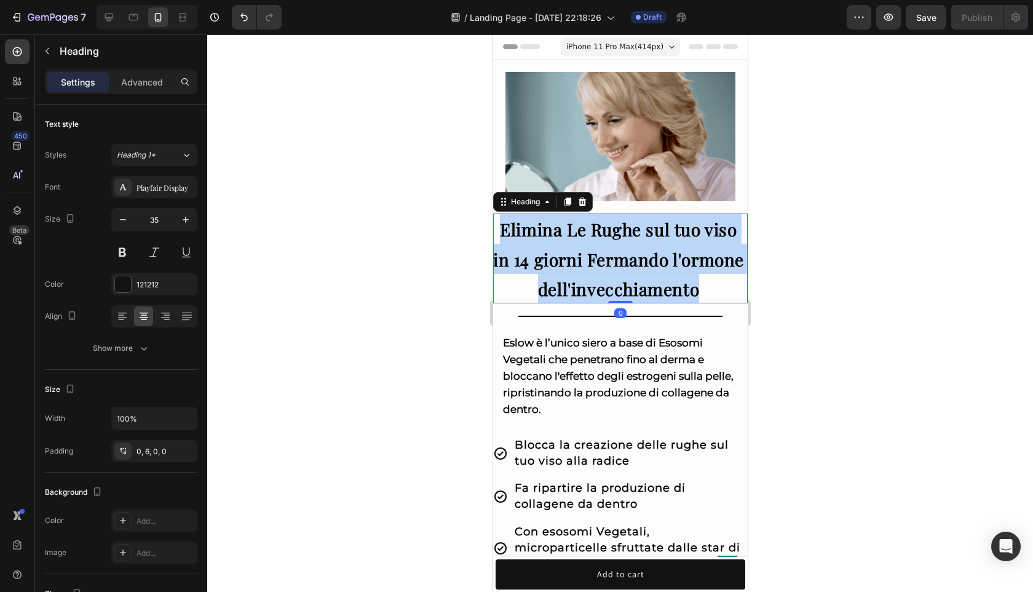
click at [664, 264] on strong "Elimina Le Rughe sul tuo viso in 14 giorni Fermando l'ormone dell'invecchiamento" at bounding box center [618, 259] width 251 height 82
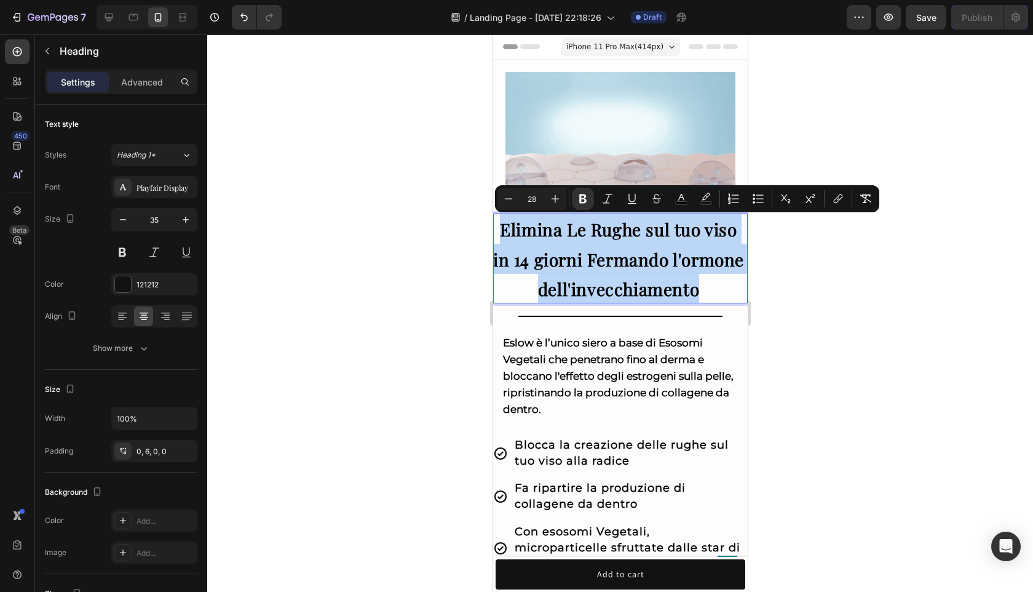
click at [660, 261] on strong "Elimina Le Rughe sul tuo viso in 14 giorni Fermando l'ormone dell'invecchiamento" at bounding box center [618, 259] width 251 height 82
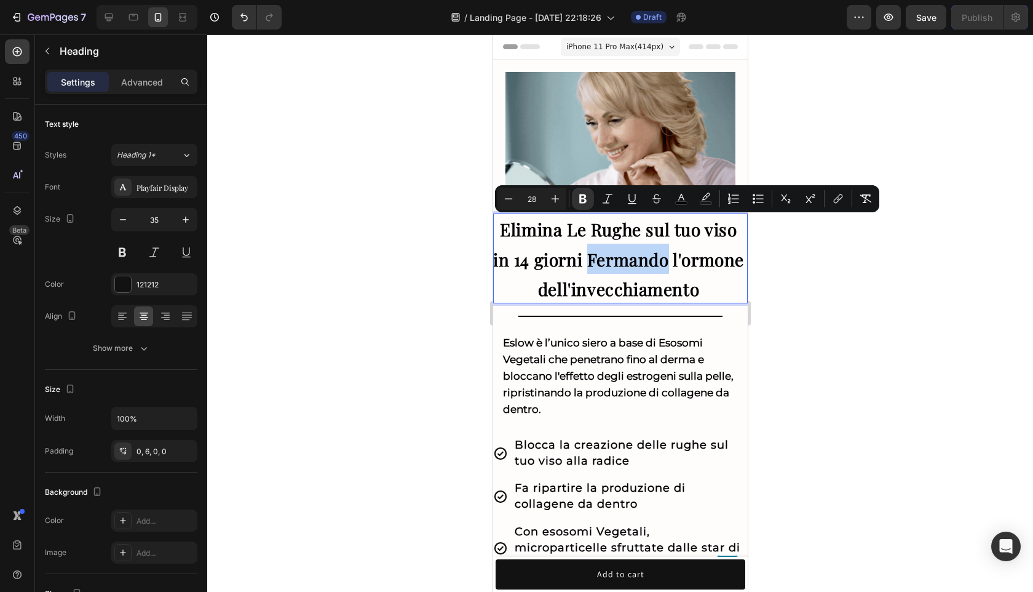
click at [660, 261] on strong "Elimina Le Rughe sul tuo viso in 14 giorni Fermando l'ormone dell'invecchiamento" at bounding box center [618, 259] width 251 height 82
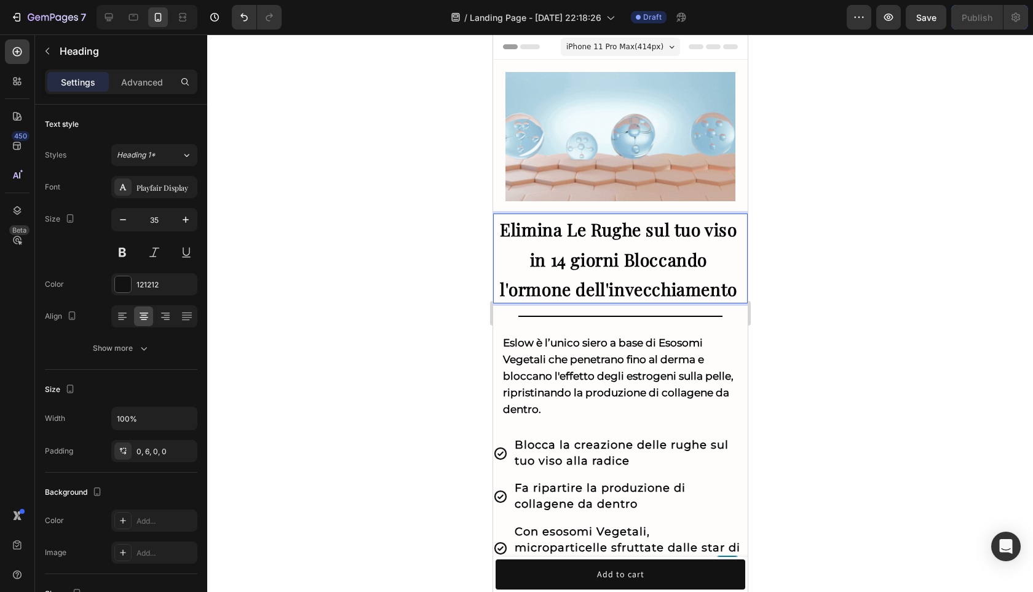
click at [668, 276] on p "Elimina Le Rughe sul tuo viso in 14 giorni Bloccando l'ormone dell'invecchiamen…" at bounding box center [618, 258] width 251 height 90
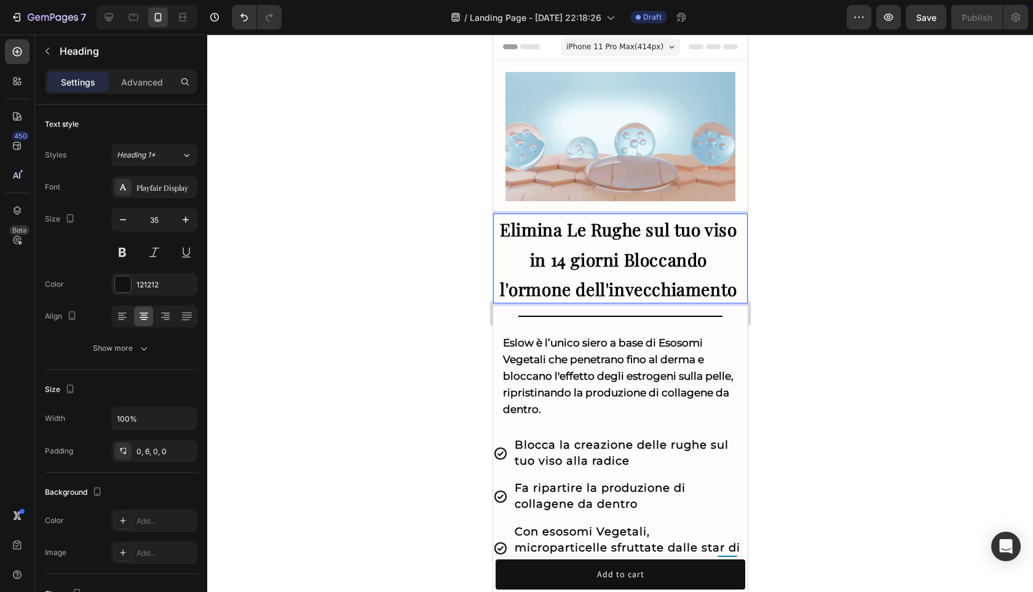
click at [668, 276] on p "Elimina Le Rughe sul tuo viso in 14 giorni Bloccando l'ormone dell'invecchiamen…" at bounding box center [618, 258] width 251 height 90
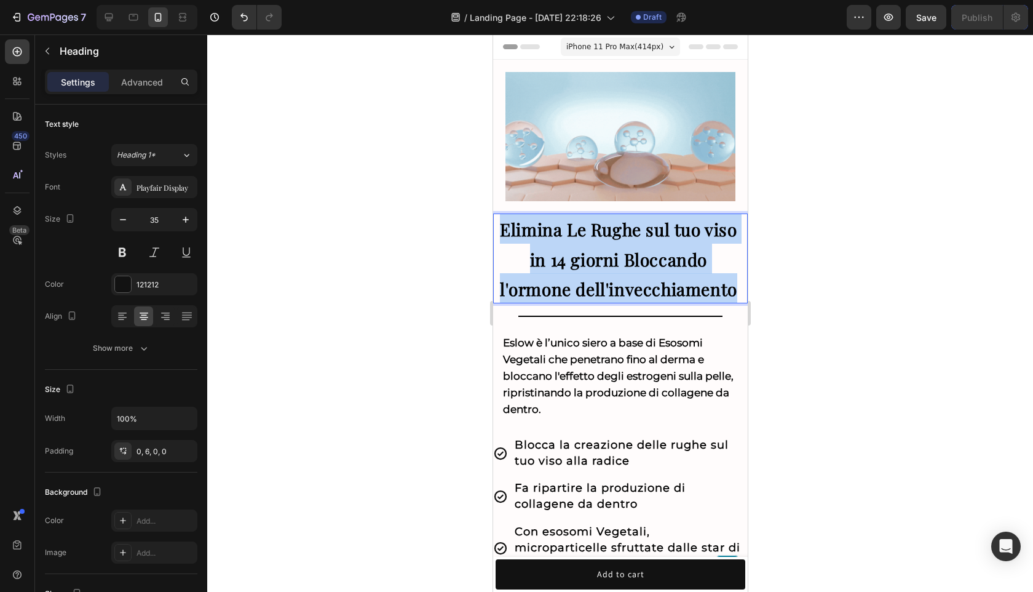
click at [668, 276] on p "Elimina Le Rughe sul tuo viso in 14 giorni Bloccando l'ormone dell'invecchiamen…" at bounding box center [618, 258] width 251 height 90
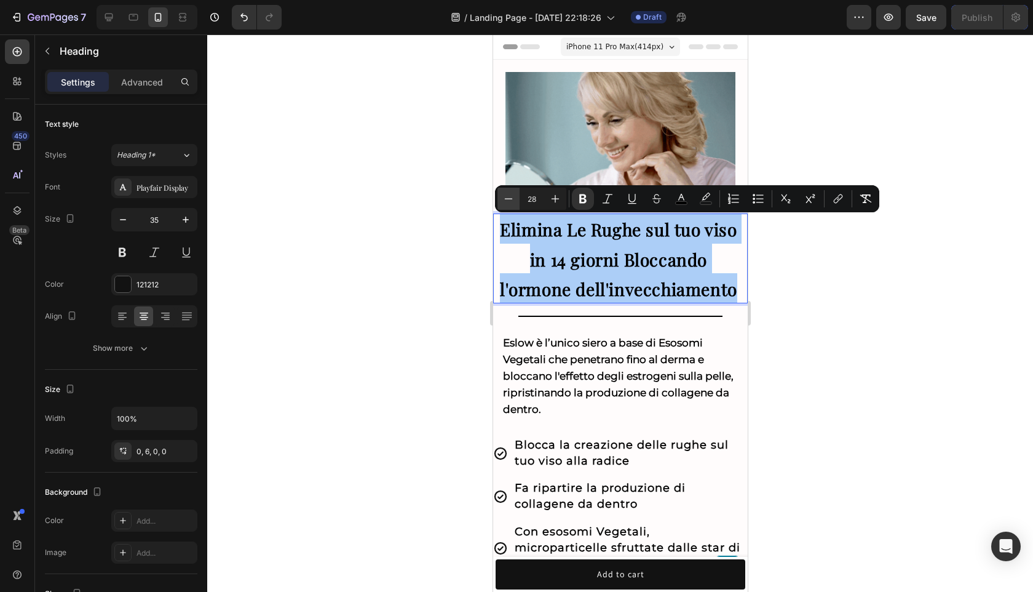
click at [512, 199] on icon "Editor contextual toolbar" at bounding box center [509, 198] width 8 height 1
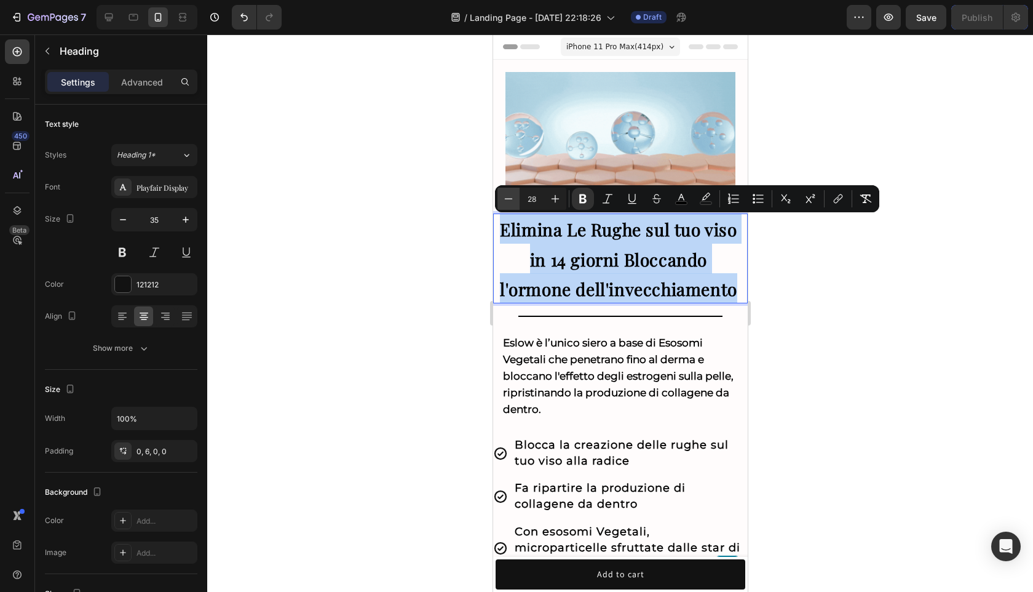
type input "27"
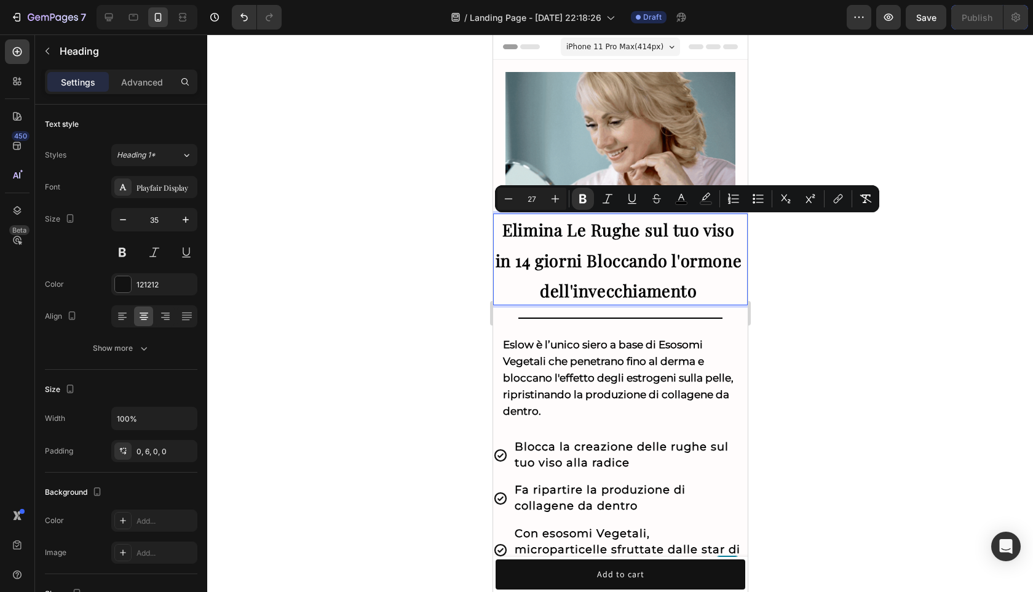
click at [851, 305] on div at bounding box center [620, 312] width 826 height 557
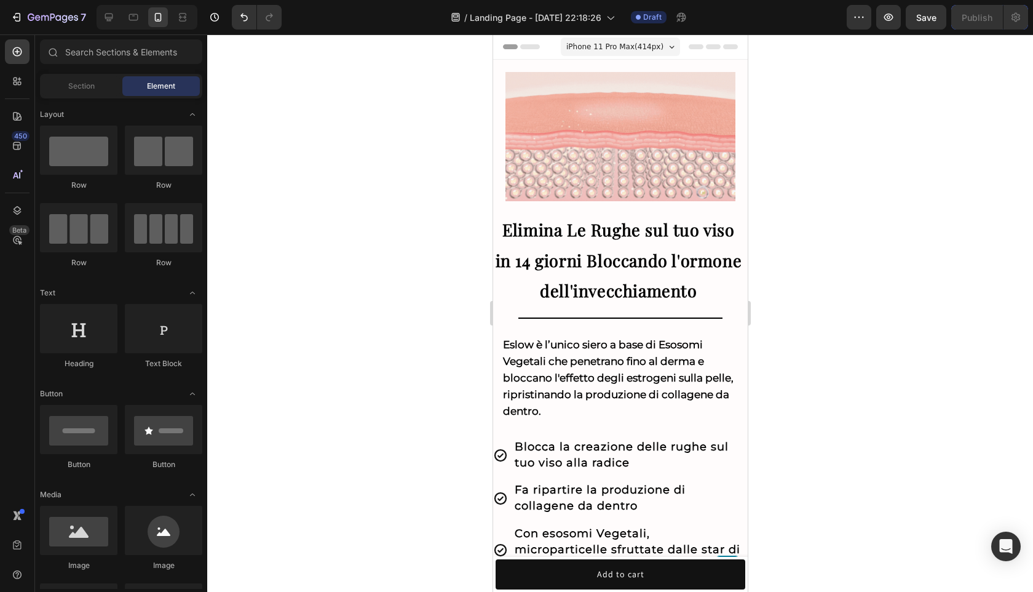
click at [911, 287] on div at bounding box center [620, 312] width 826 height 557
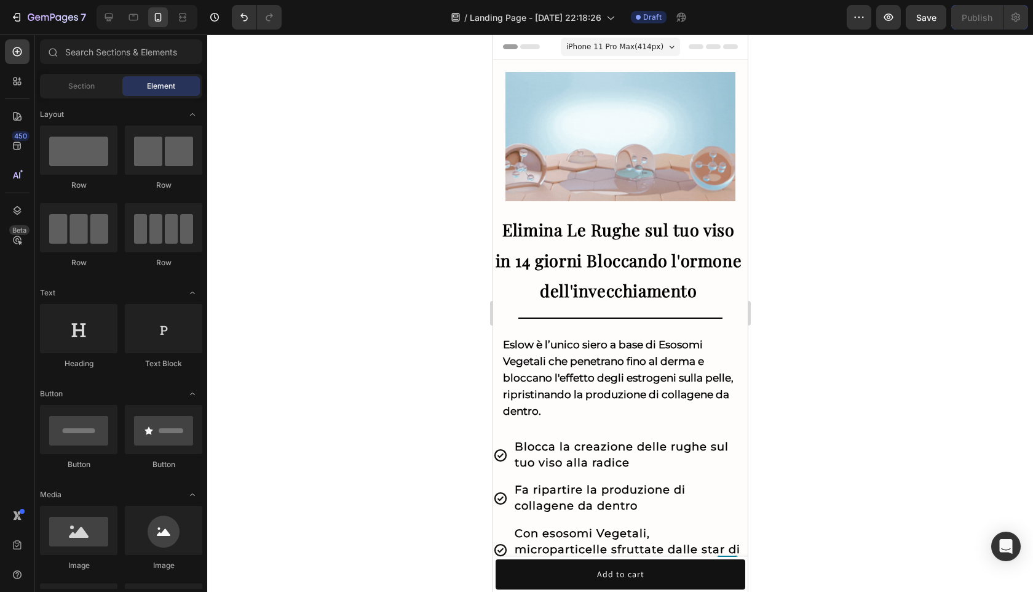
click at [896, 264] on div at bounding box center [620, 312] width 826 height 557
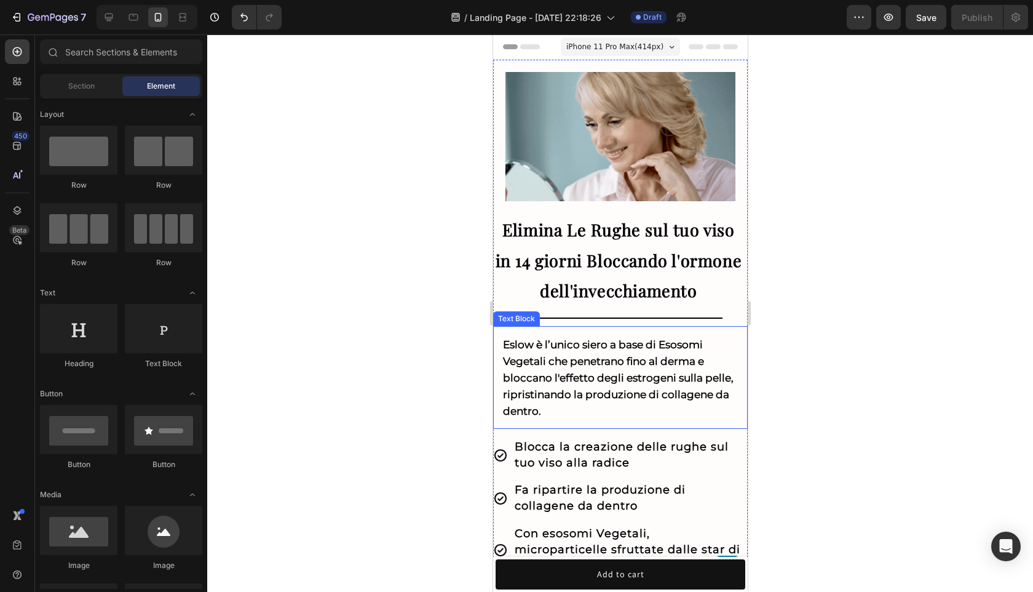
click at [839, 352] on div at bounding box center [620, 312] width 826 height 557
click at [901, 337] on div at bounding box center [620, 312] width 826 height 557
click at [965, 196] on div at bounding box center [620, 312] width 826 height 557
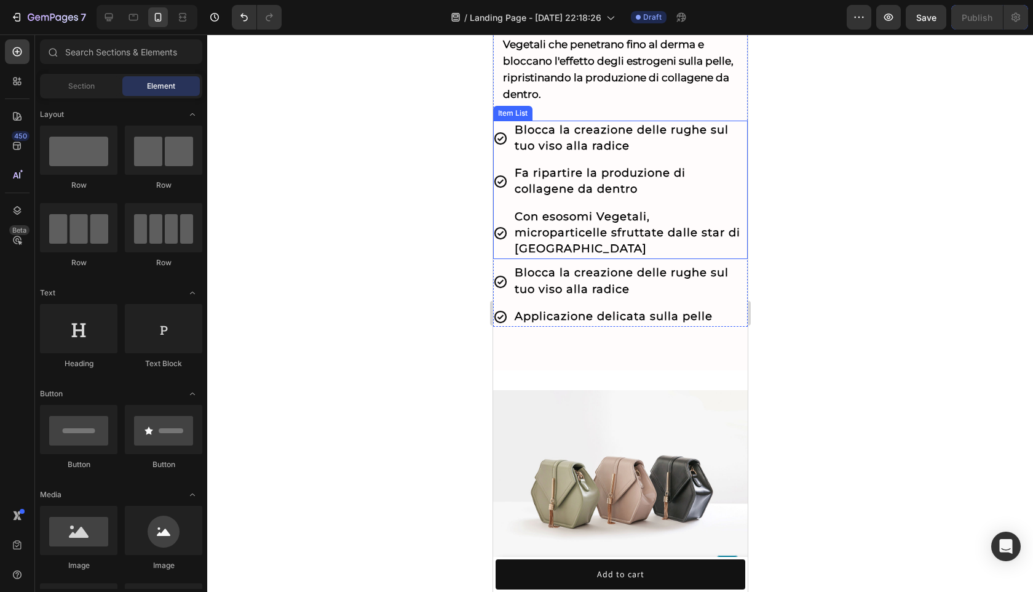
scroll to position [416, 0]
